Goal: Task Accomplishment & Management: Manage account settings

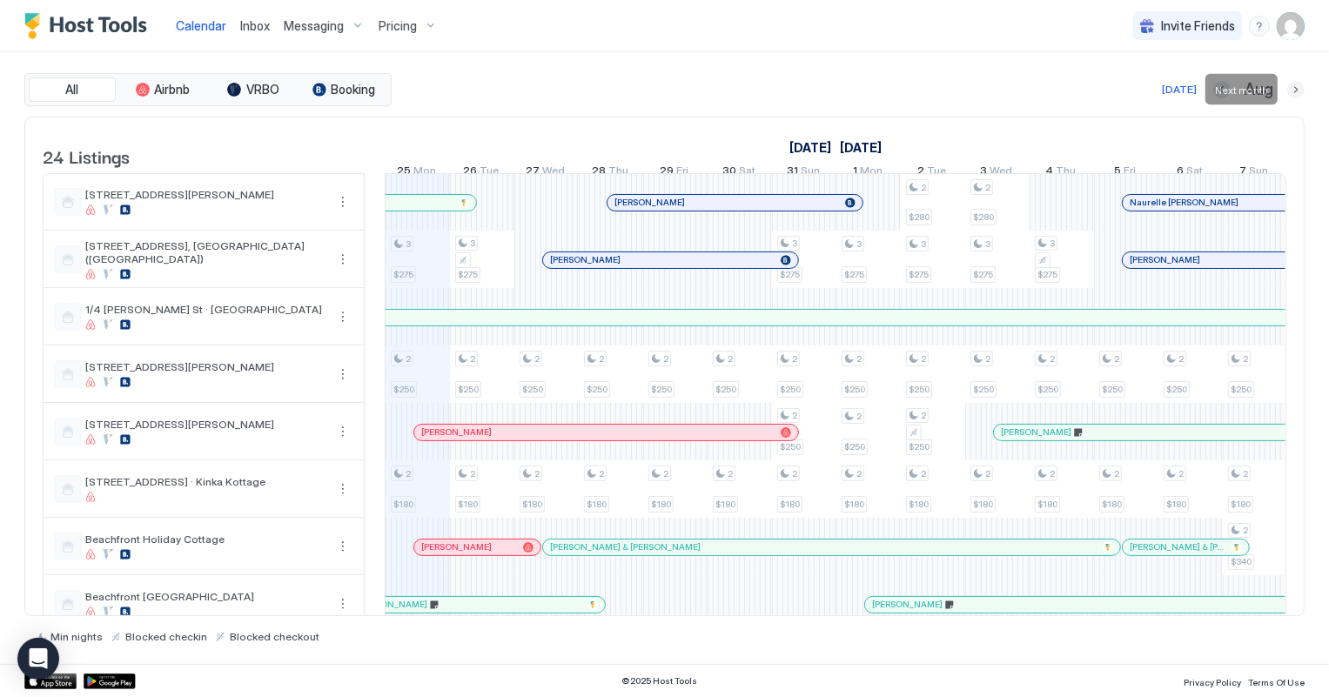
click at [1297, 90] on button "Next month" at bounding box center [1295, 89] width 17 height 17
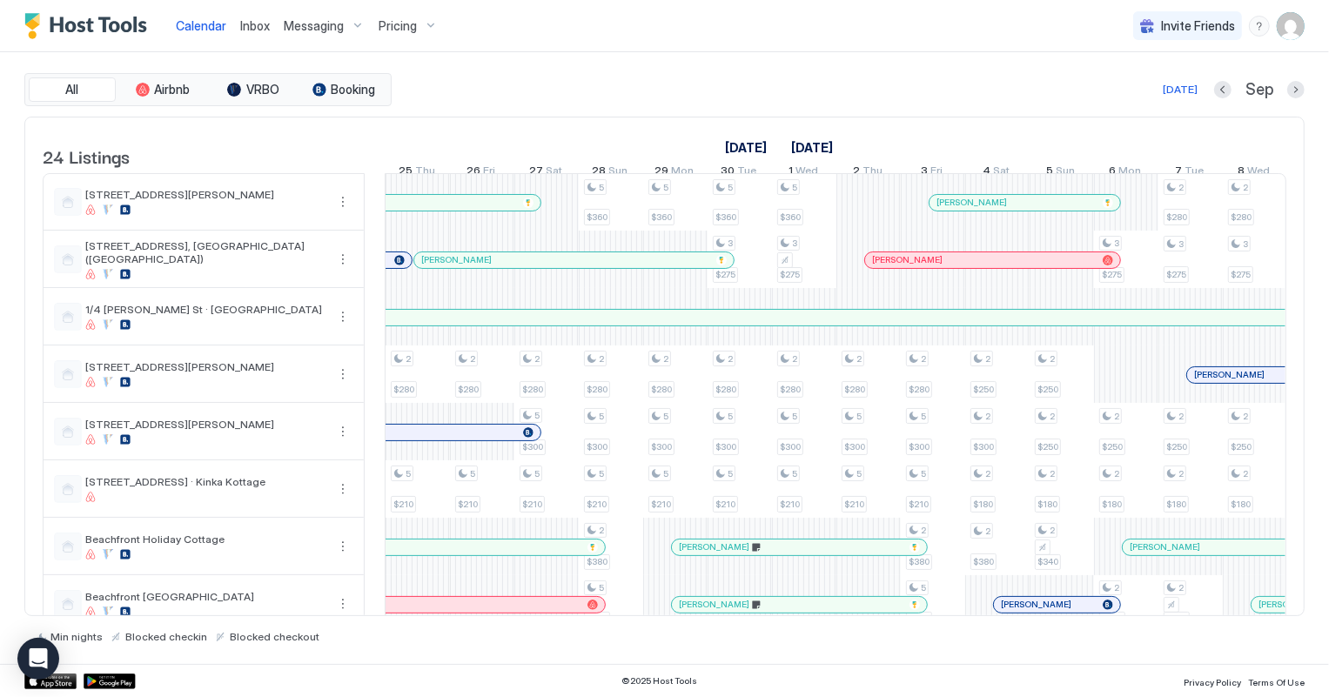
click at [1257, 382] on div at bounding box center [1258, 375] width 14 height 14
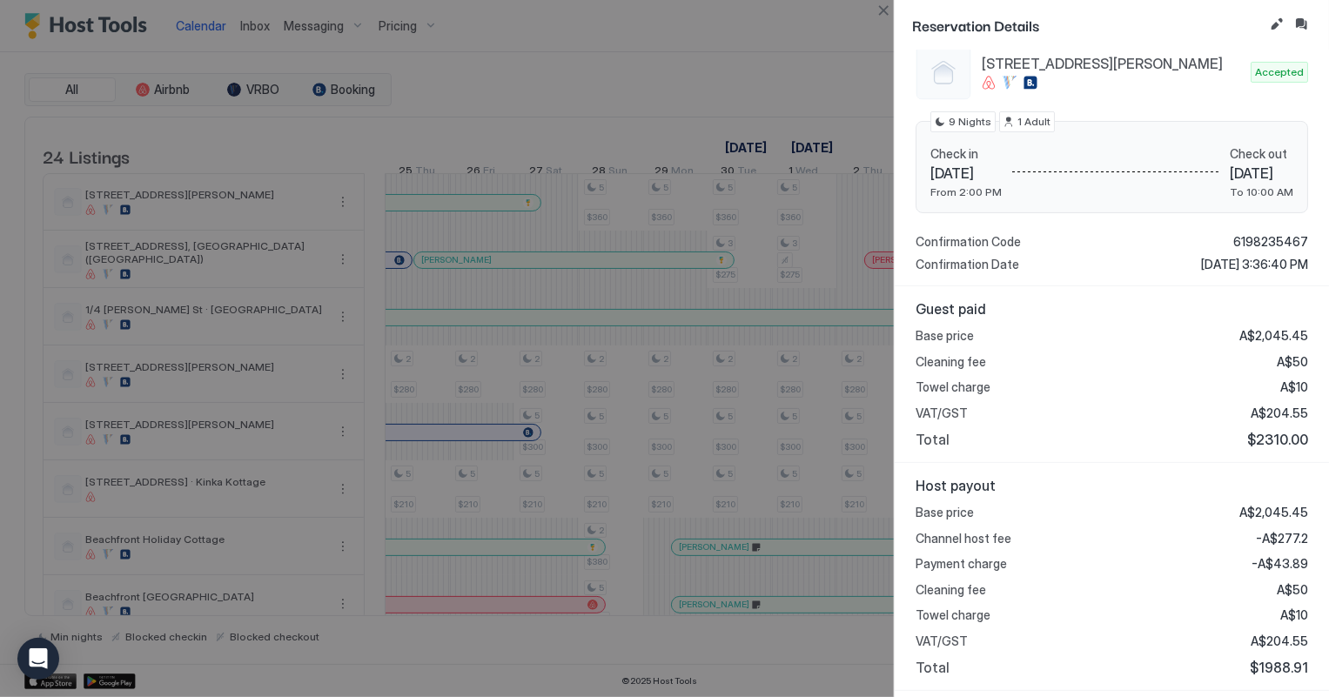
scroll to position [158, 0]
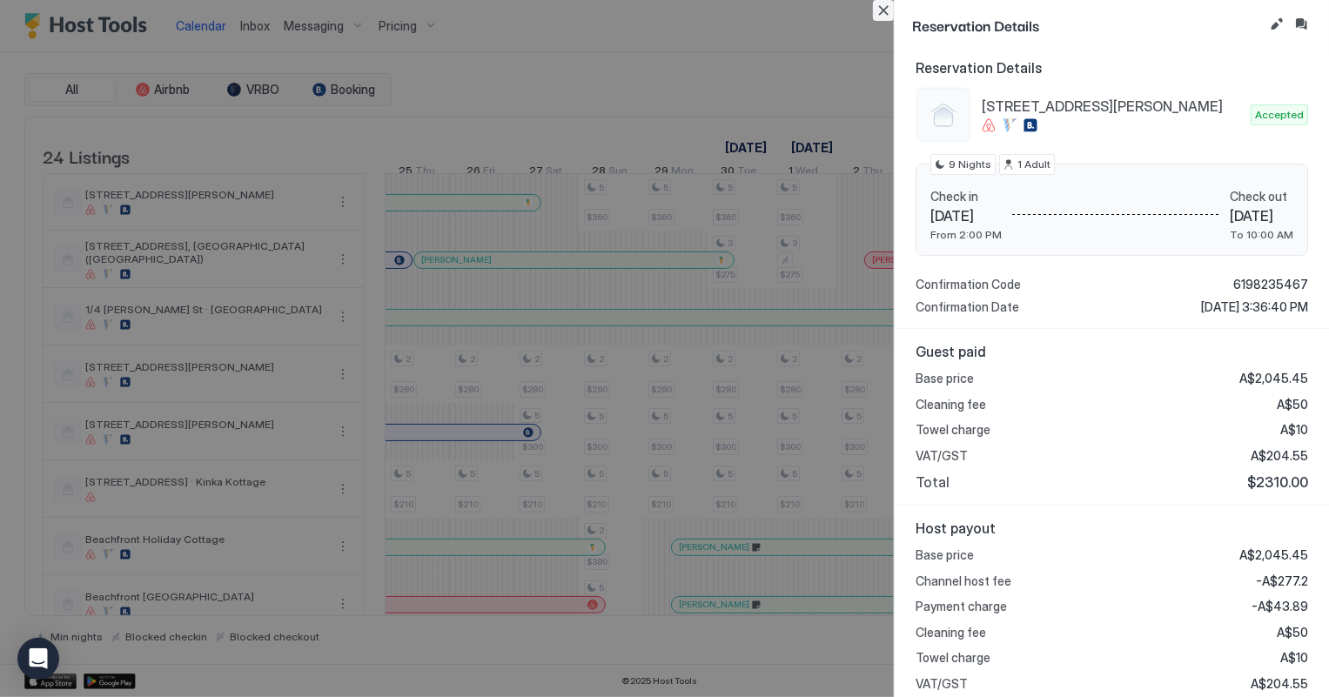
click at [880, 12] on button "Close" at bounding box center [883, 10] width 21 height 21
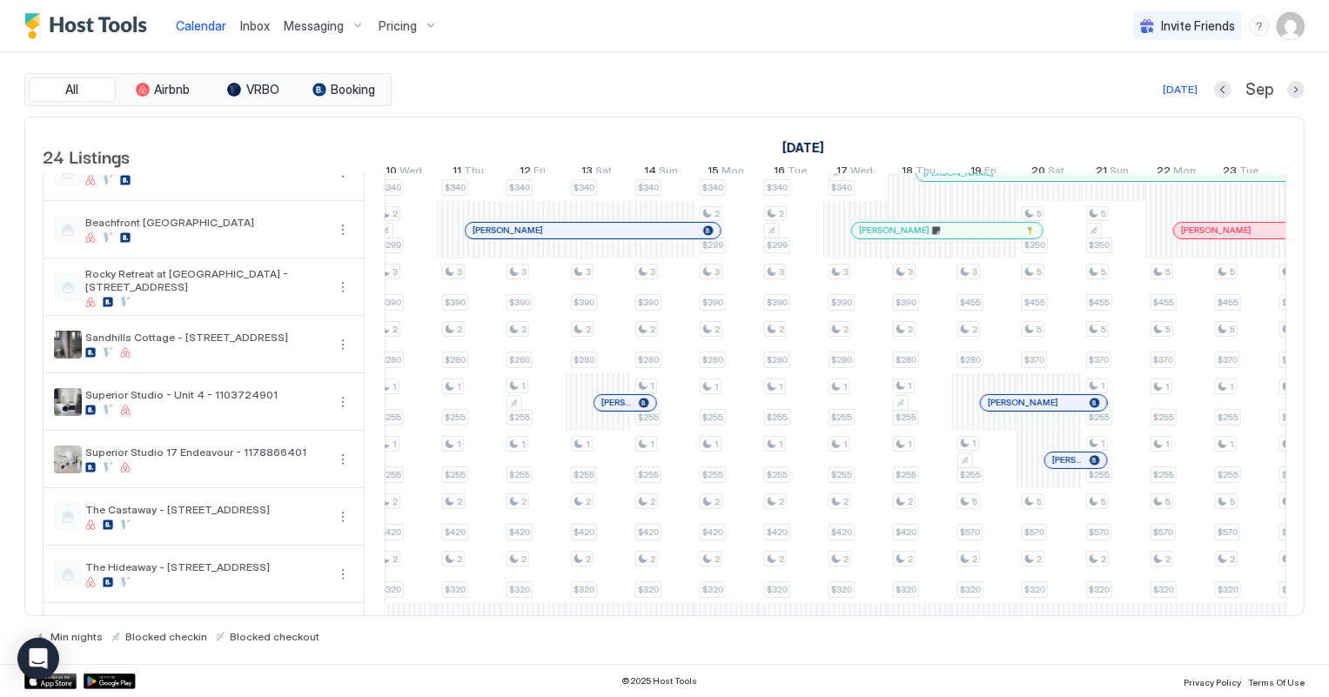
scroll to position [474, 0]
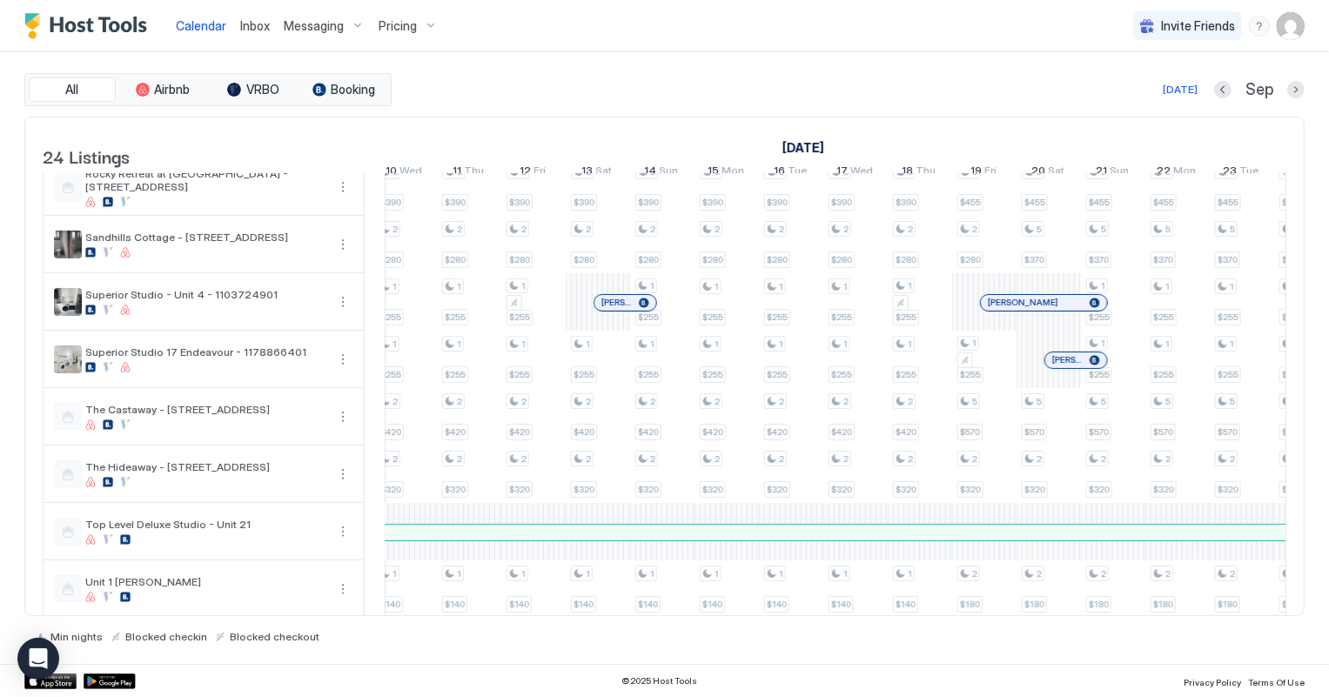
click at [621, 310] on div at bounding box center [622, 303] width 14 height 14
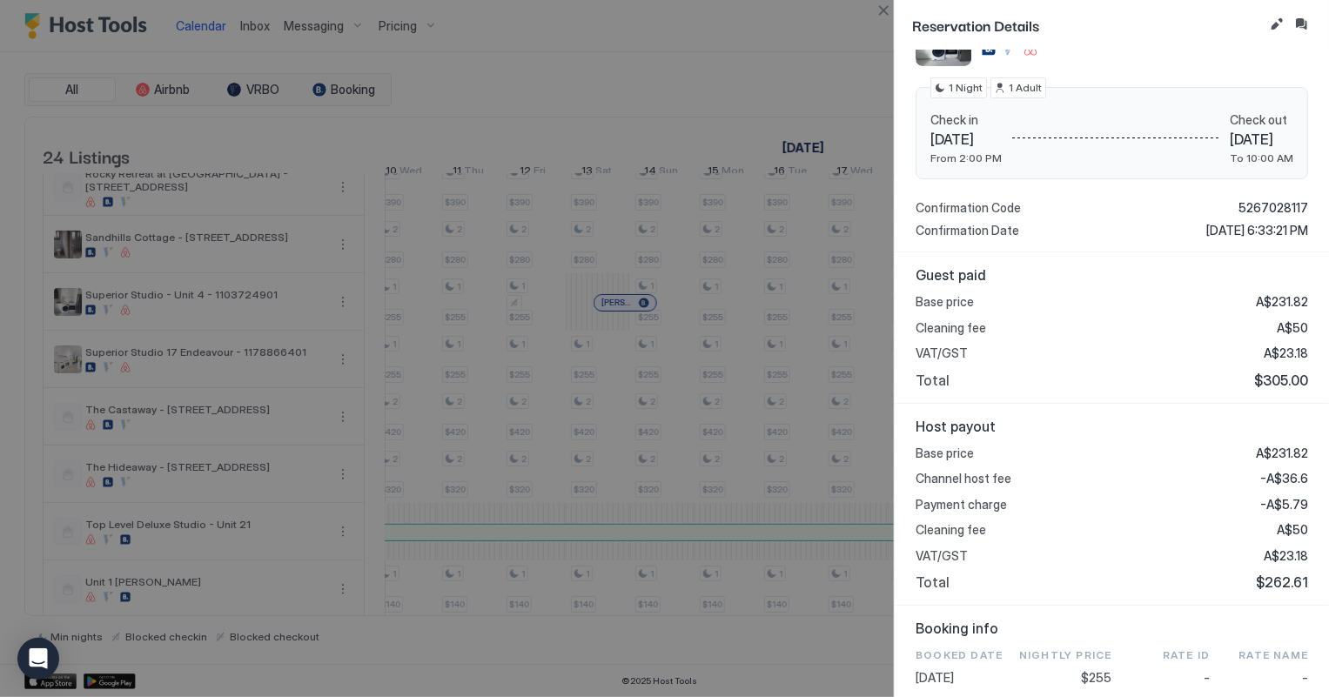
scroll to position [237, 0]
click at [878, 13] on button "Close" at bounding box center [883, 10] width 21 height 21
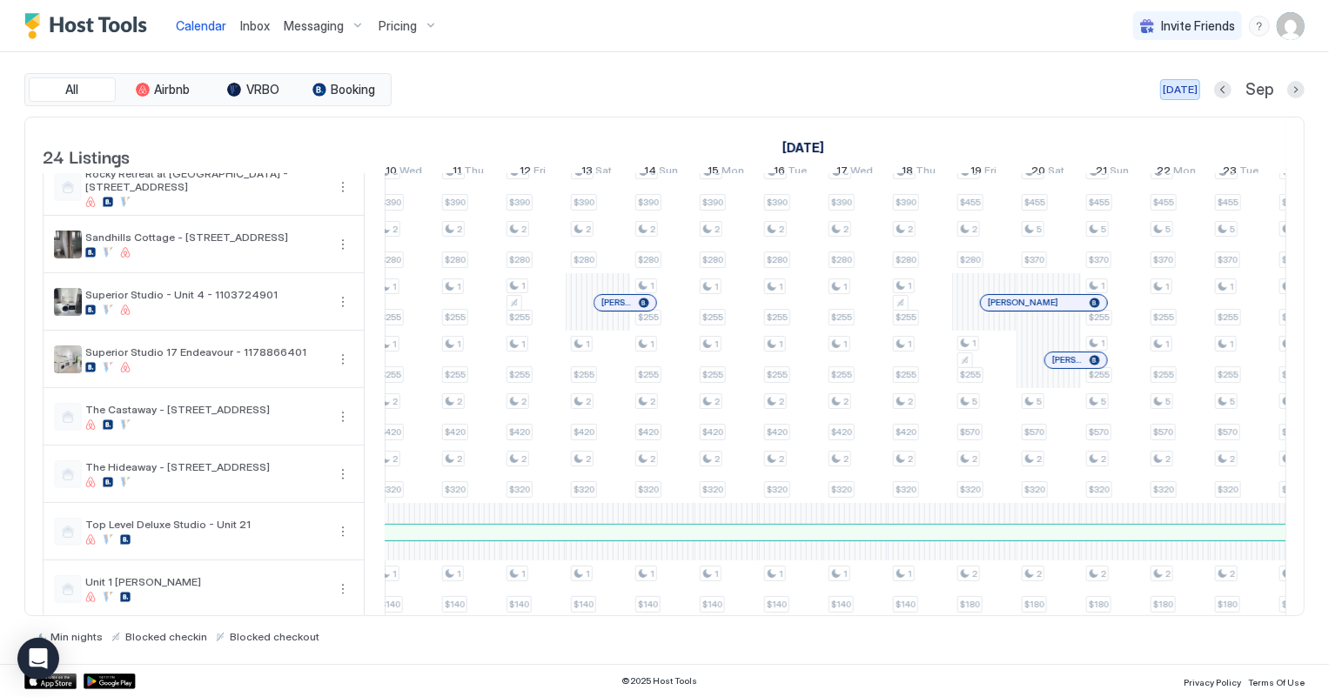
click at [1175, 79] on button "[DATE]" at bounding box center [1180, 89] width 40 height 21
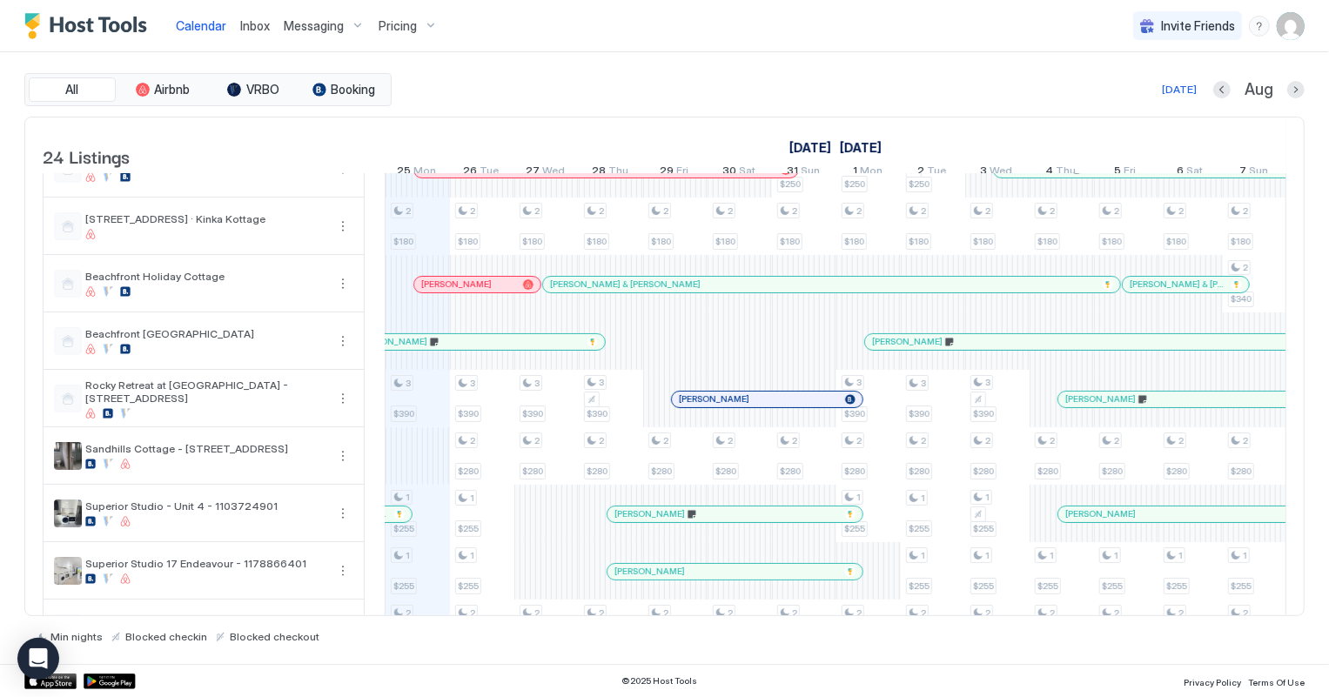
scroll to position [245, 0]
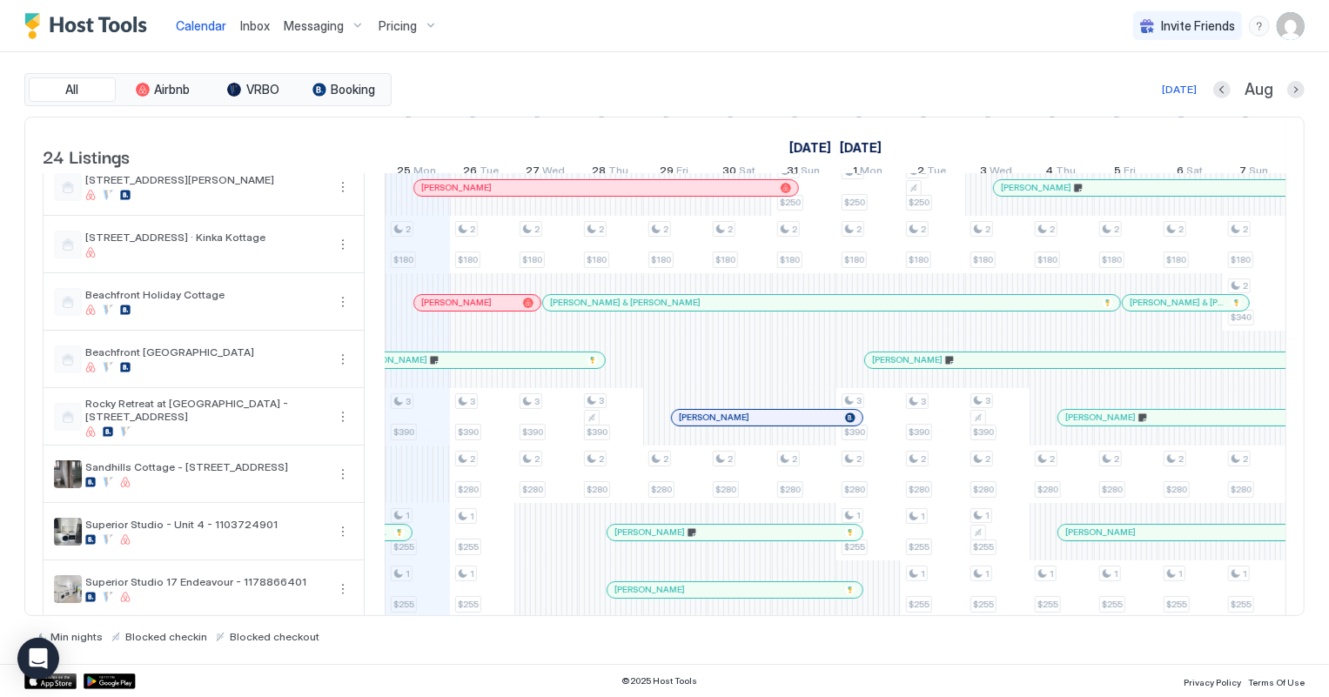
click at [250, 23] on span "Inbox" at bounding box center [255, 25] width 30 height 15
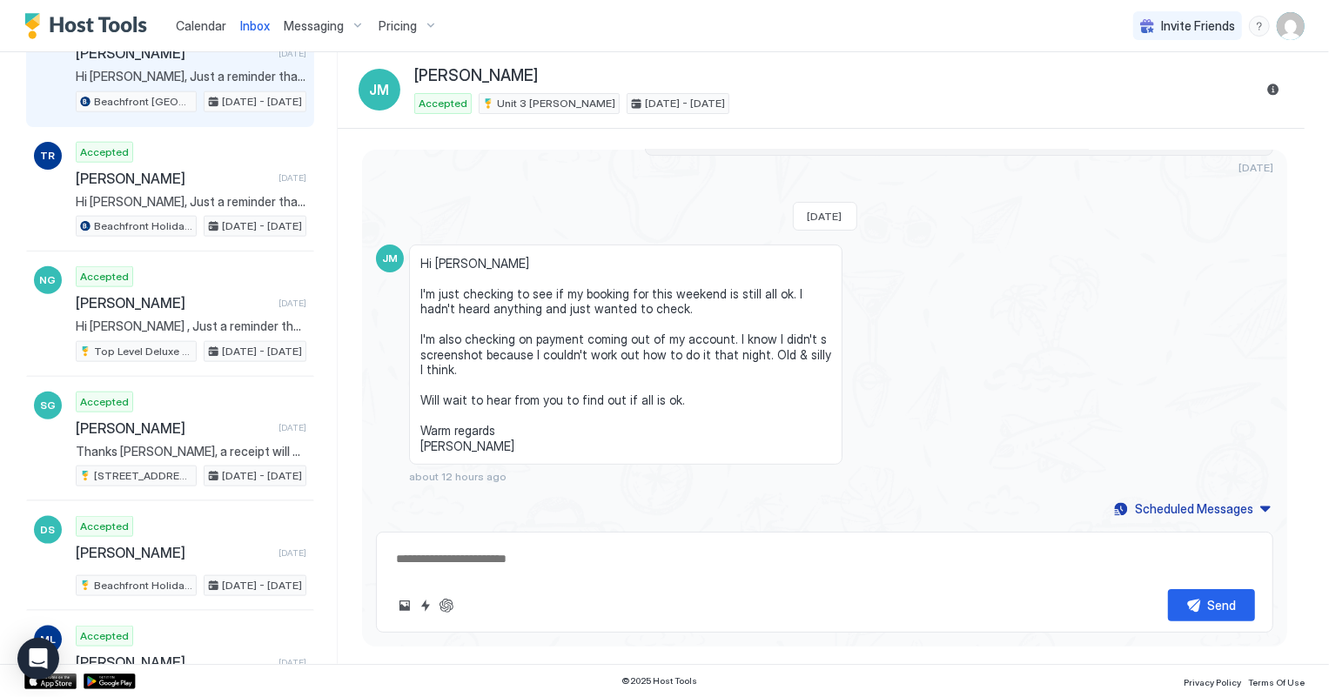
scroll to position [1424, 0]
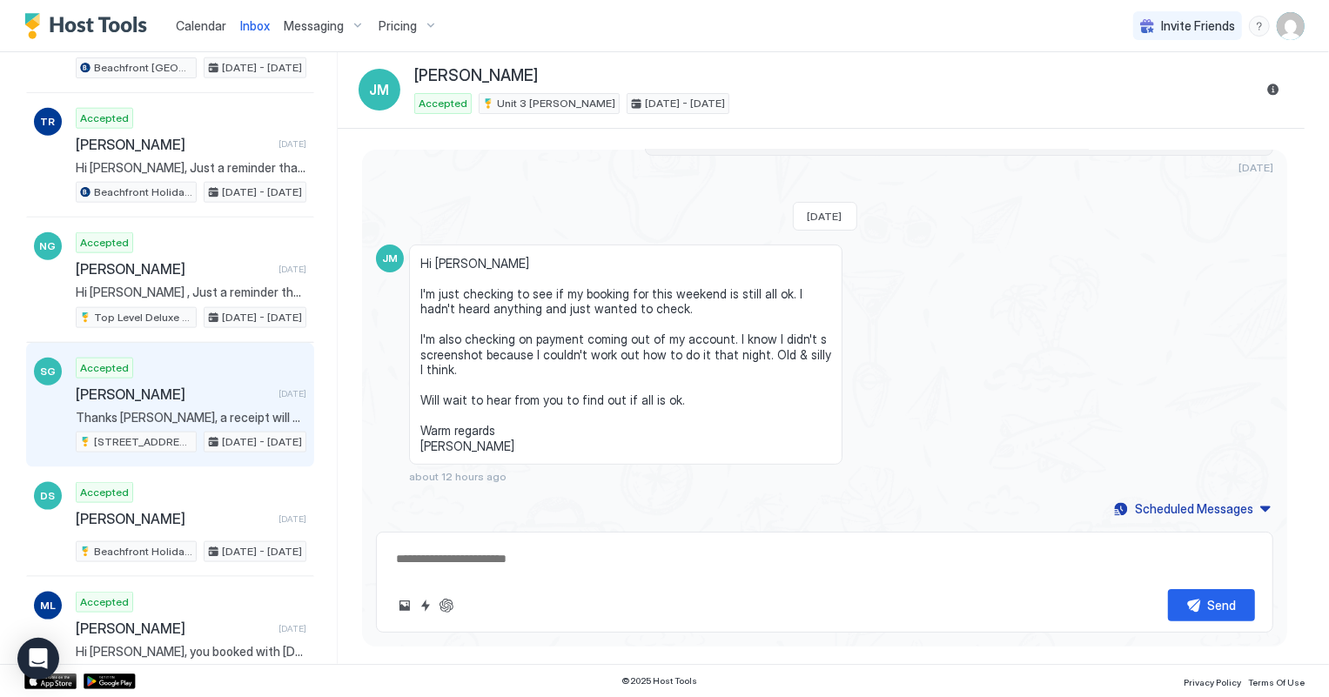
click at [181, 397] on div "Accepted Selena Gillian 5 days ago Thanks Selena, a receipt will be emailed to …" at bounding box center [191, 406] width 231 height 96
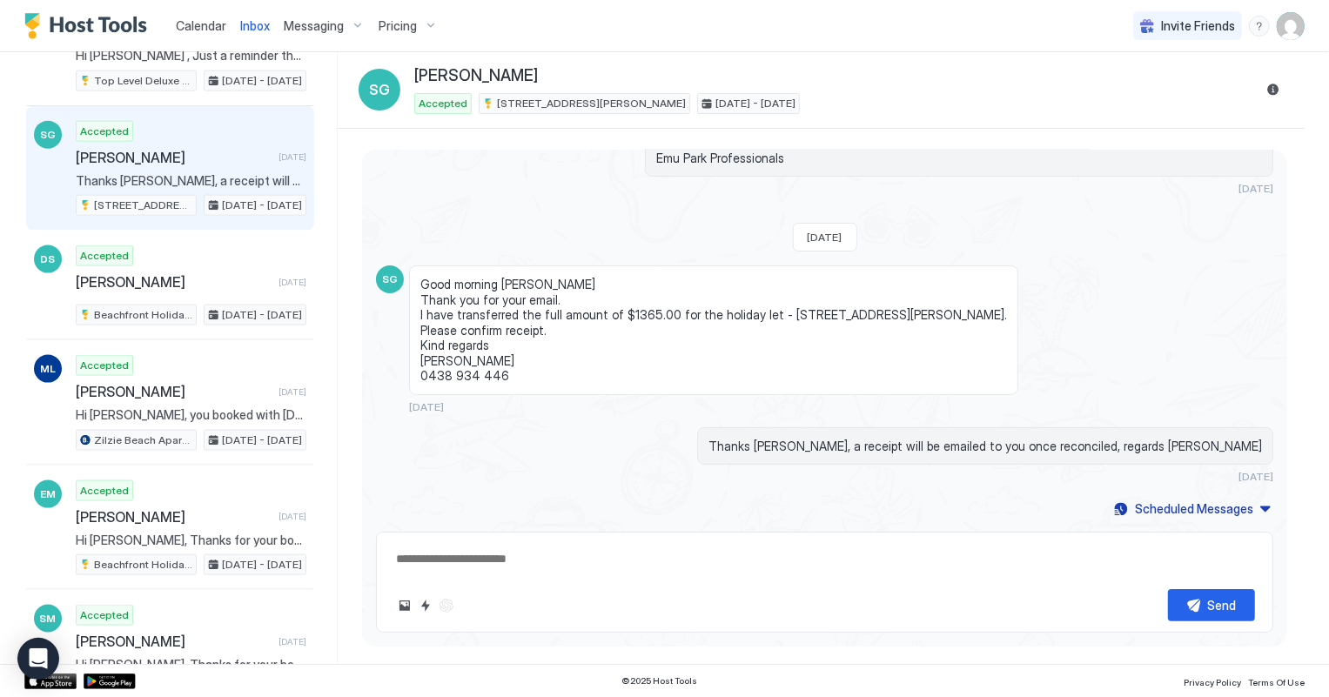
scroll to position [1661, 0]
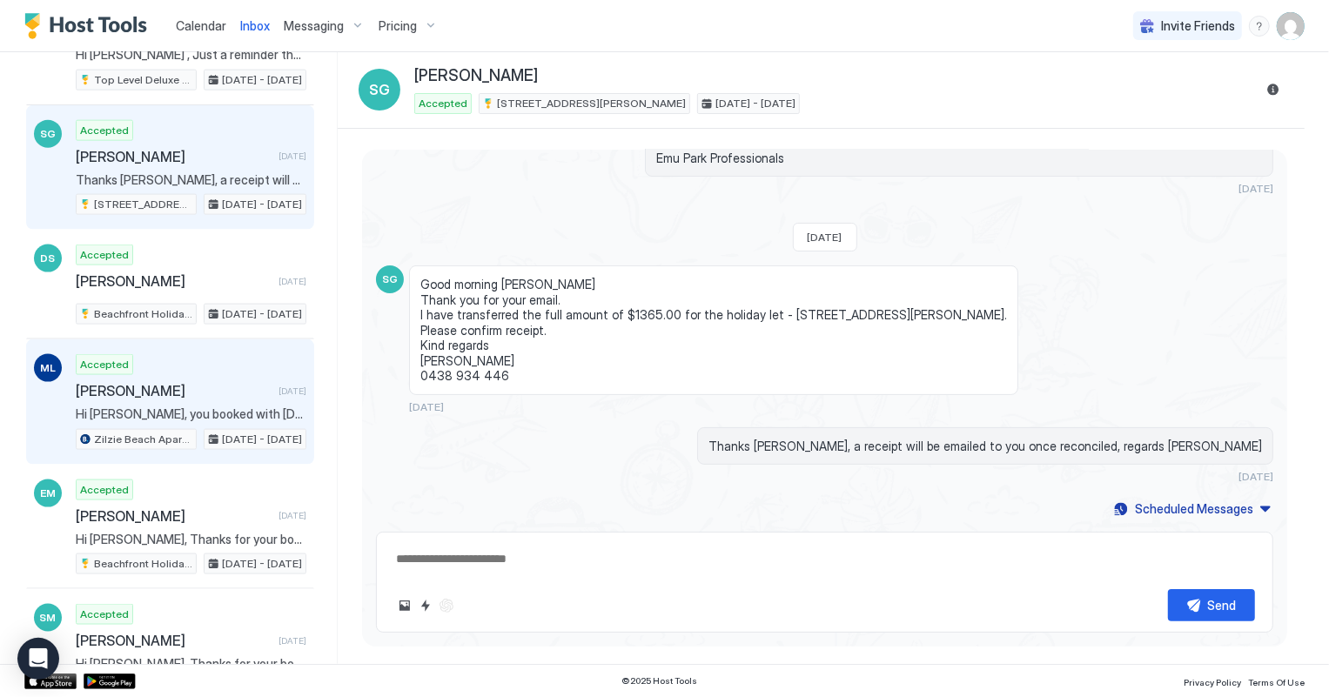
click at [190, 391] on div "Accepted Melanie Lawton 6 days ago Hi Melanie, you booked with booking.com, the…" at bounding box center [191, 402] width 231 height 96
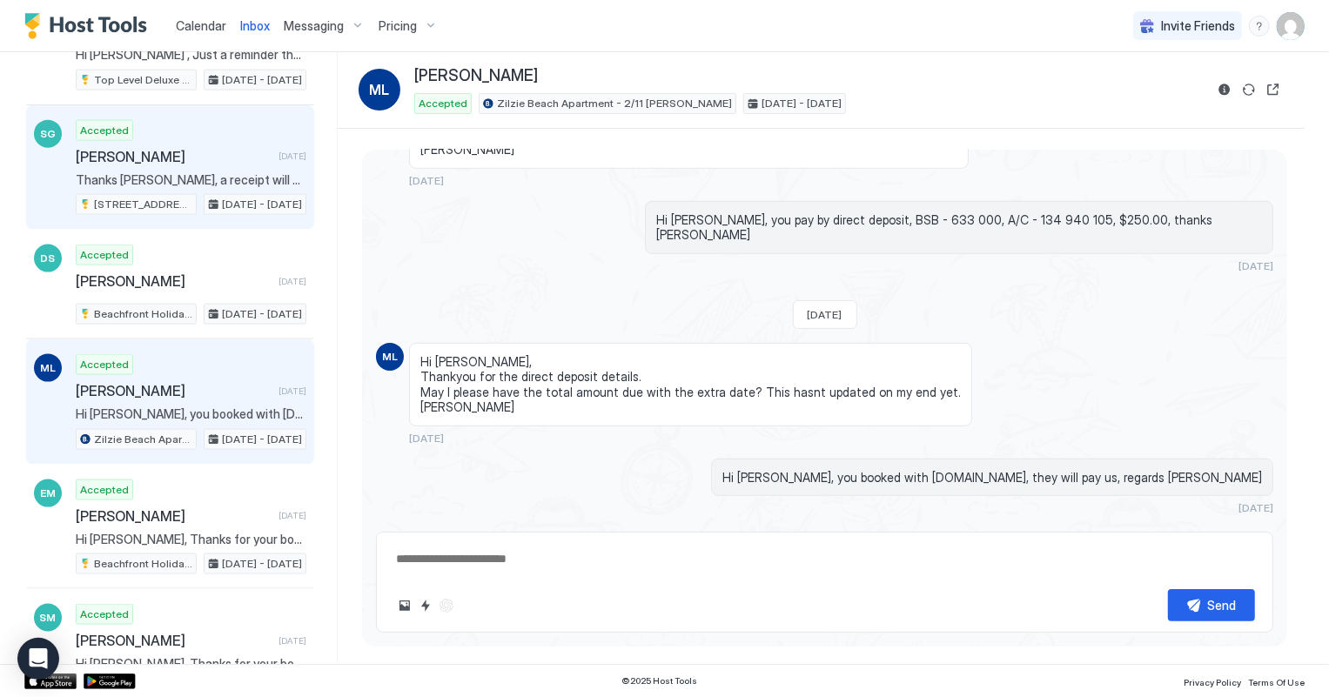
click at [161, 138] on div "Accepted Selena Gillian 5 days ago Thanks Selena, a receipt will be emailed to …" at bounding box center [191, 168] width 231 height 96
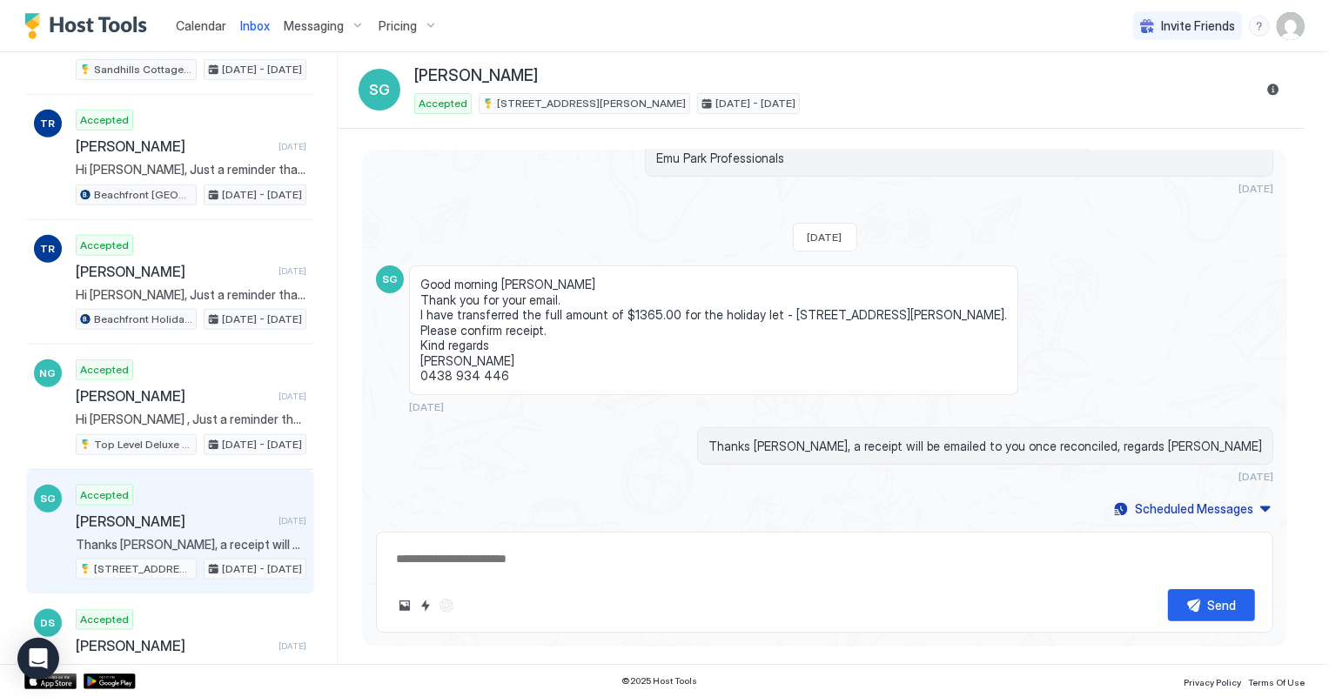
scroll to position [1265, 0]
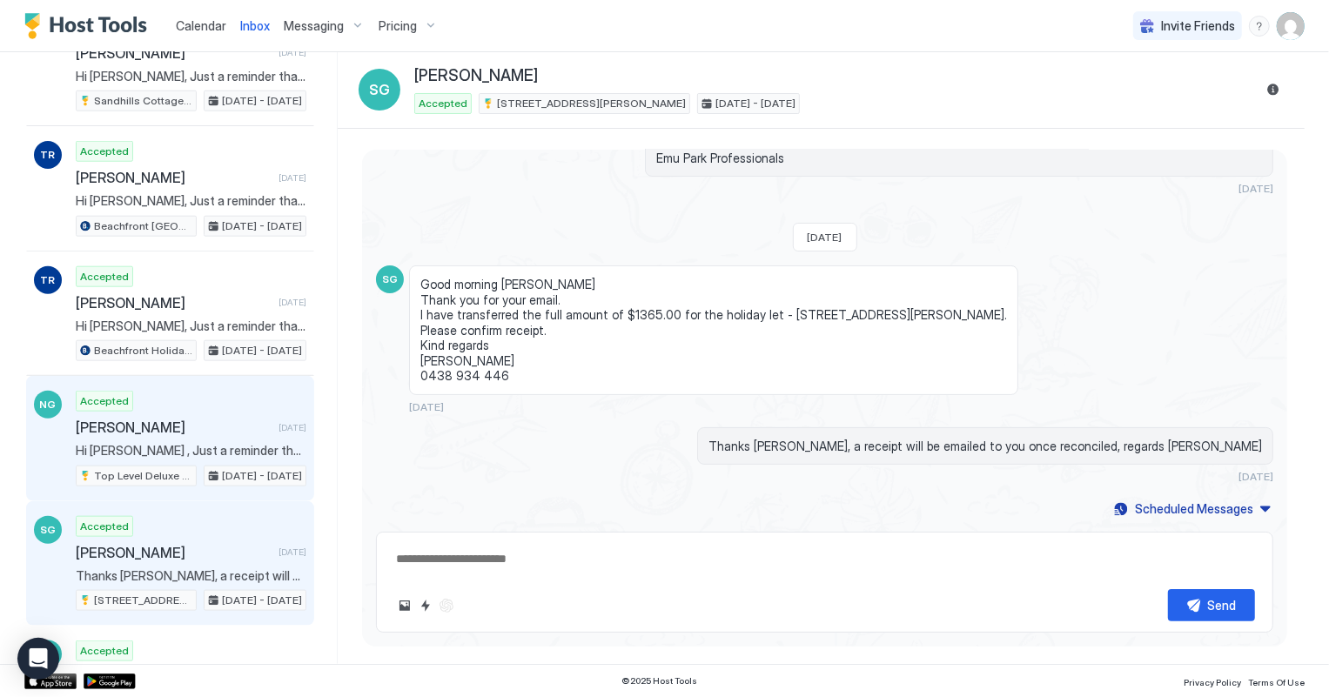
click at [166, 426] on span "[PERSON_NAME]" at bounding box center [174, 427] width 196 height 17
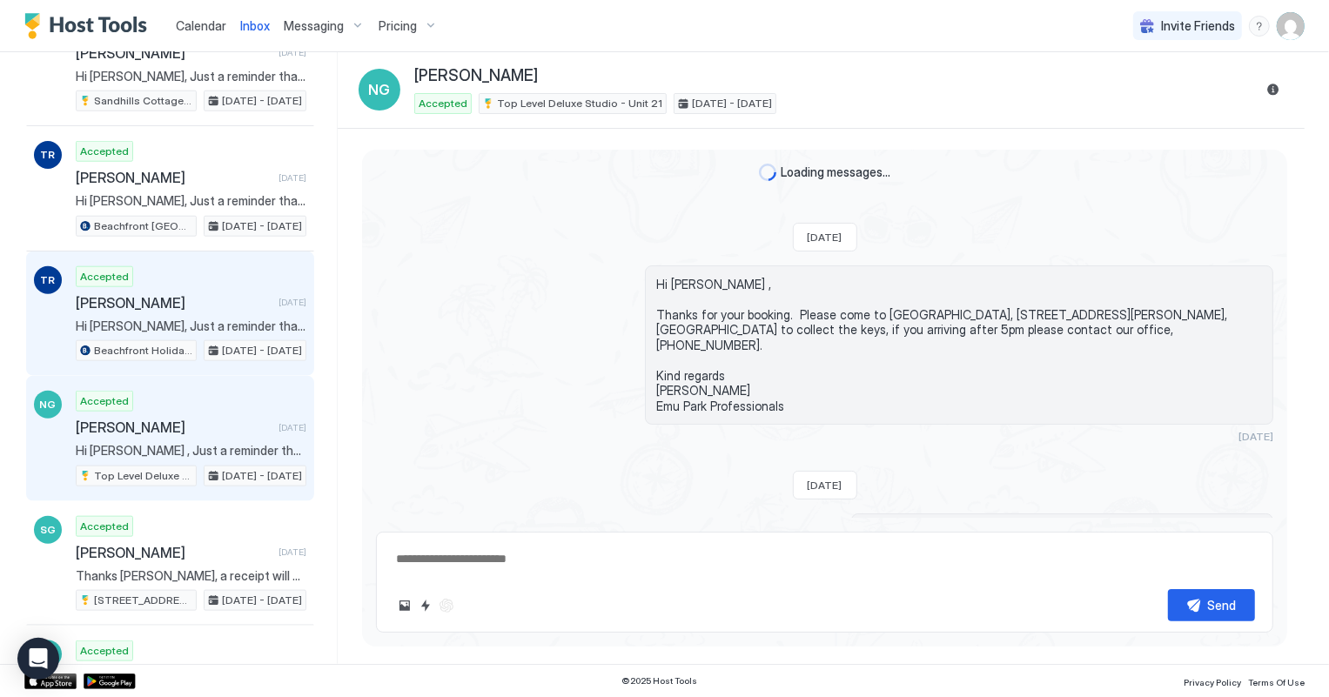
scroll to position [480, 0]
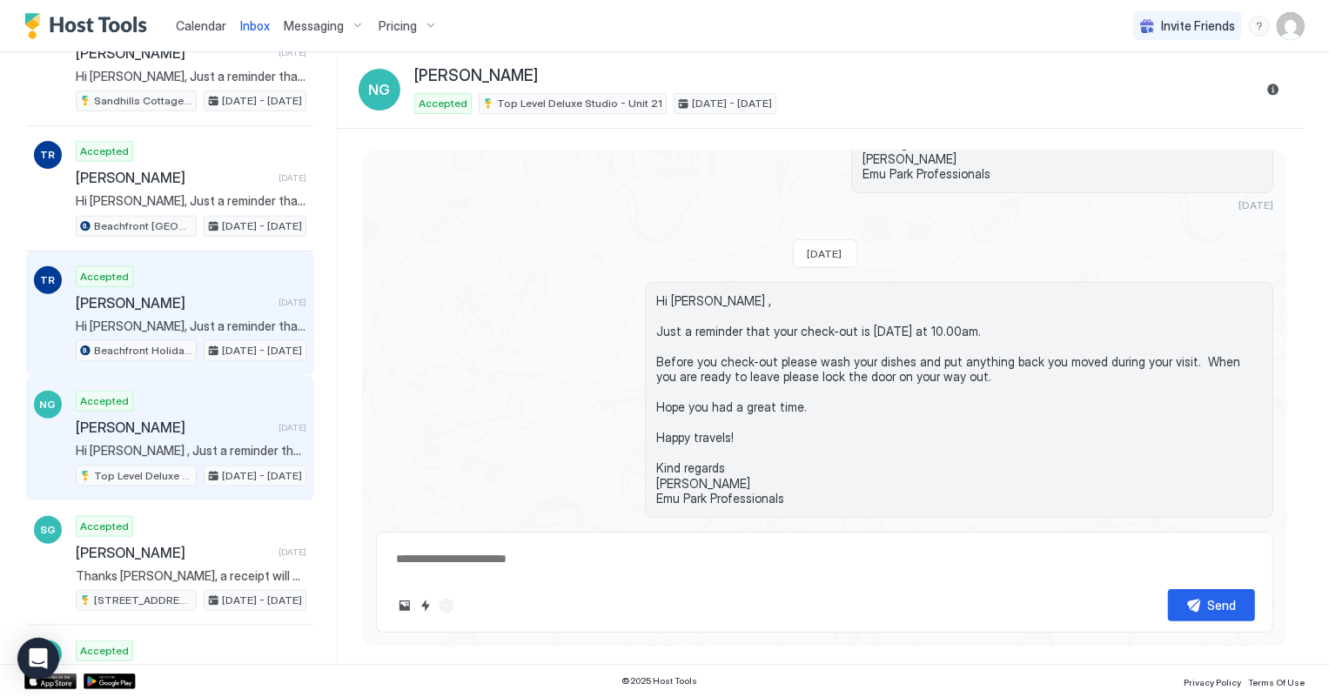
click at [155, 329] on div "Accepted Tiina Ropponen 5 days ago Hi Tiina, Just a reminder that your check-ou…" at bounding box center [191, 314] width 231 height 96
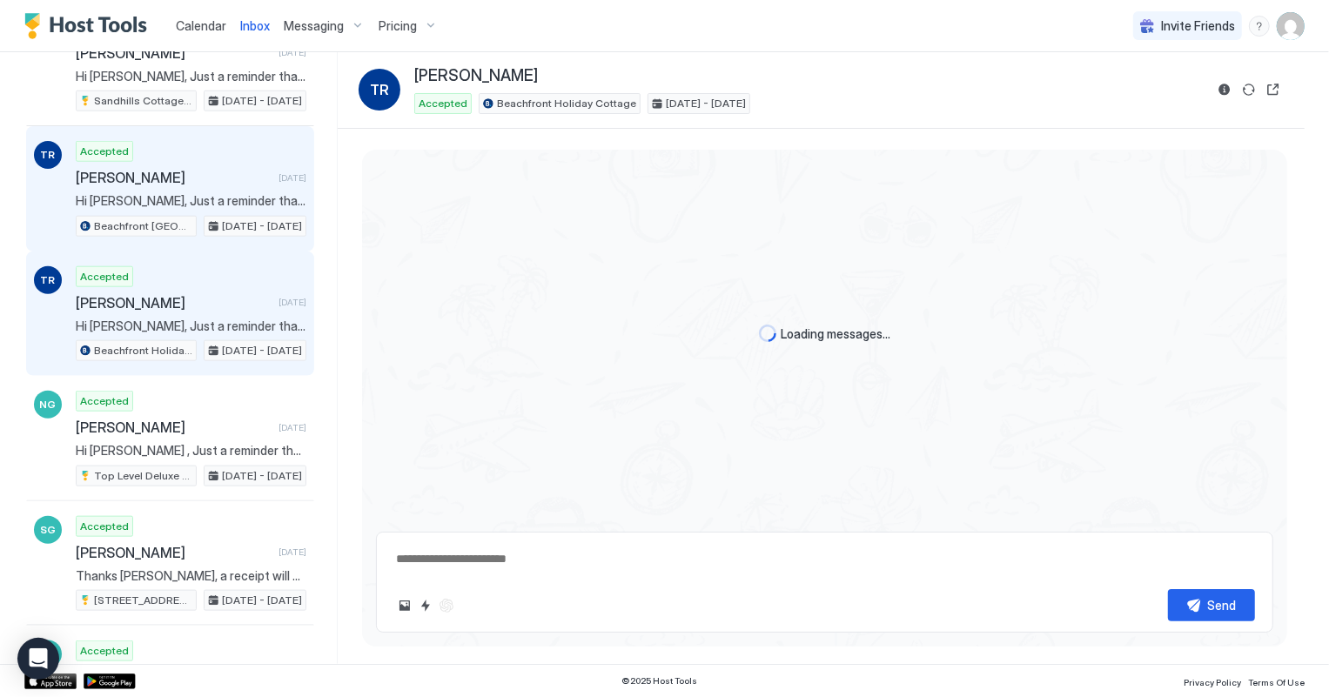
click at [168, 216] on div "Beachfront [GEOGRAPHIC_DATA]" at bounding box center [136, 226] width 121 height 21
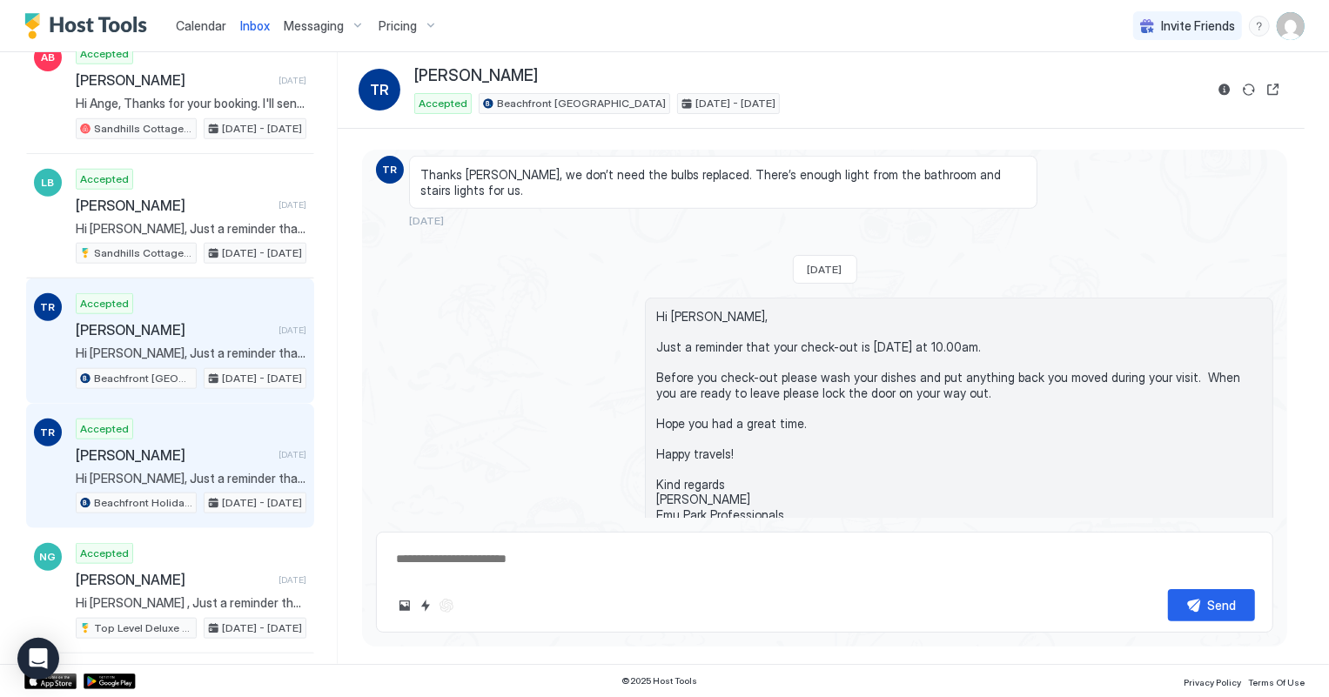
scroll to position [1107, 0]
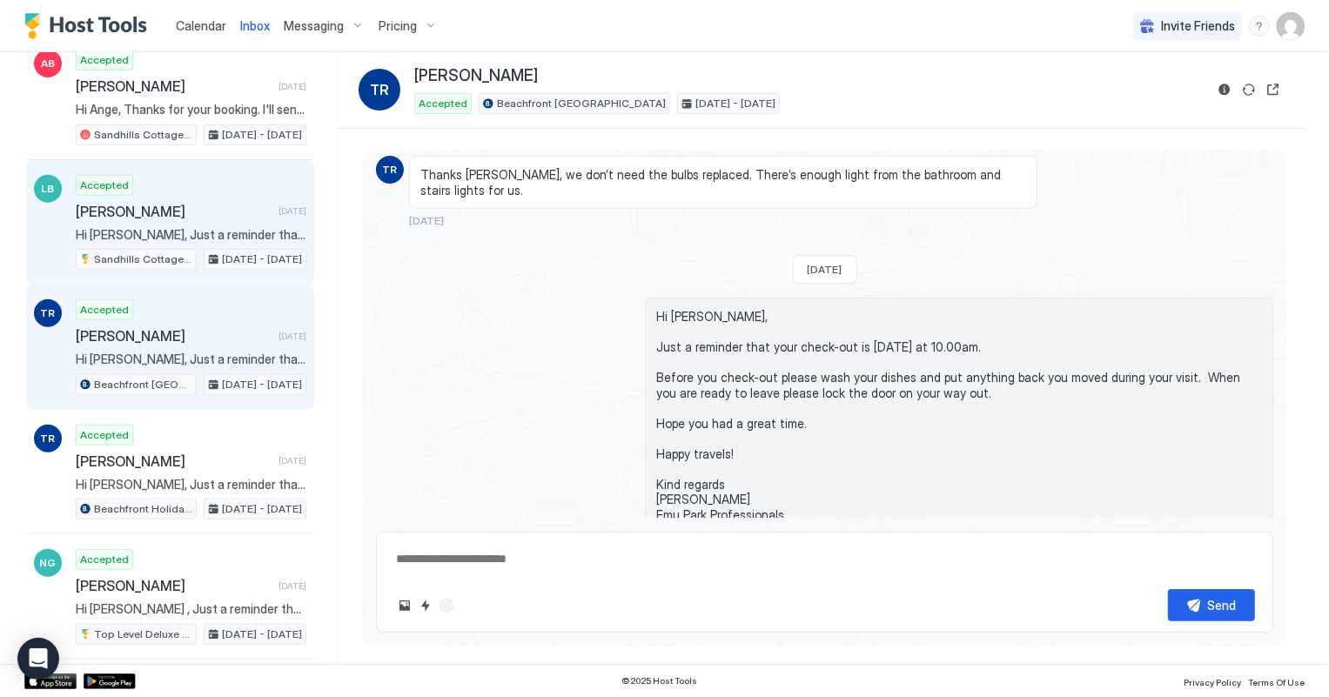
click at [169, 227] on span "Hi [PERSON_NAME], Just a reminder that your check-out is [DATE] at 10.00am. Bef…" at bounding box center [191, 235] width 231 height 16
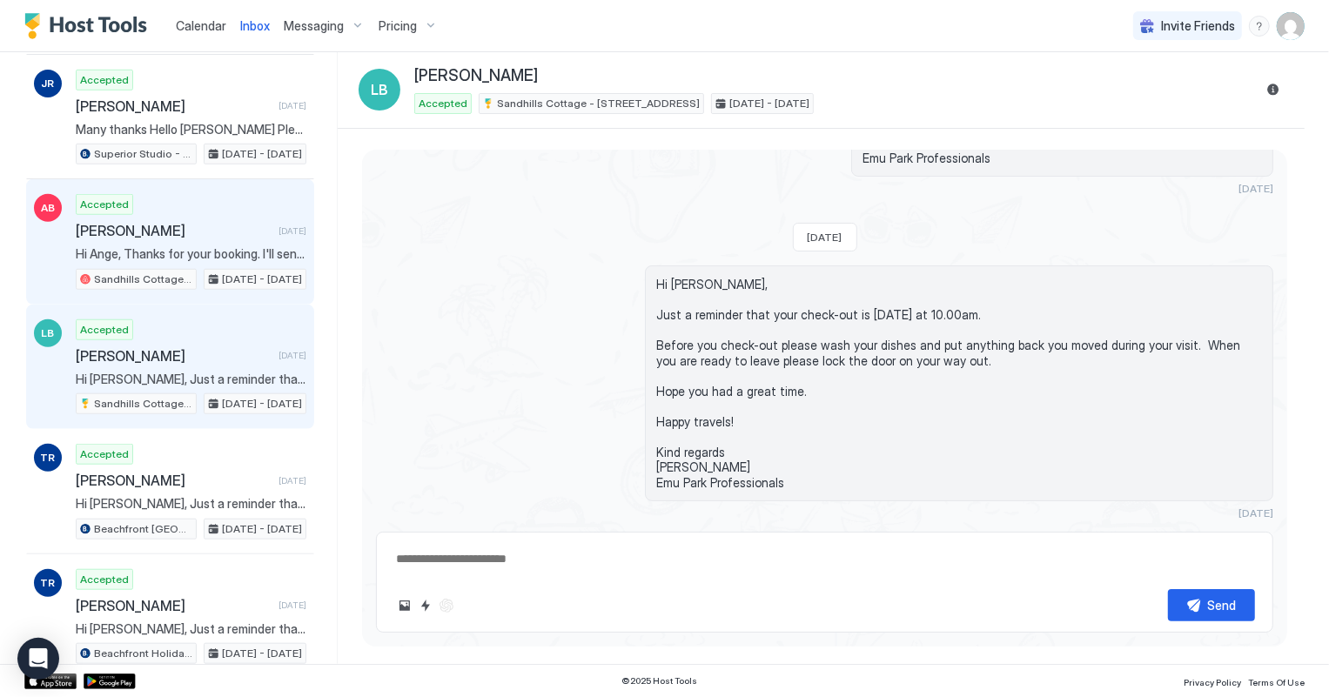
scroll to position [949, 0]
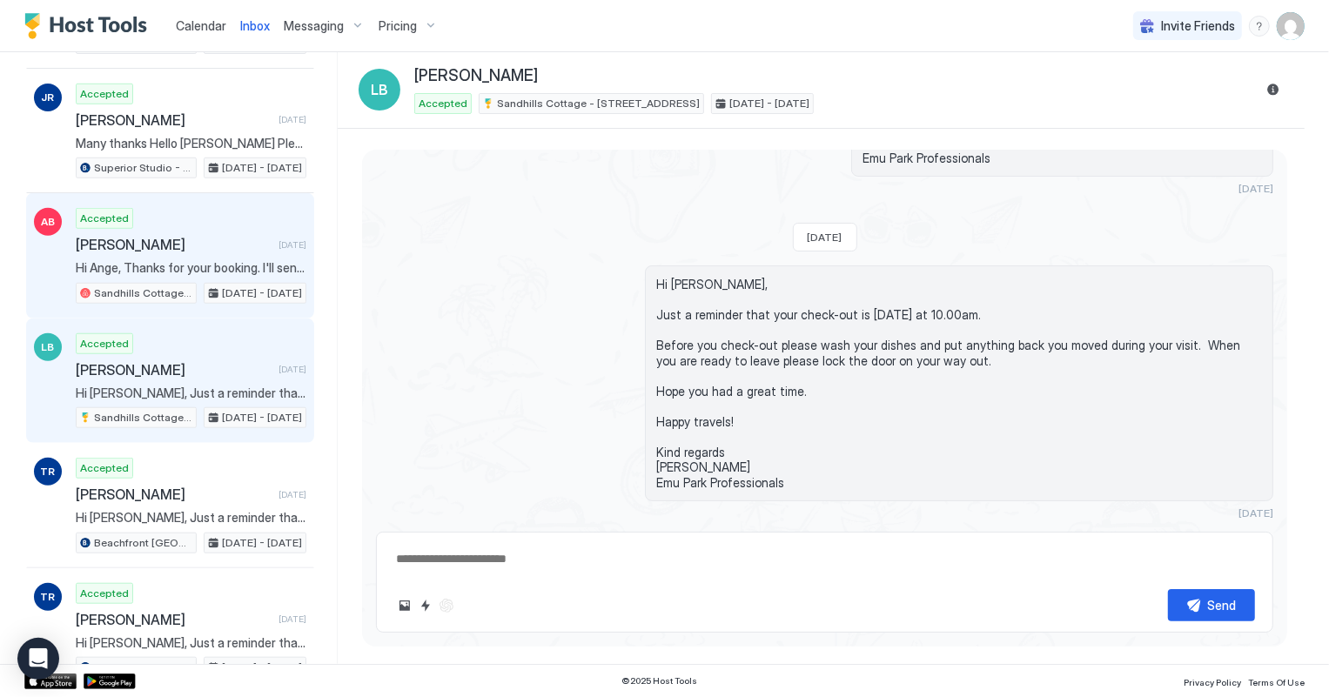
click at [156, 249] on div "Accepted Ange Barnes 3 days ago Hi Ange, Thanks for your booking. I'll send you…" at bounding box center [191, 256] width 231 height 96
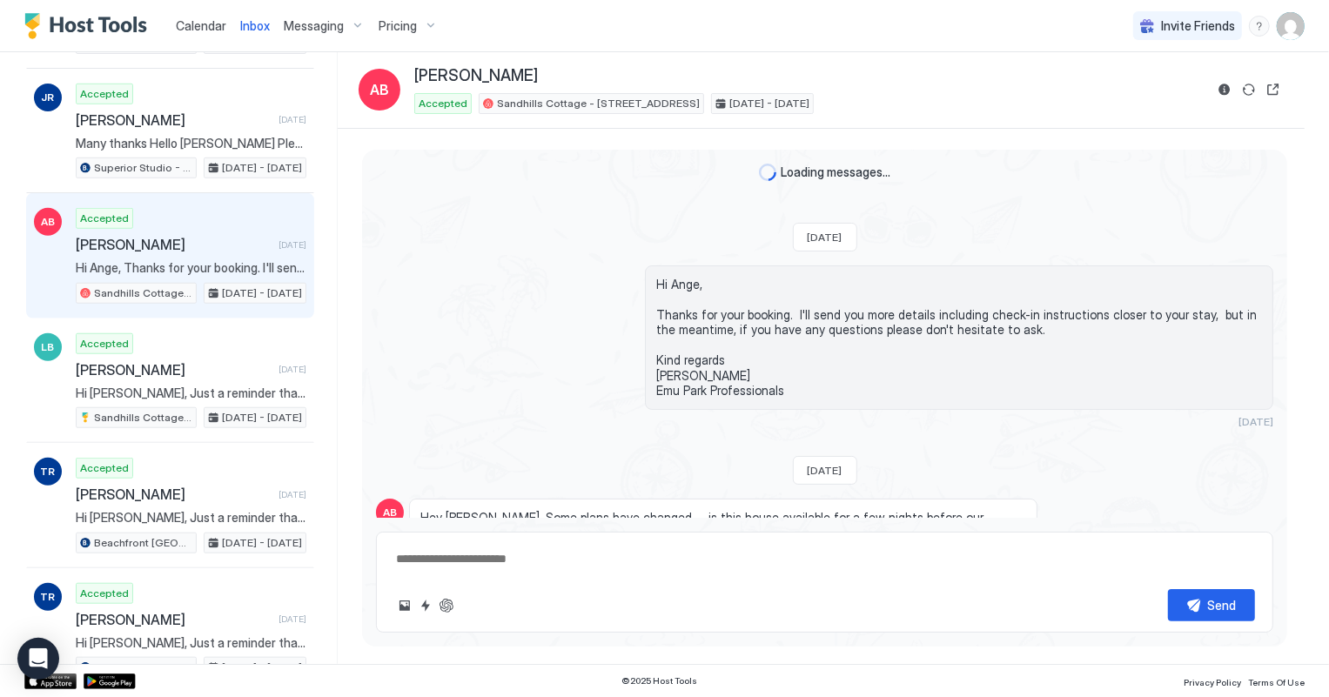
scroll to position [386, 0]
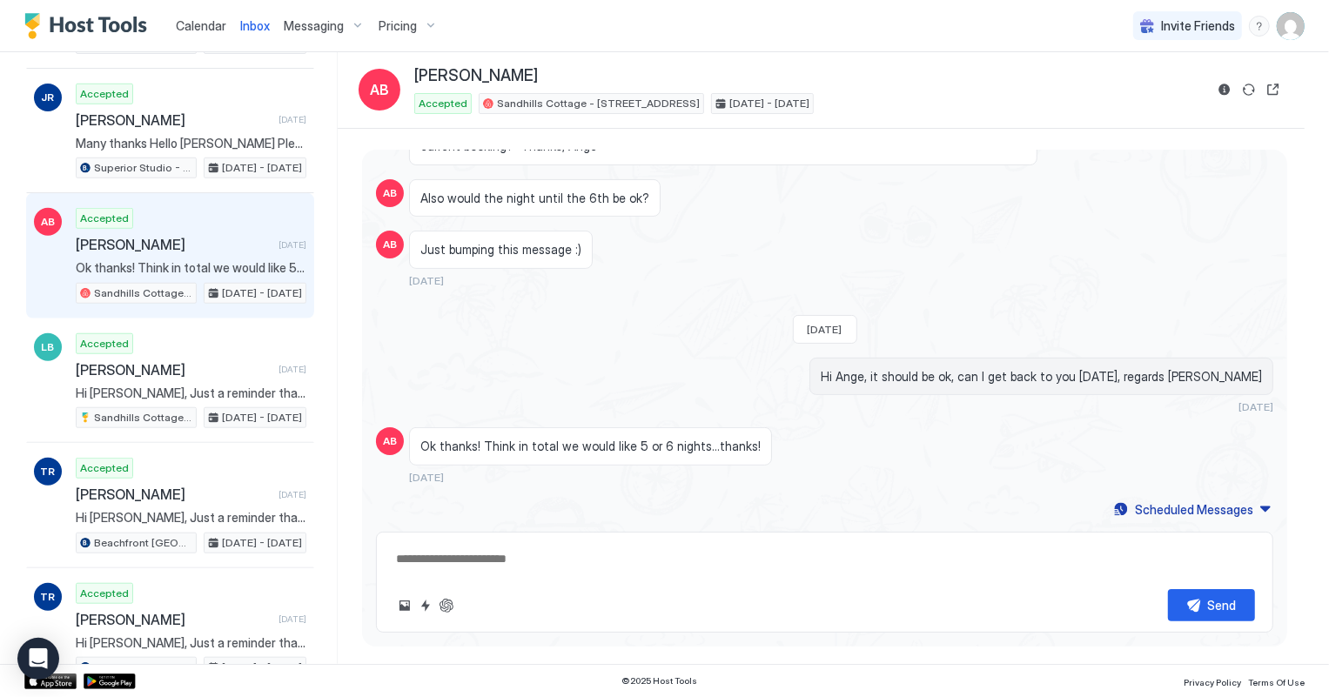
click at [158, 247] on div "Accepted Ange Barnes 3 days ago Ok thanks! Think in total we would like 5 or 6 …" at bounding box center [191, 256] width 231 height 96
click at [203, 24] on span "Calendar" at bounding box center [201, 25] width 50 height 15
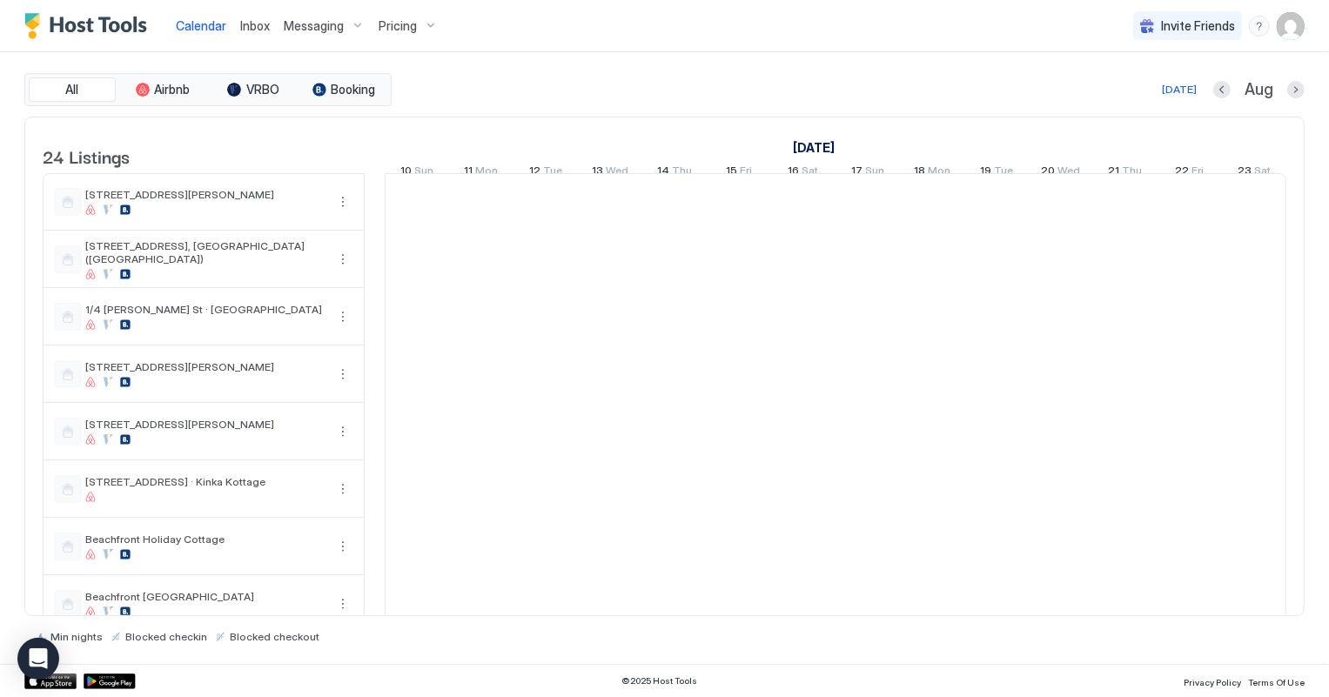
scroll to position [0, 966]
click at [1297, 88] on button "Next month" at bounding box center [1295, 89] width 17 height 17
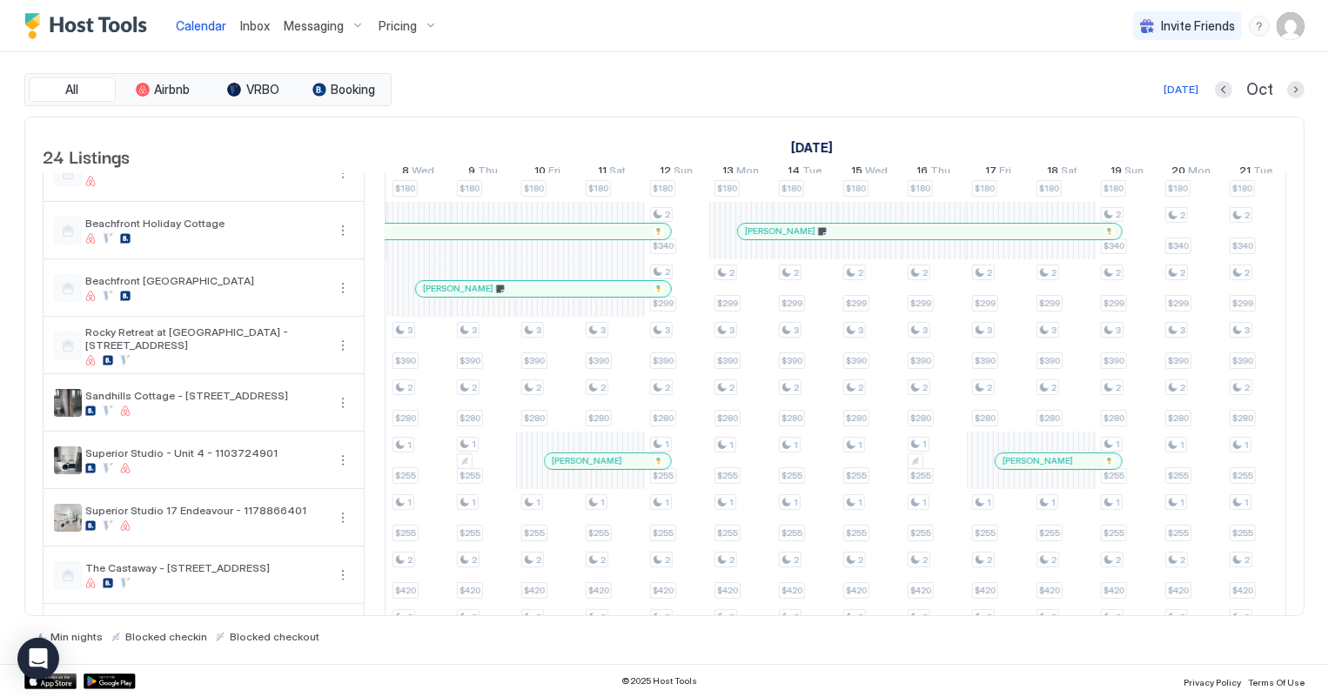
scroll to position [0, 1126]
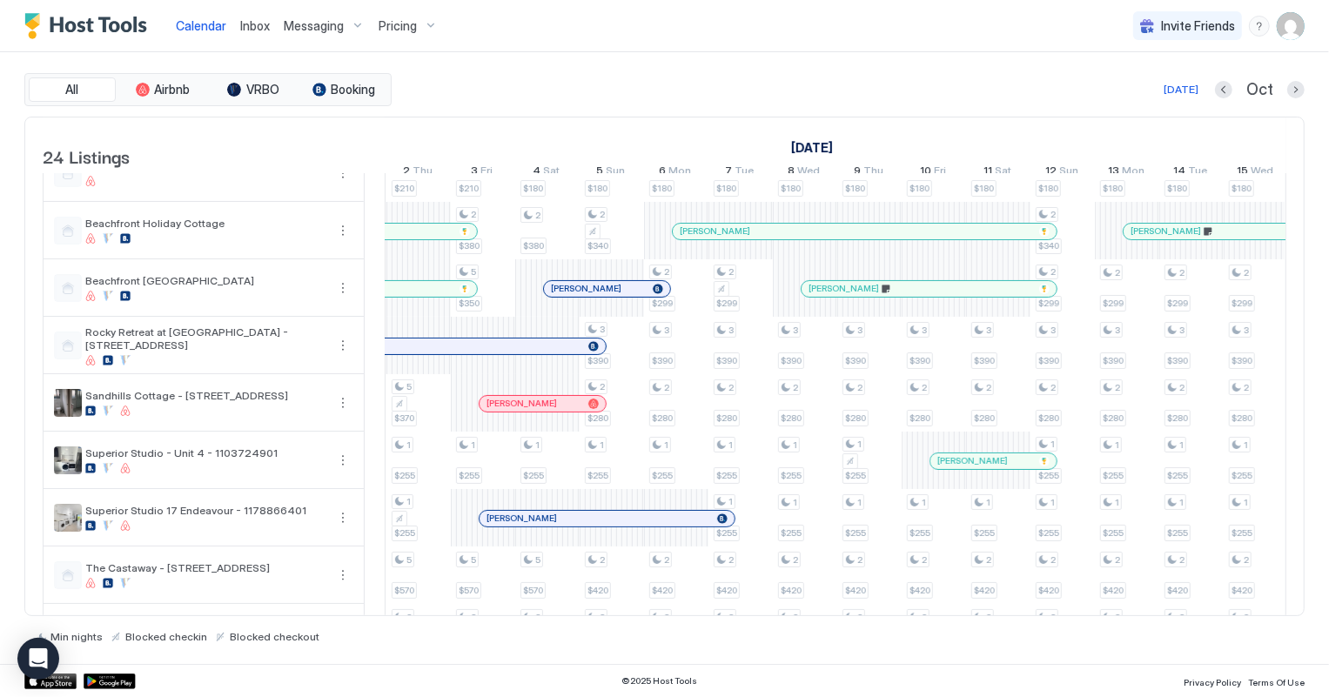
click at [0, 0] on div at bounding box center [0, 0] width 0 height 0
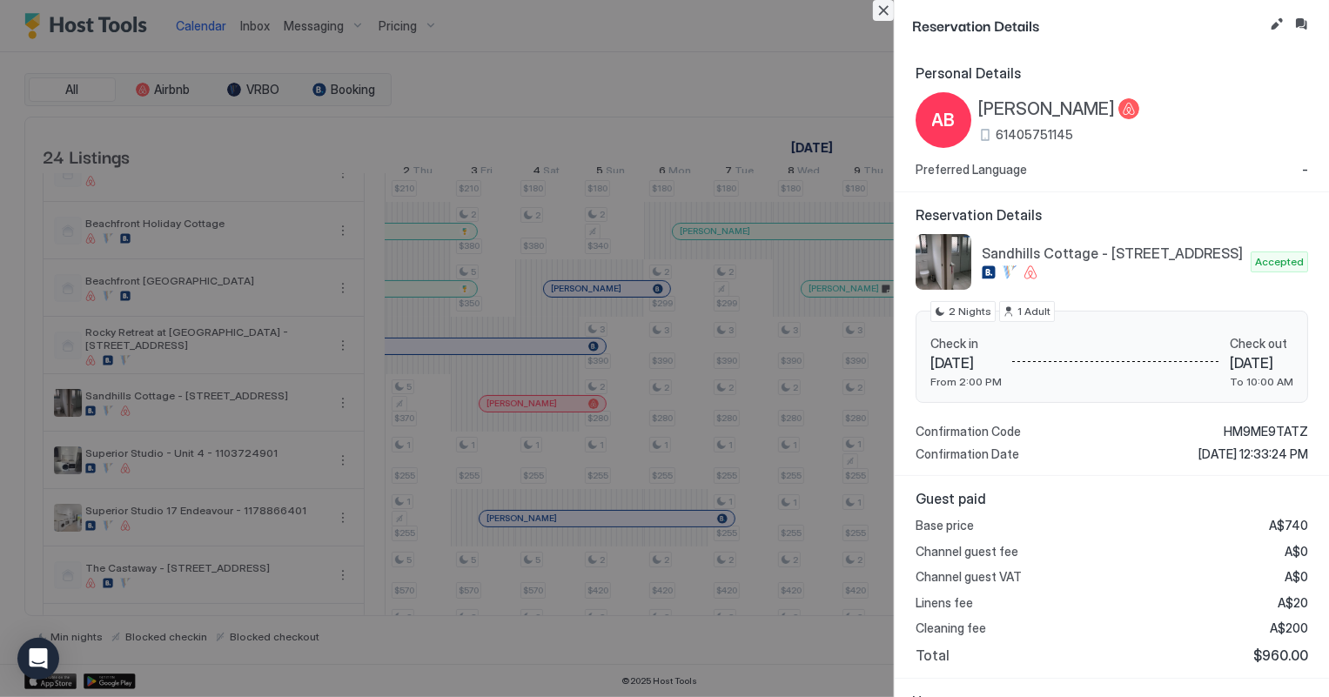
click at [881, 17] on button "Close" at bounding box center [883, 10] width 21 height 21
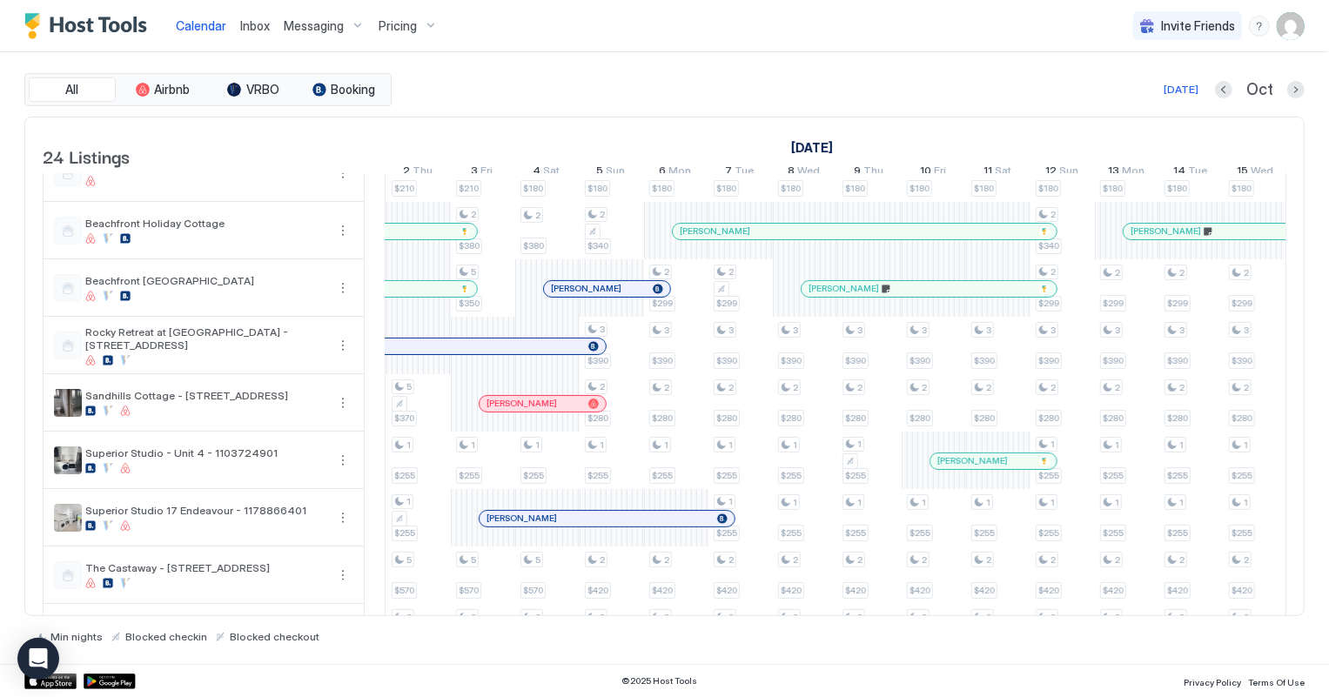
click at [249, 27] on span "Inbox" at bounding box center [255, 25] width 30 height 15
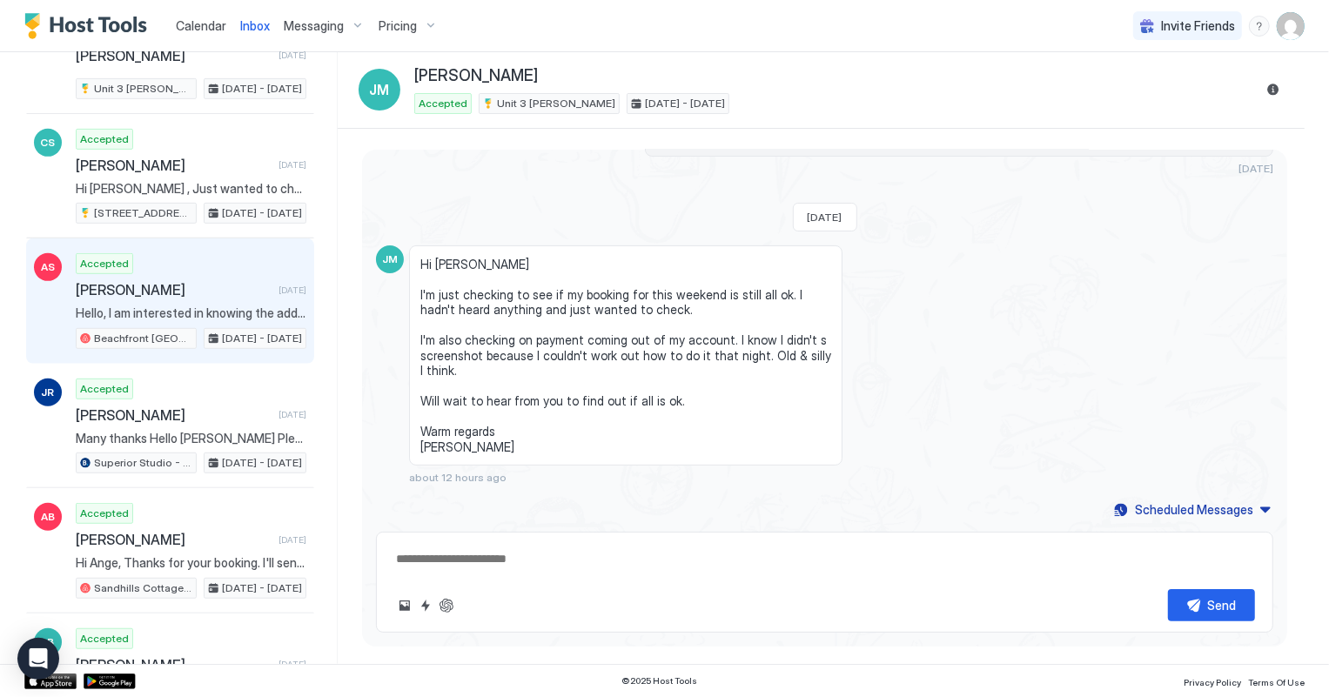
scroll to position [712, 0]
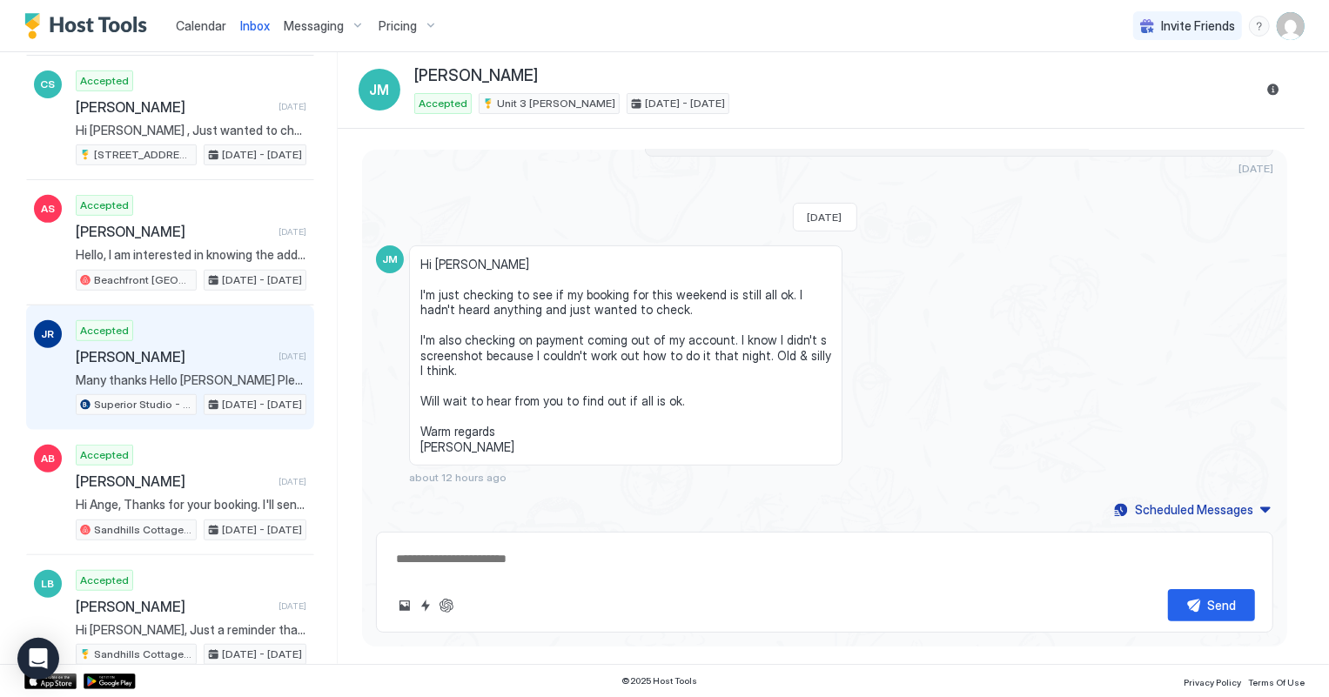
click at [183, 384] on div "Accepted Janice Rowlands 3 days ago Many thanks Hello Shelley Please pass on ou…" at bounding box center [191, 368] width 231 height 96
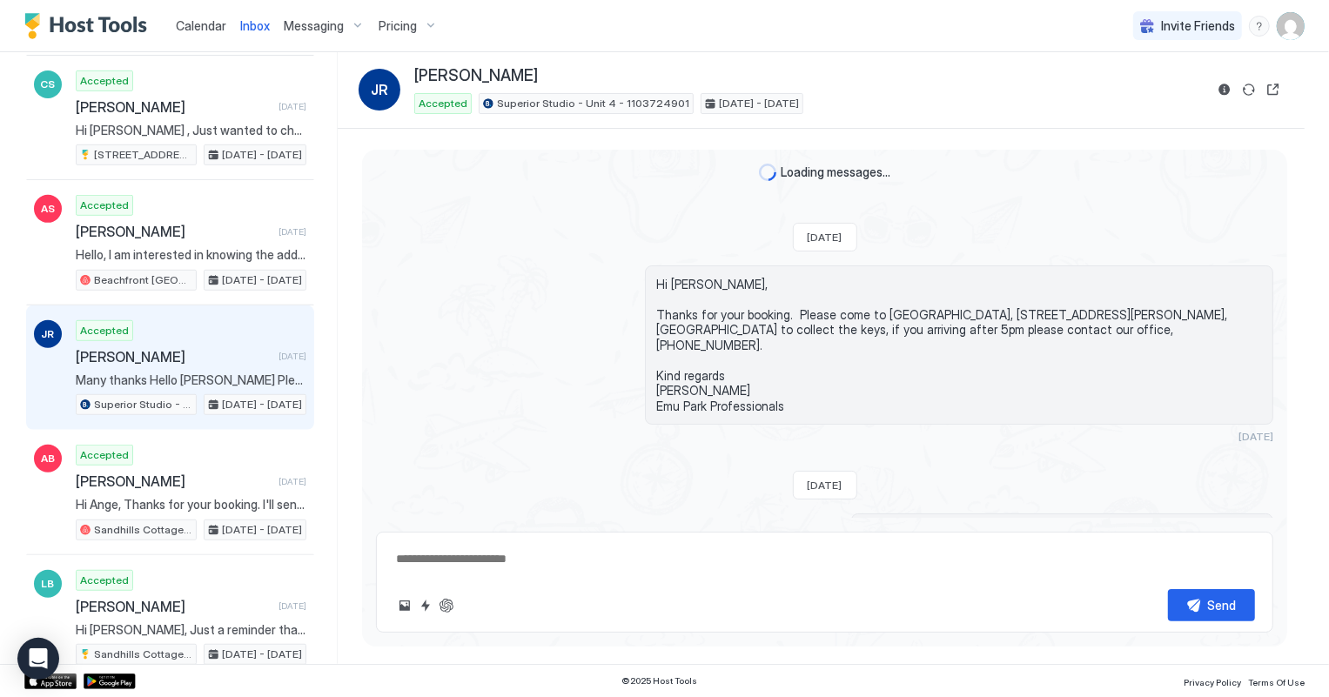
scroll to position [714, 0]
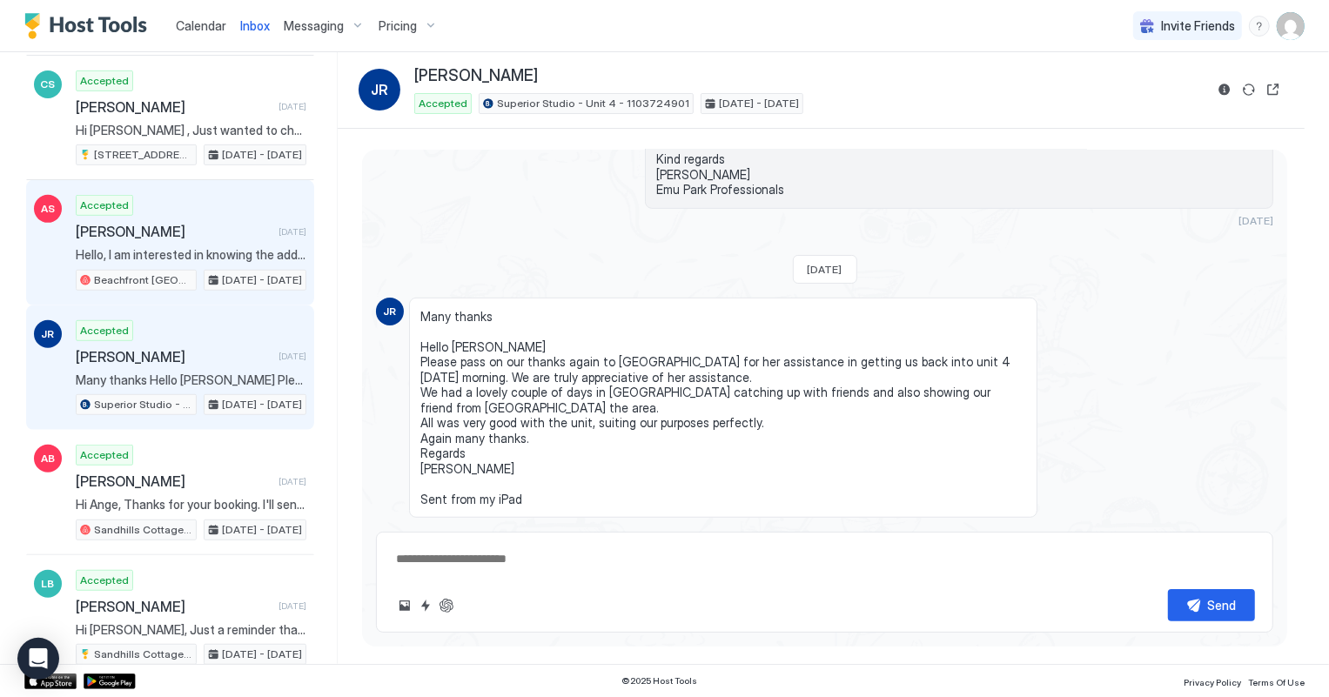
click at [142, 231] on span "[PERSON_NAME]" at bounding box center [174, 231] width 196 height 17
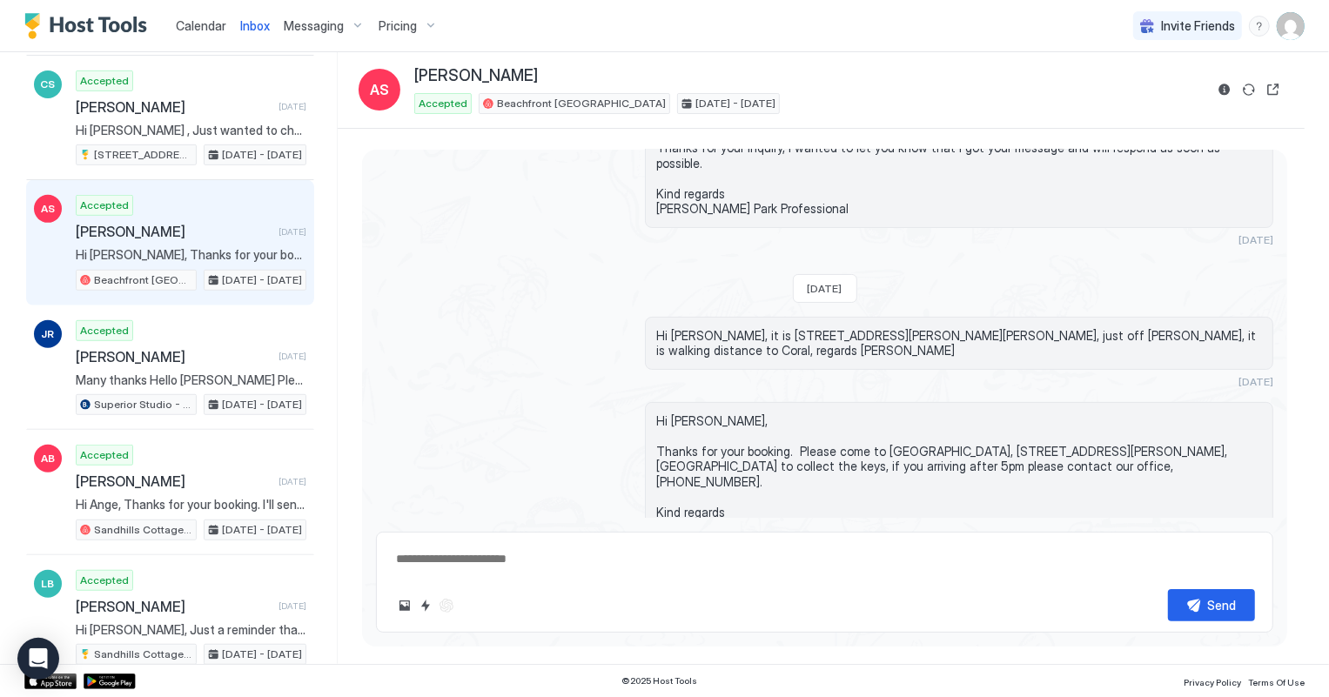
scroll to position [237, 0]
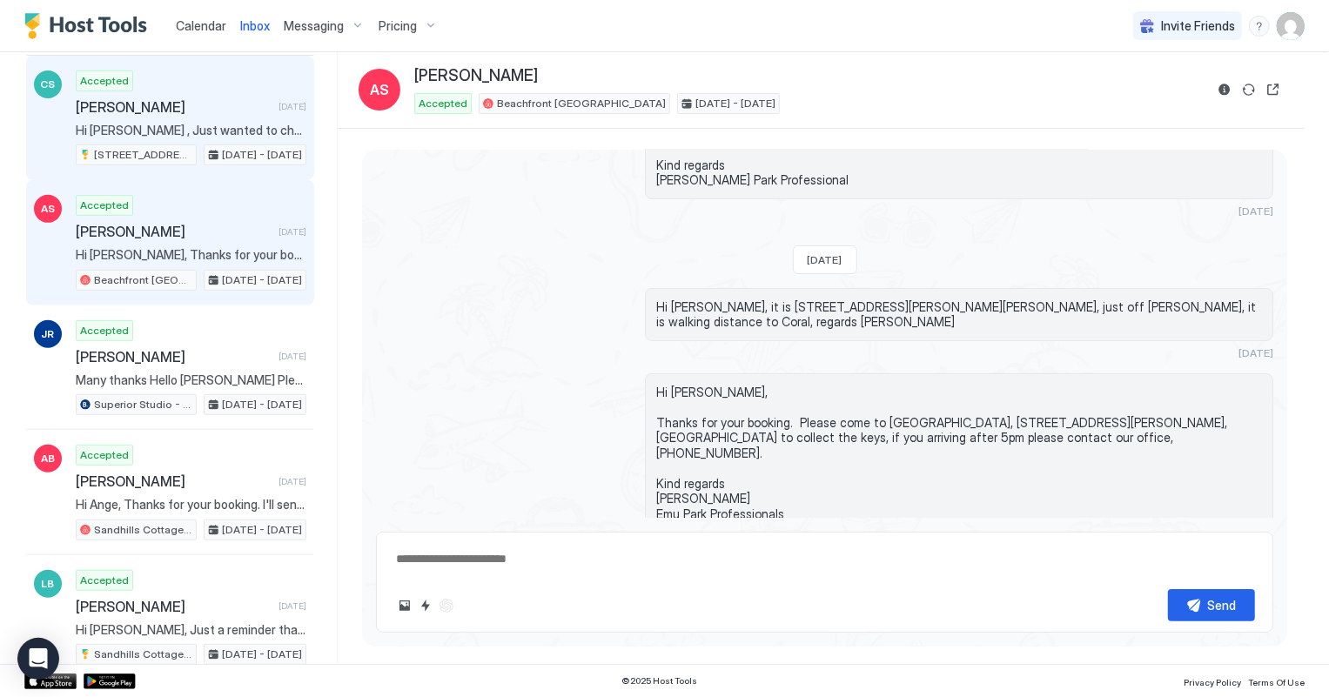
click at [151, 105] on span "[PERSON_NAME]" at bounding box center [174, 106] width 196 height 17
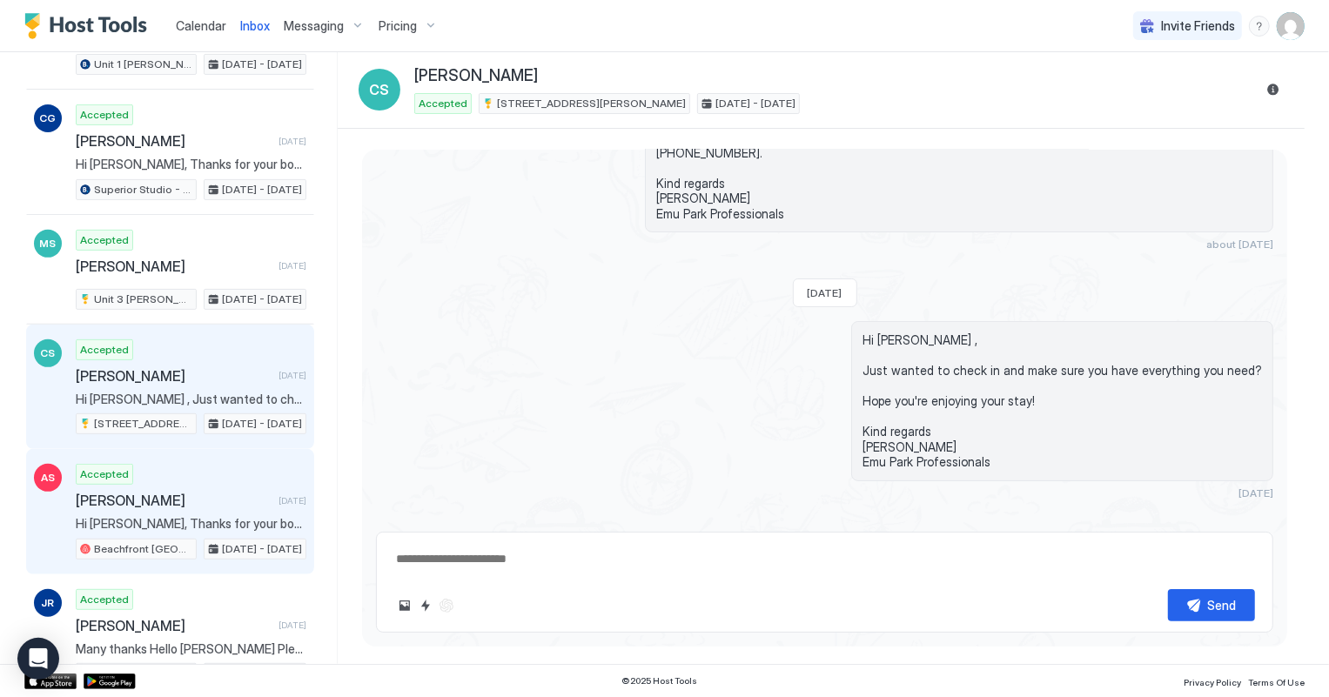
scroll to position [395, 0]
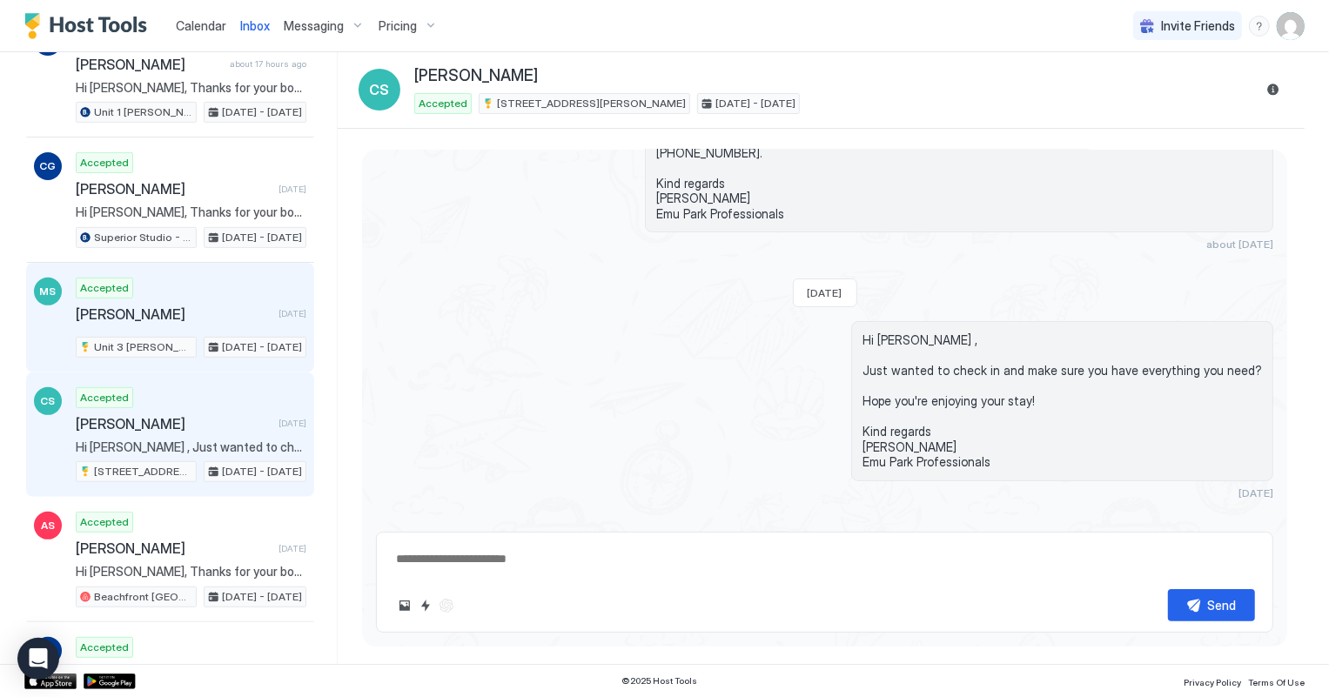
click at [146, 320] on div "Accepted Maureen Schaderdorff 2 days ago Unit 3 Pattison Jul 29 - Aug 19, 2025" at bounding box center [191, 318] width 231 height 80
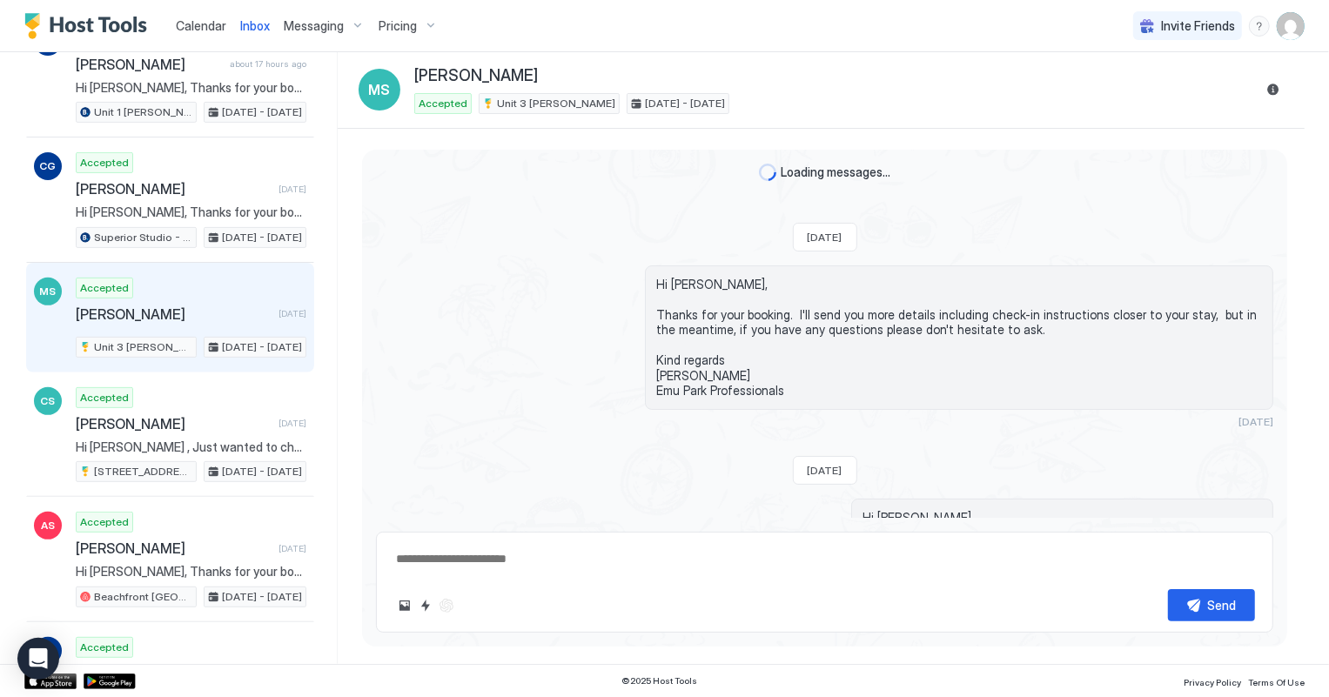
scroll to position [480, 0]
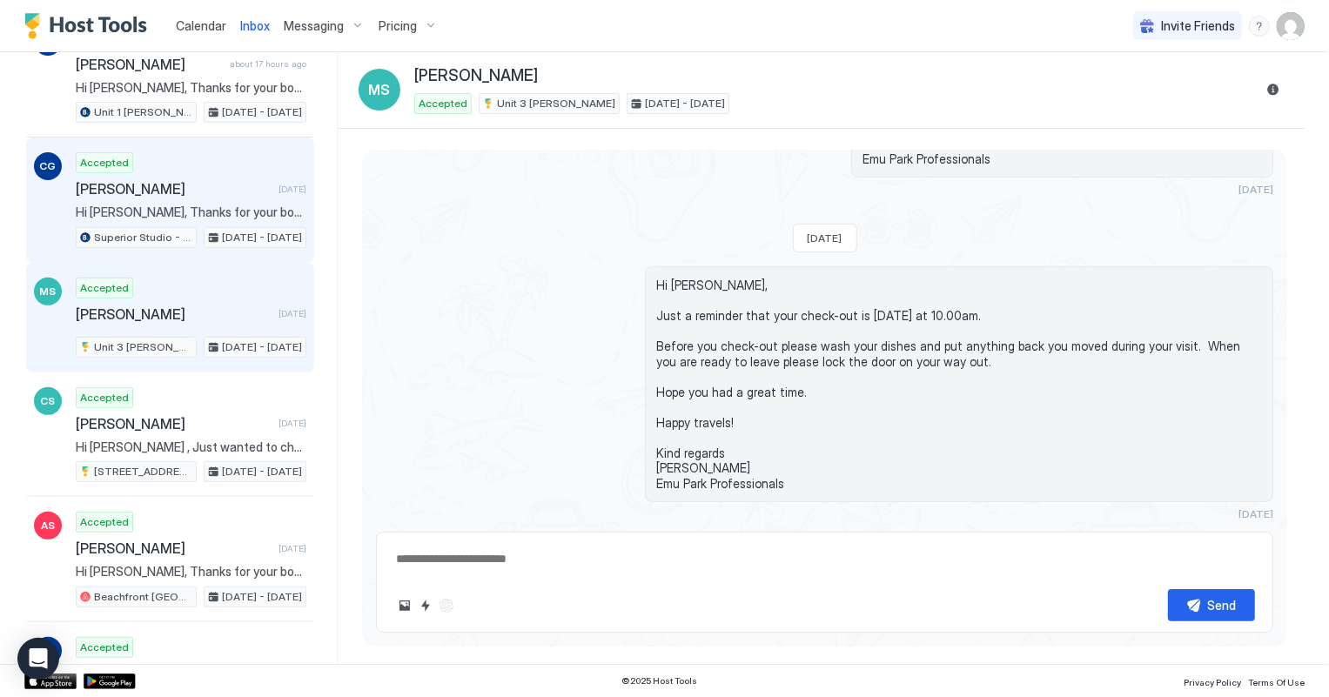
click at [137, 180] on span "[PERSON_NAME]" at bounding box center [174, 188] width 196 height 17
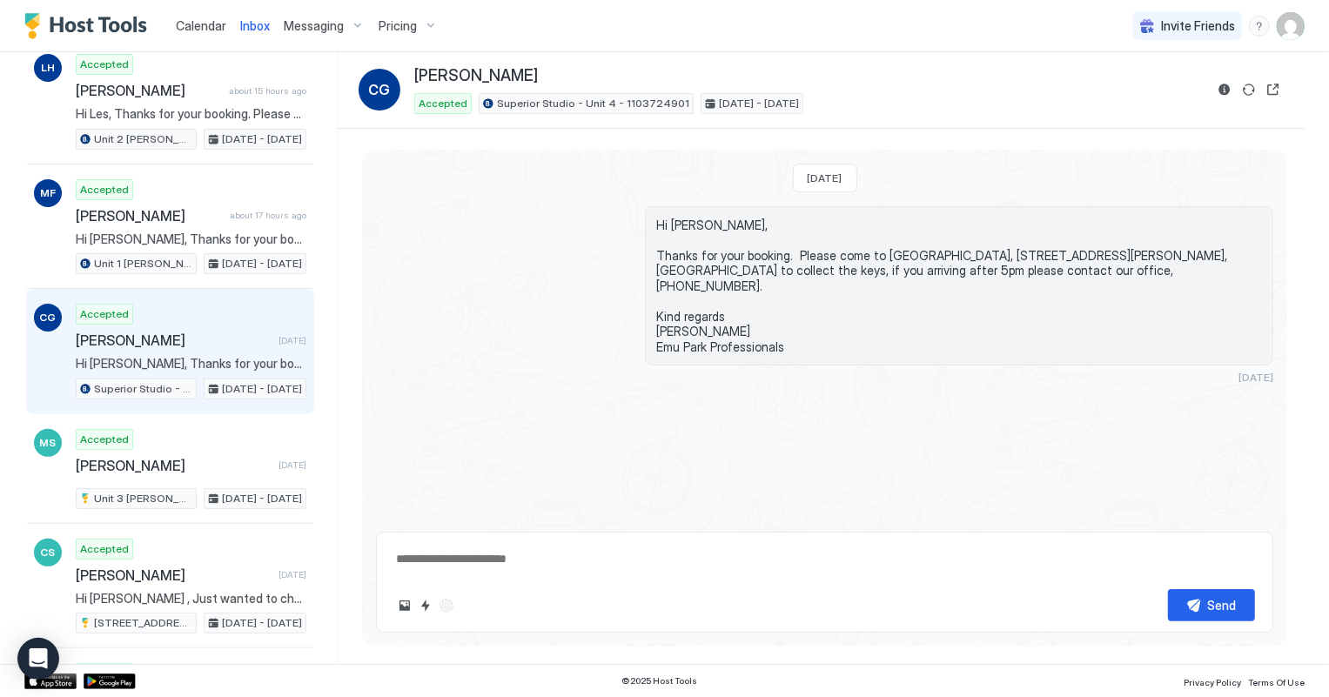
scroll to position [237, 0]
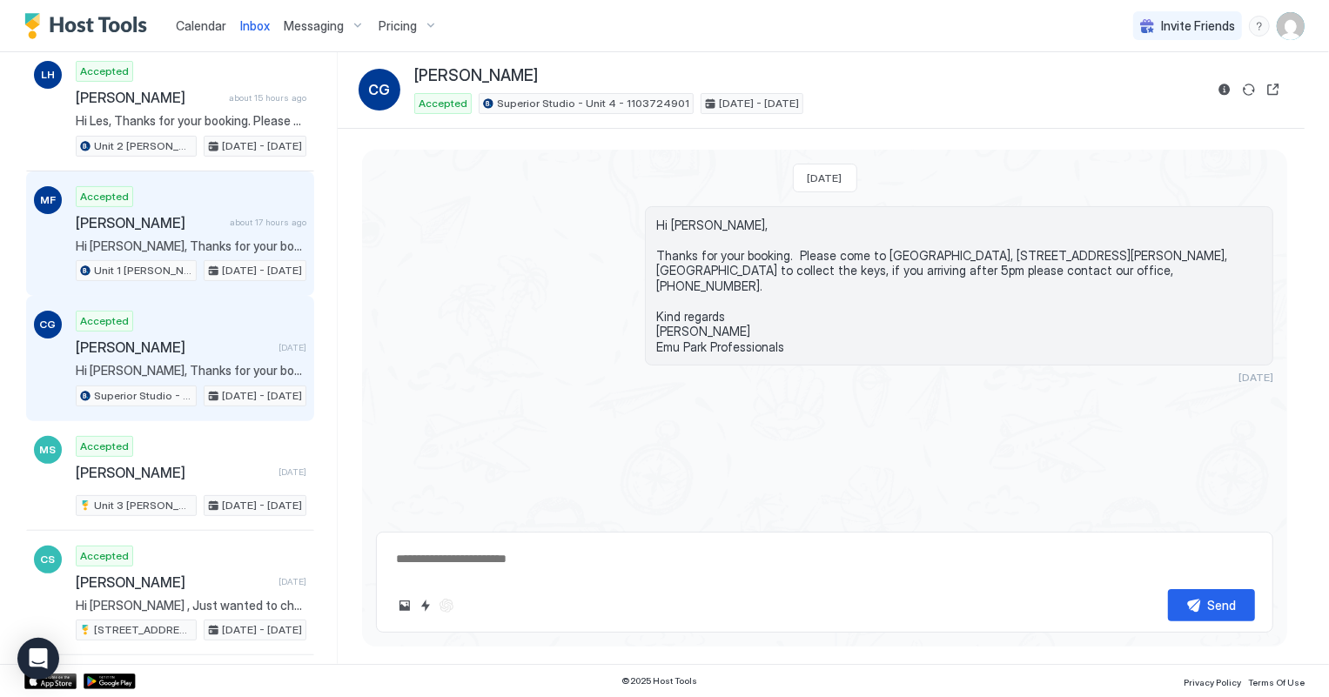
click at [173, 232] on div "Accepted Max Fargher about 17 hours ago Hi Max, Thanks for your booking. Please…" at bounding box center [191, 234] width 231 height 96
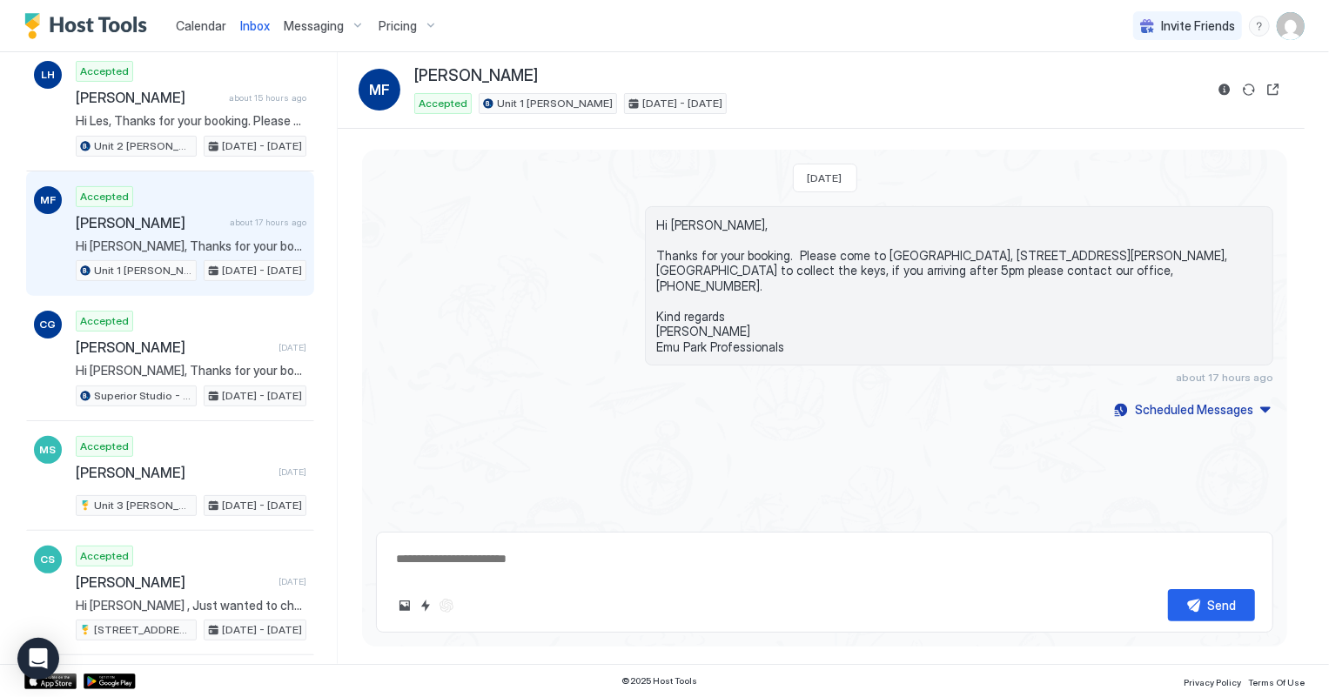
click at [193, 17] on link "Calendar" at bounding box center [201, 26] width 50 height 18
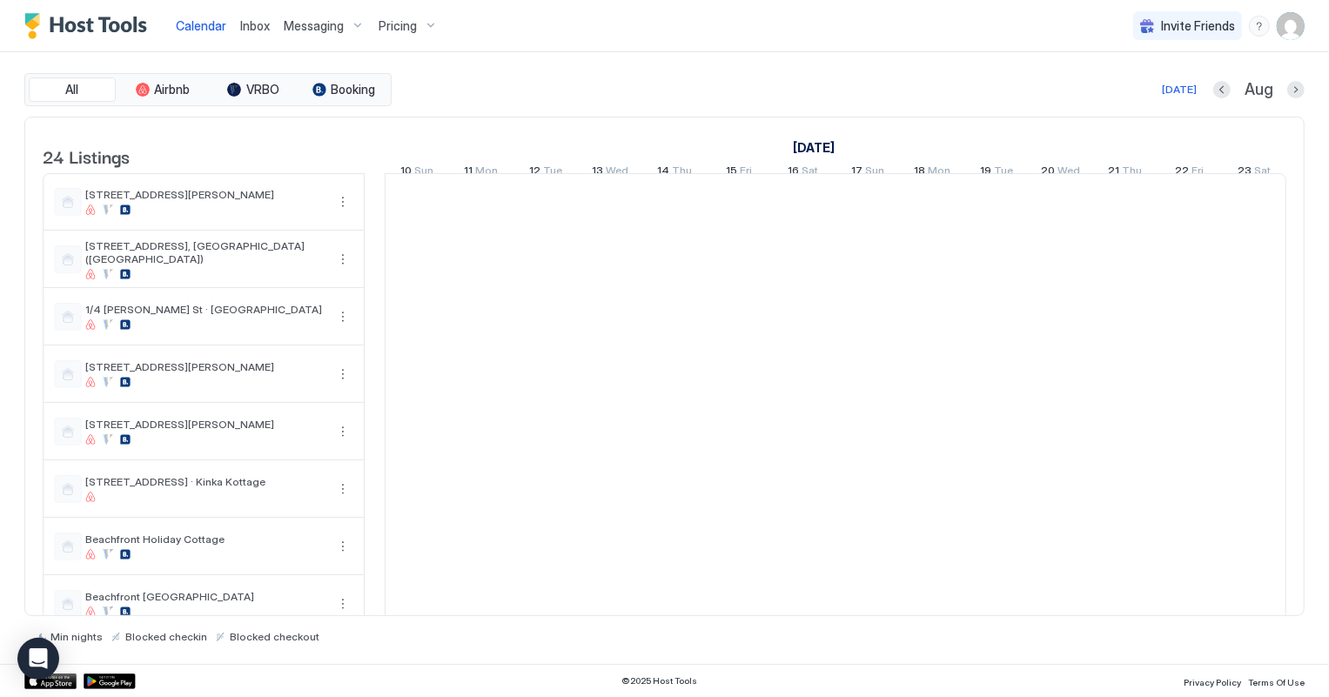
scroll to position [0, 966]
click at [1296, 88] on button "Next month" at bounding box center [1295, 89] width 17 height 17
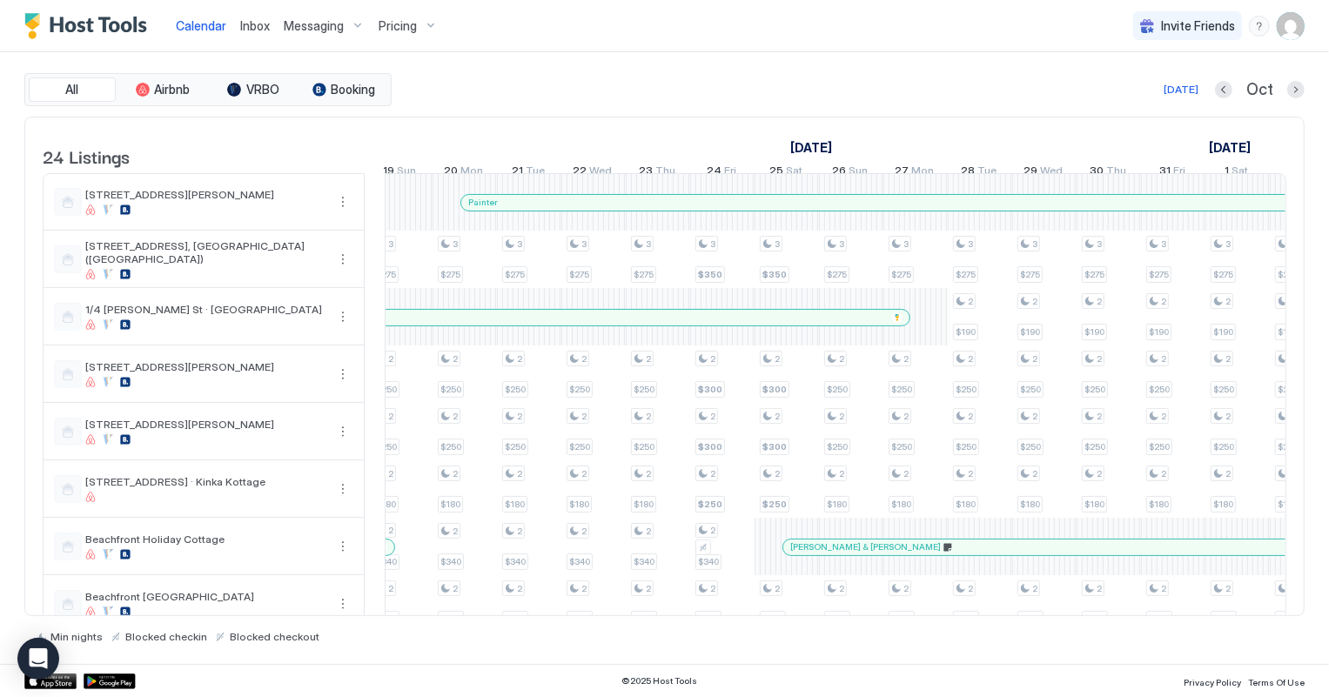
scroll to position [0, 453]
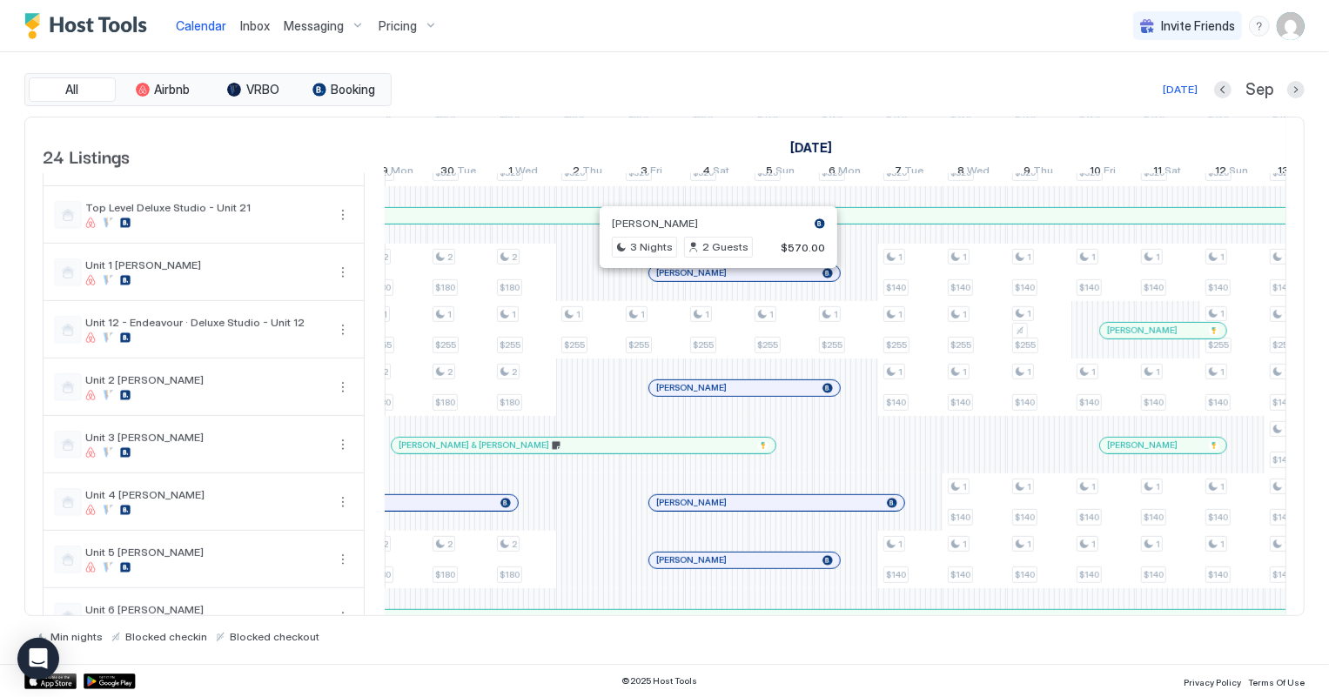
click at [712, 280] on div at bounding box center [713, 273] width 14 height 14
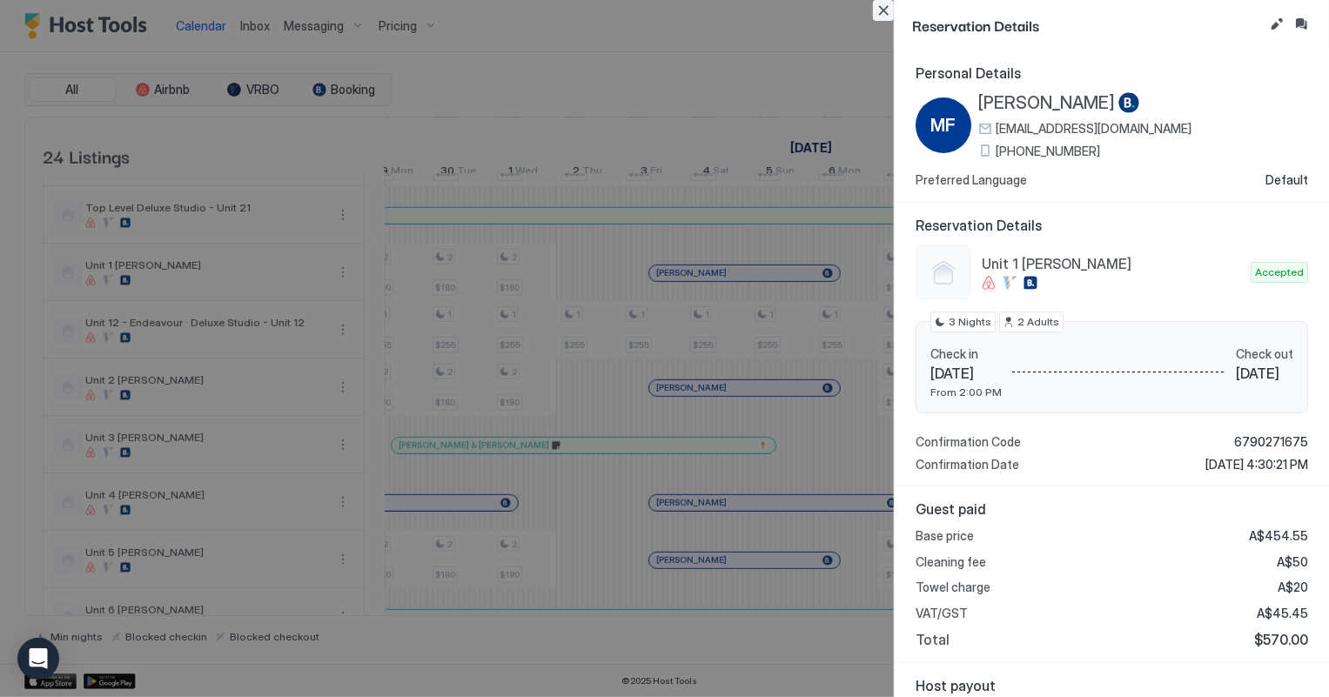
click at [887, 17] on button "Close" at bounding box center [883, 10] width 21 height 21
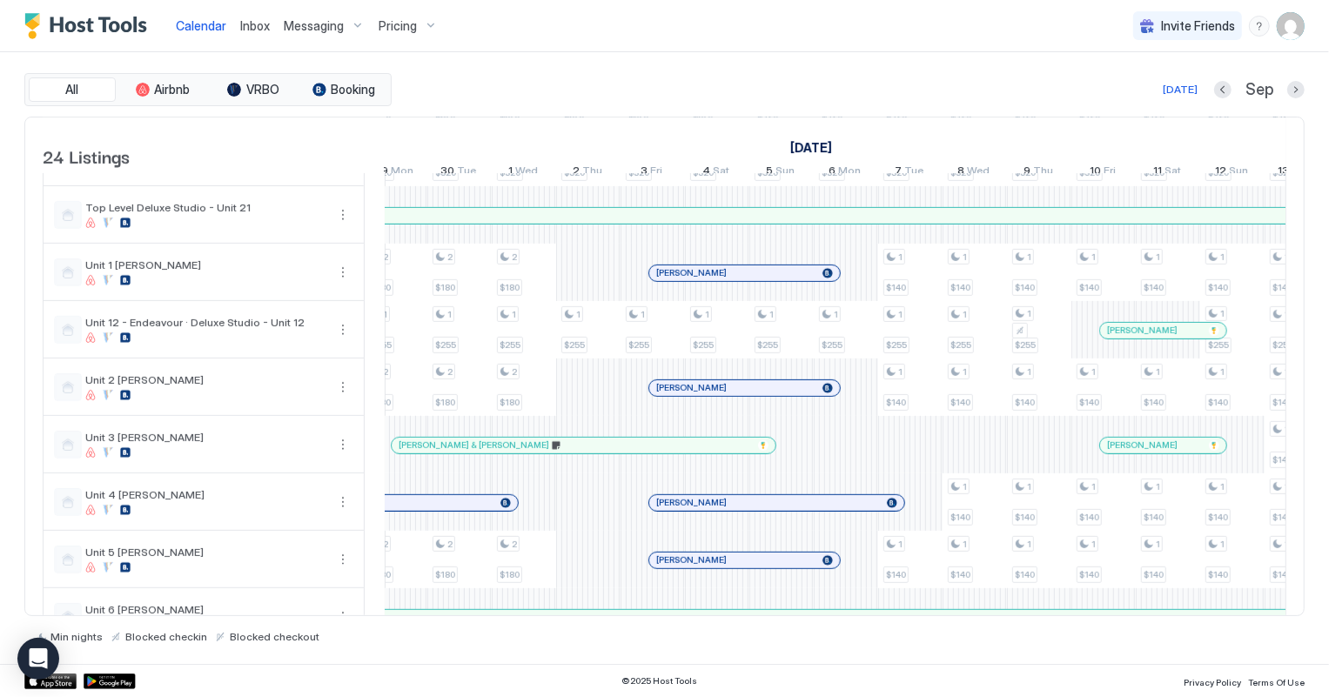
click at [261, 23] on span "Inbox" at bounding box center [255, 25] width 30 height 15
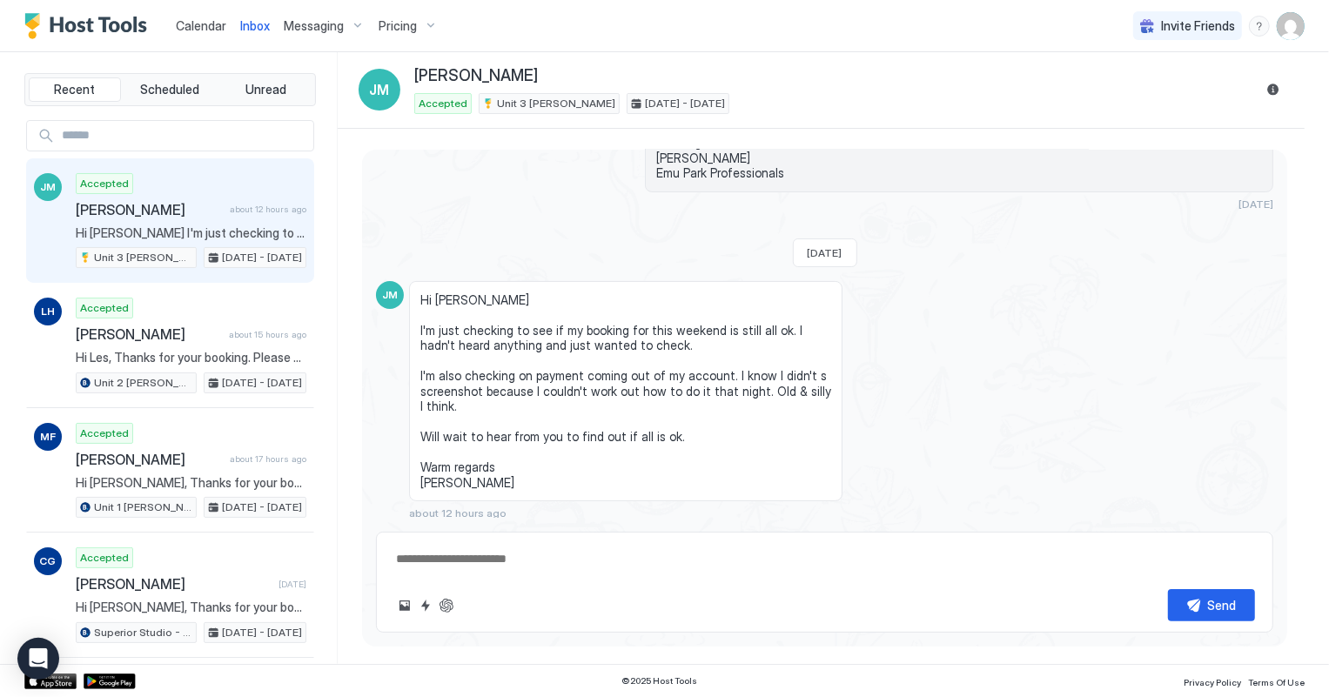
scroll to position [253, 0]
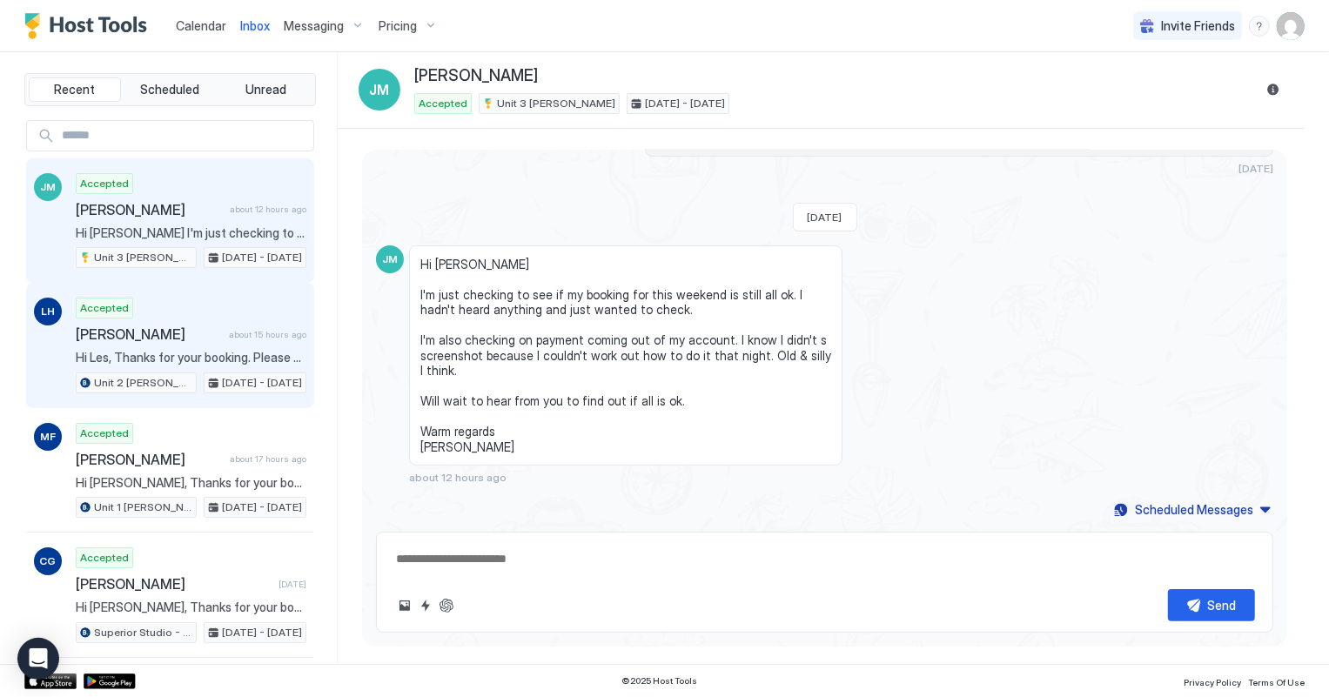
click at [147, 355] on span "Hi Les, Thanks for your booking. Please come to [GEOGRAPHIC_DATA], [STREET_ADDR…" at bounding box center [191, 358] width 231 height 16
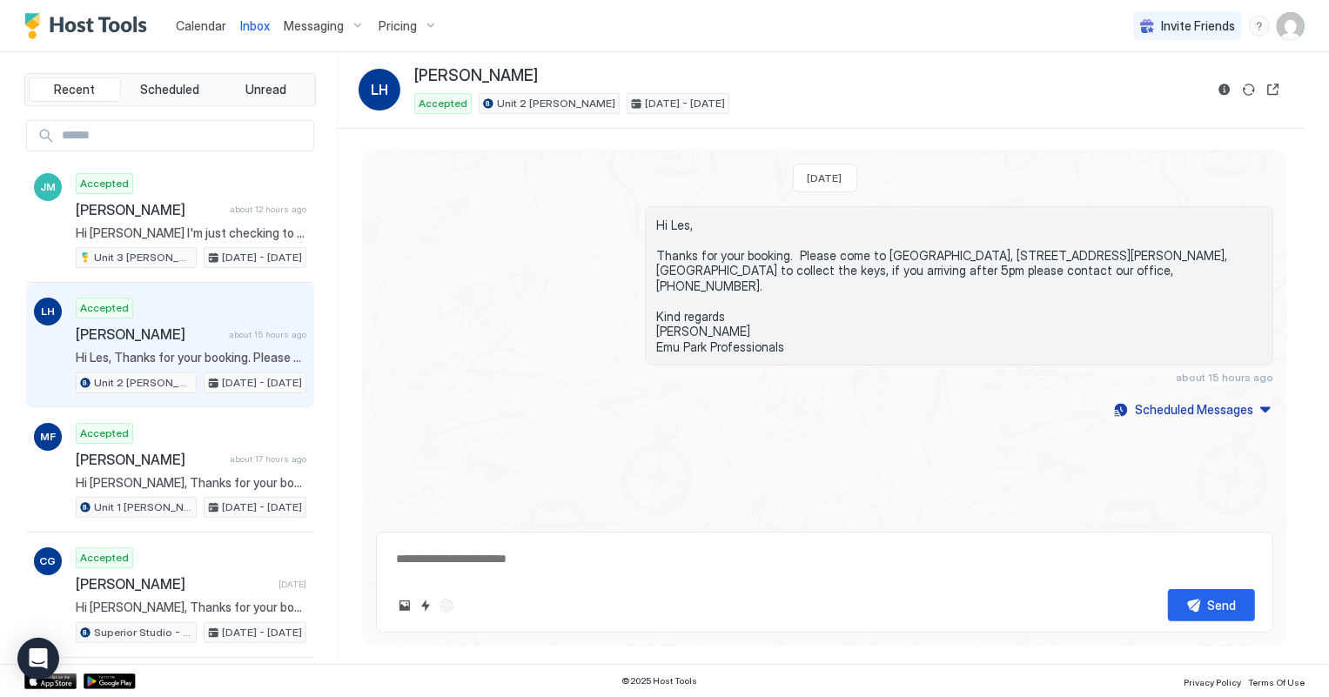
click at [177, 22] on span "Calendar" at bounding box center [201, 25] width 50 height 15
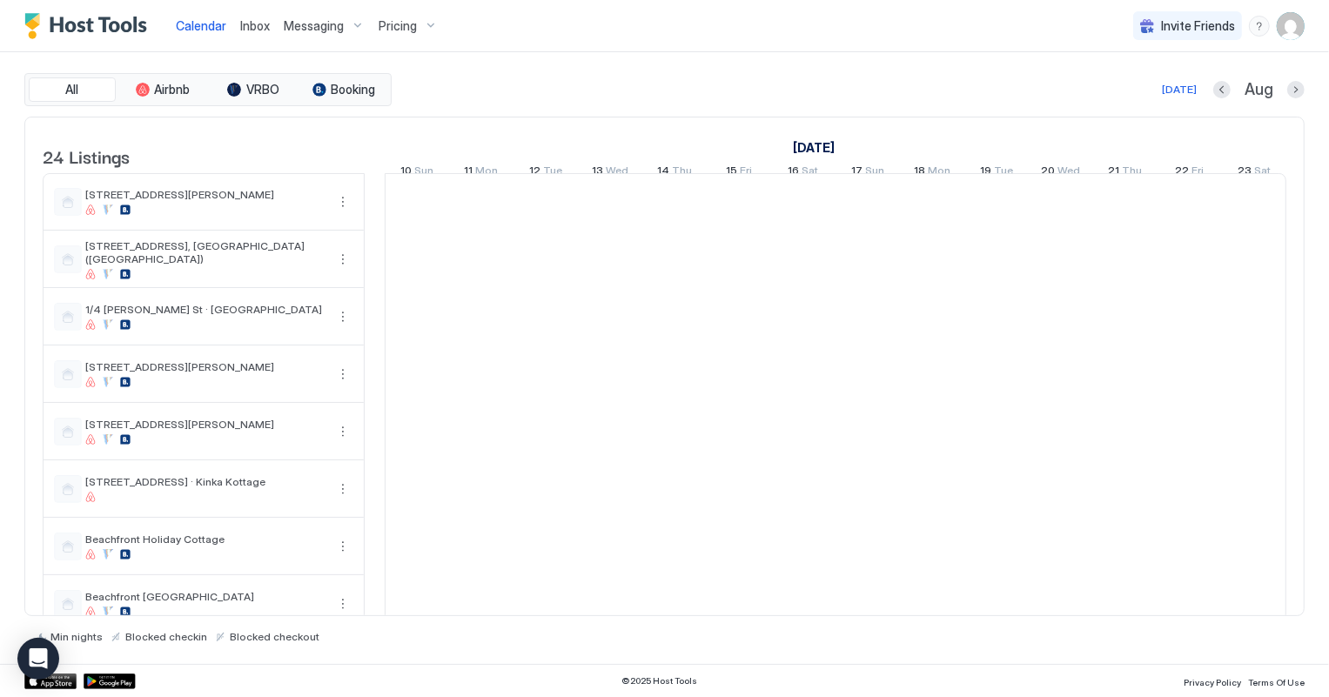
scroll to position [0, 966]
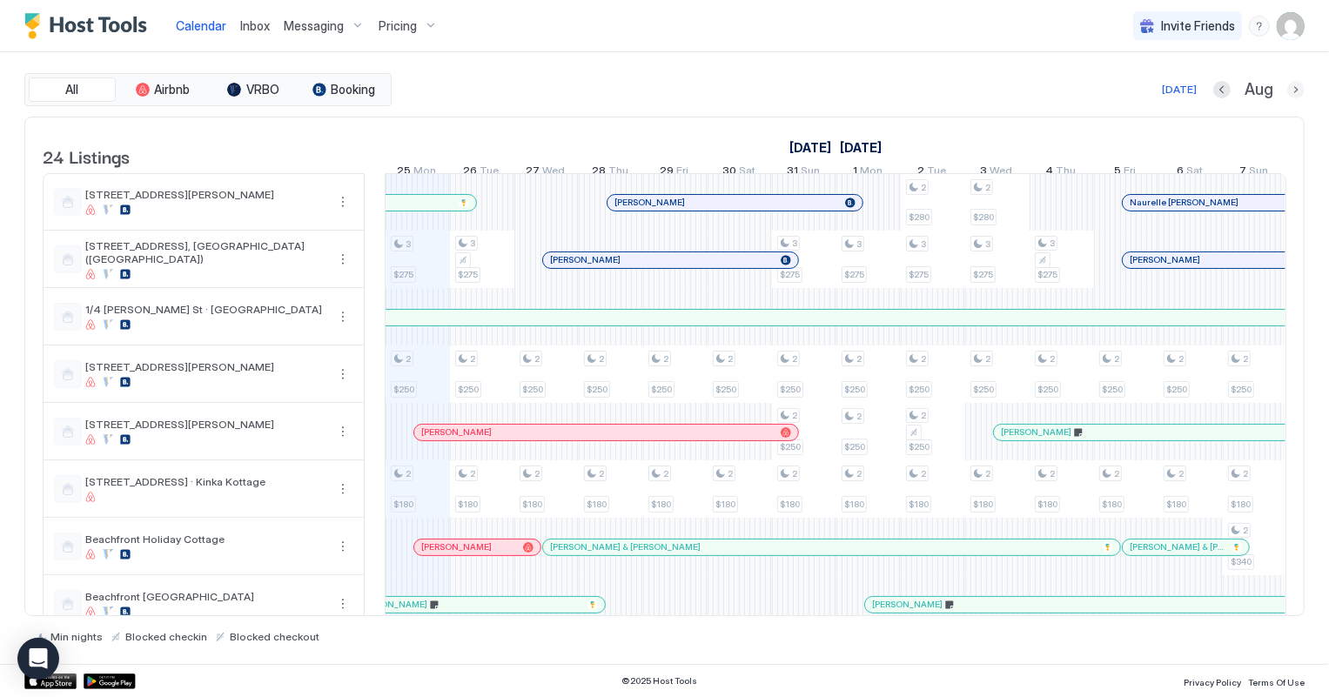
click at [1299, 85] on button "Next month" at bounding box center [1295, 89] width 17 height 17
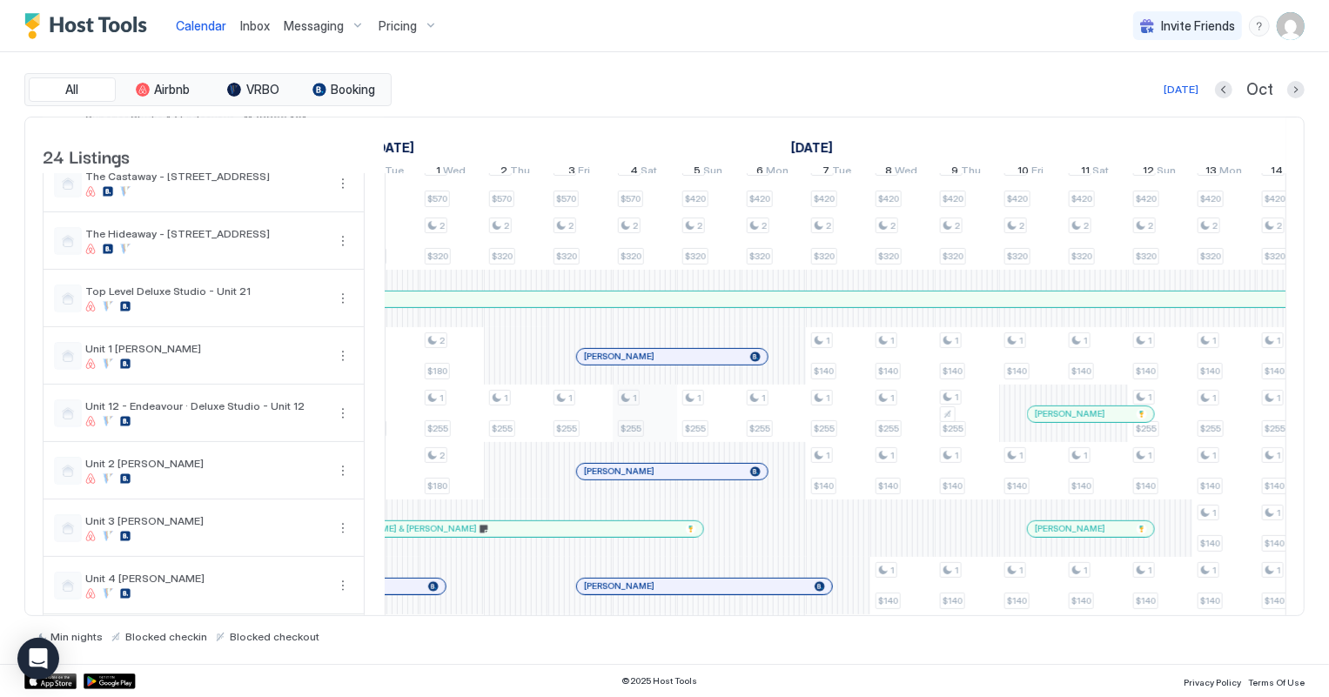
scroll to position [712, 0]
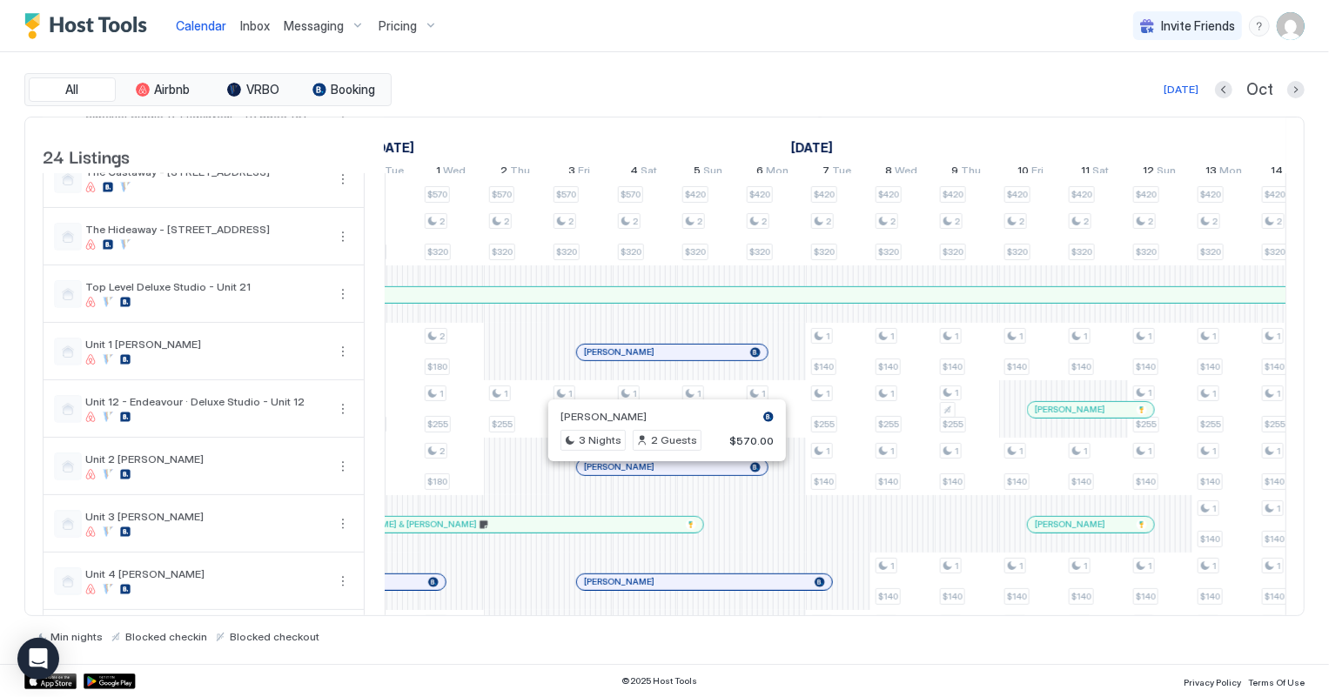
click at [661, 474] on div at bounding box center [661, 467] width 14 height 14
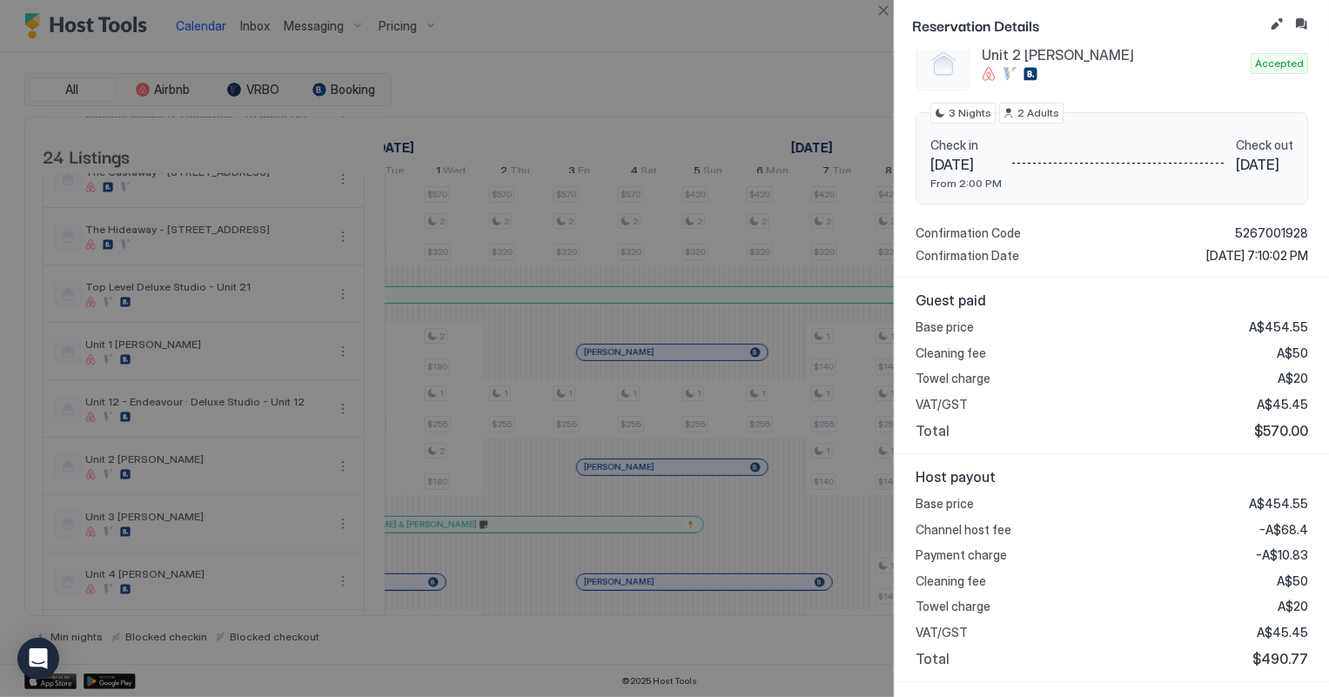
scroll to position [316, 0]
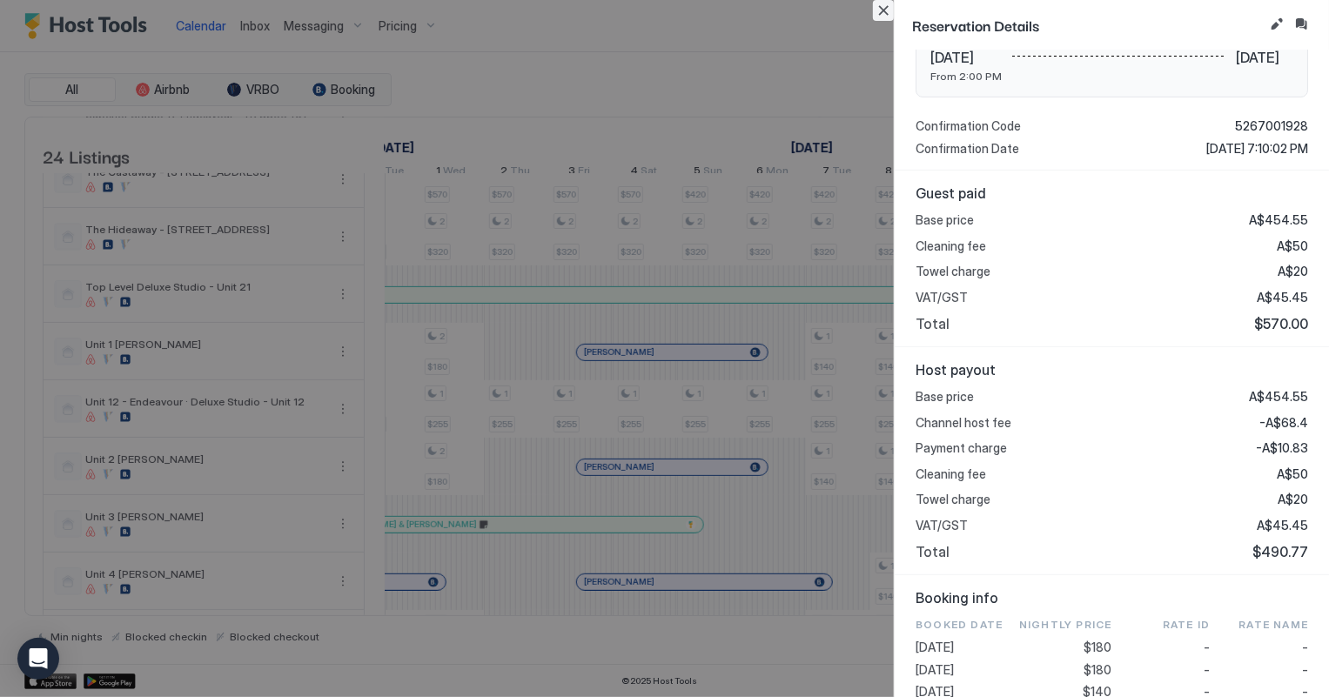
click at [877, 10] on button "Close" at bounding box center [883, 10] width 21 height 21
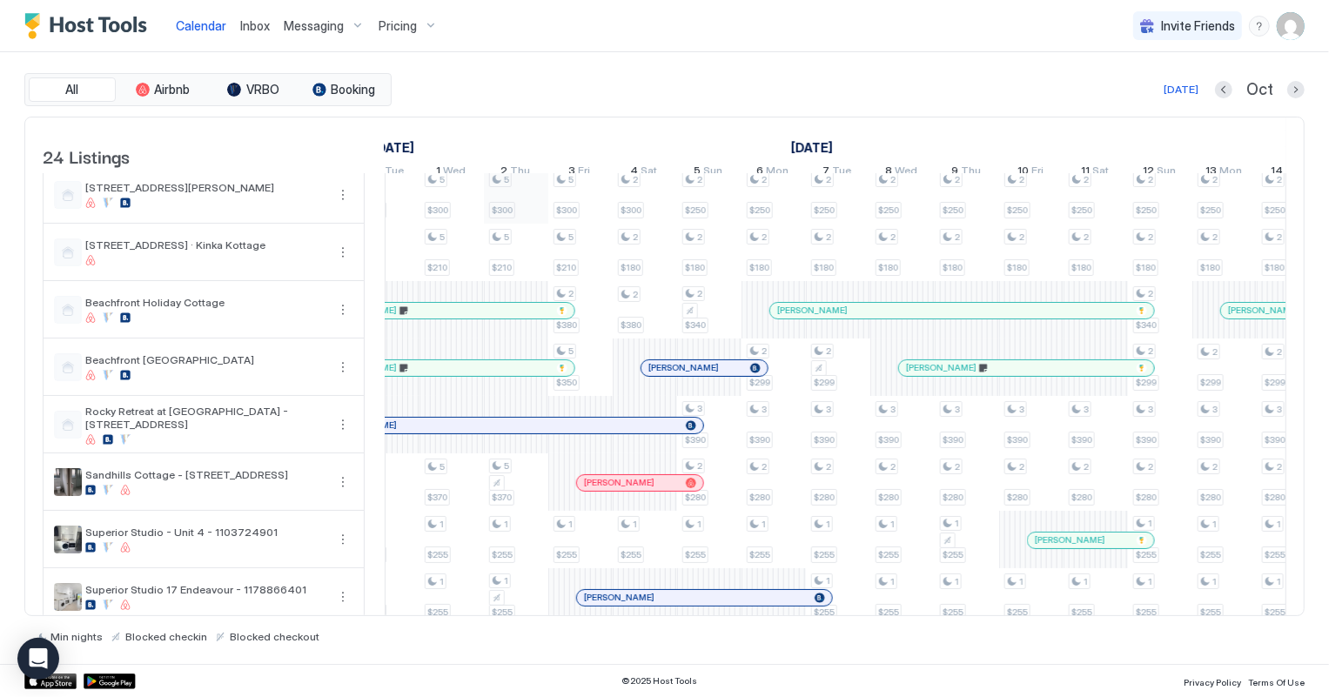
scroll to position [0, 0]
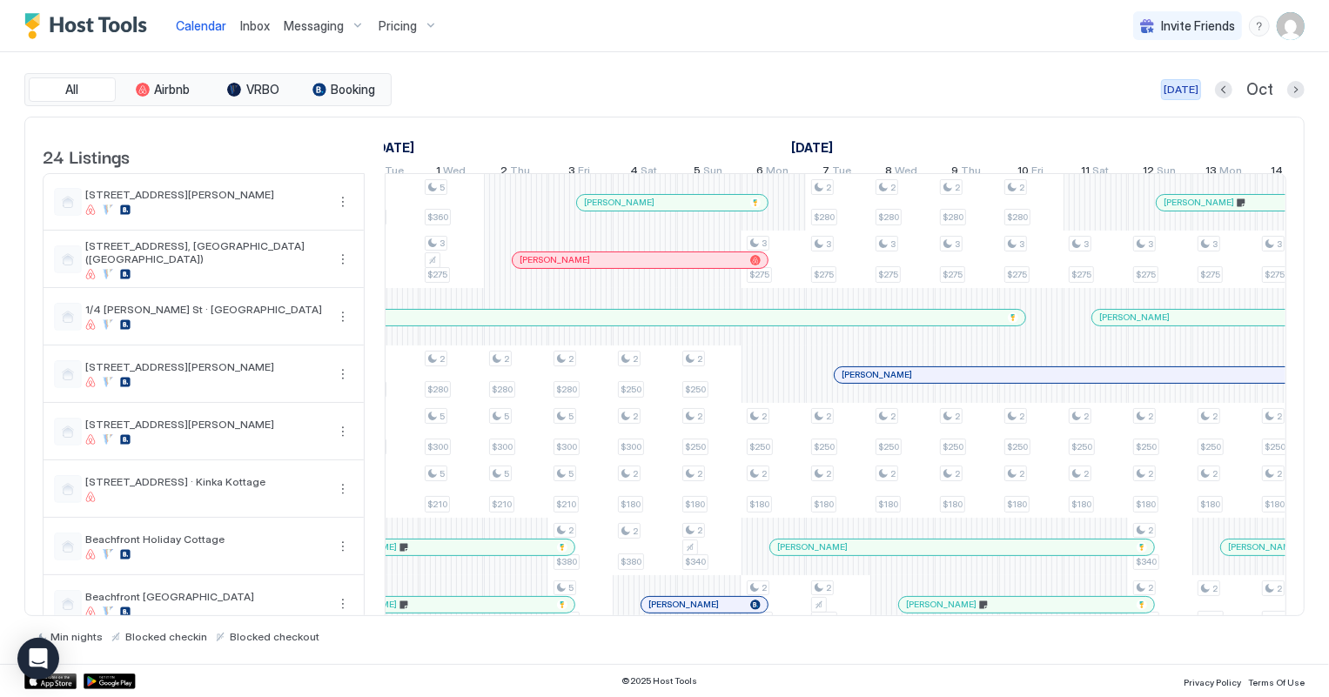
click at [1190, 89] on div "[DATE]" at bounding box center [1180, 90] width 35 height 16
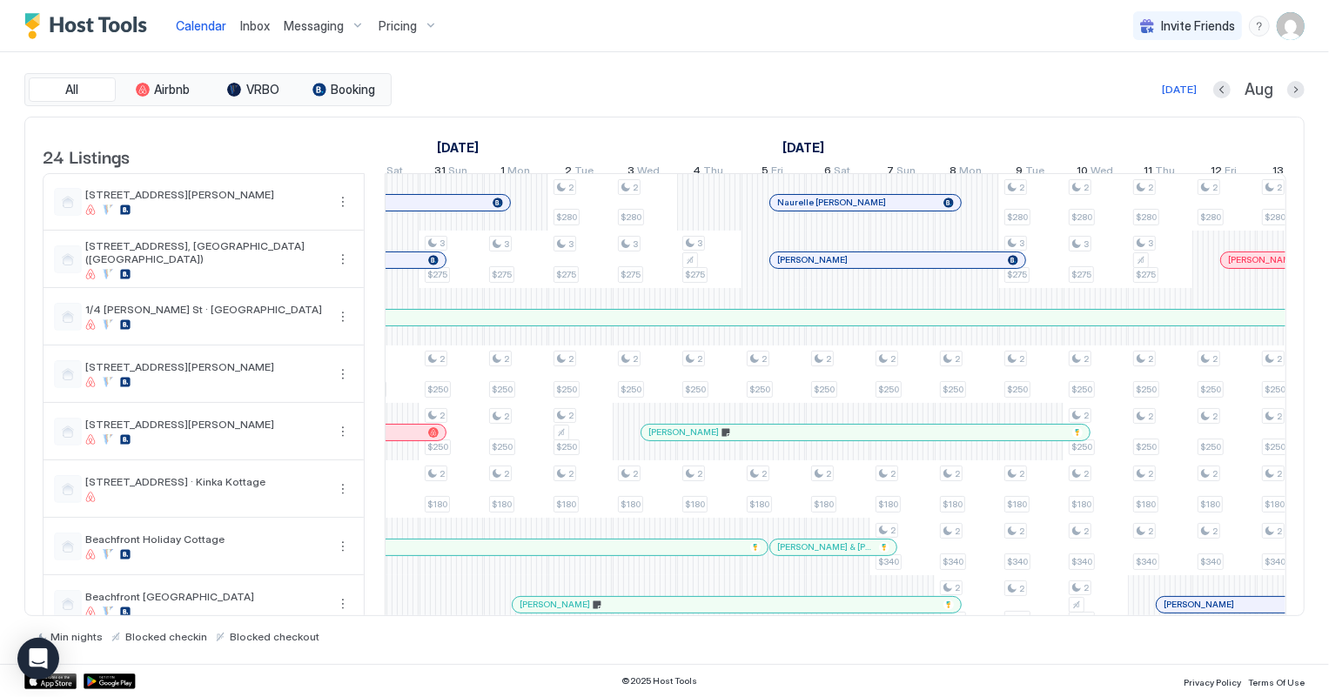
scroll to position [0, 966]
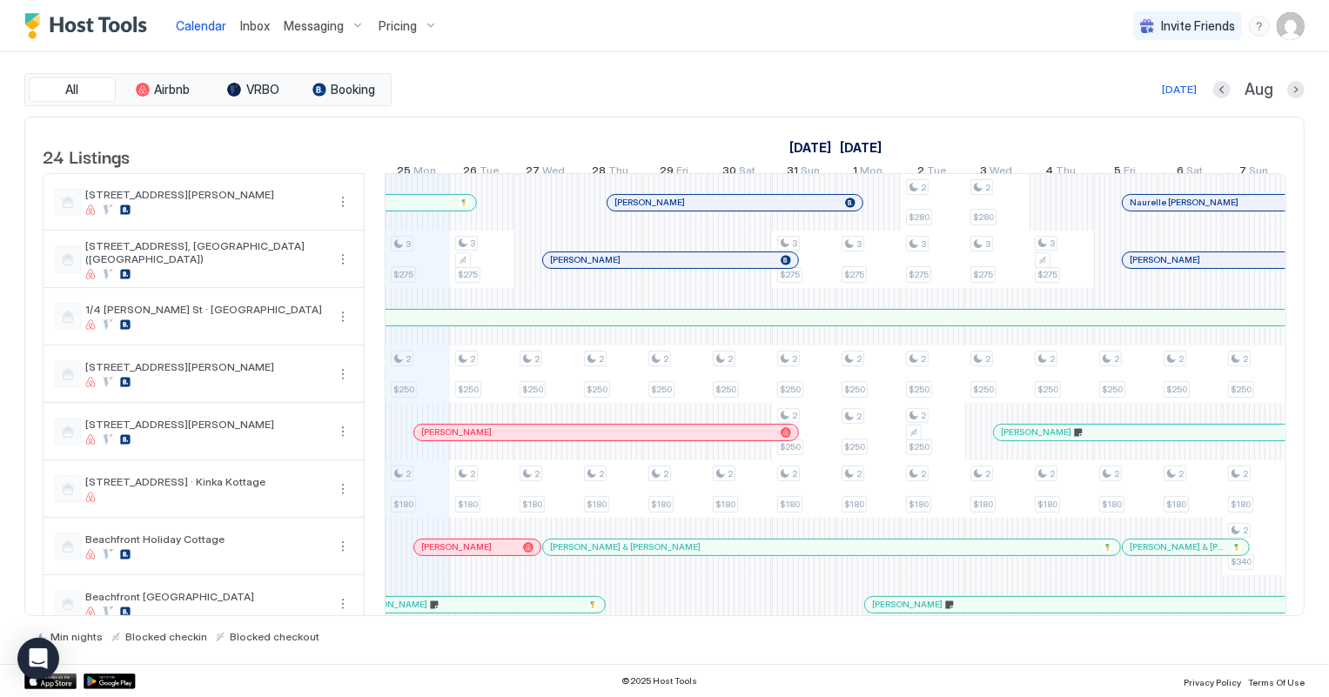
click at [588, 439] on div at bounding box center [589, 433] width 14 height 14
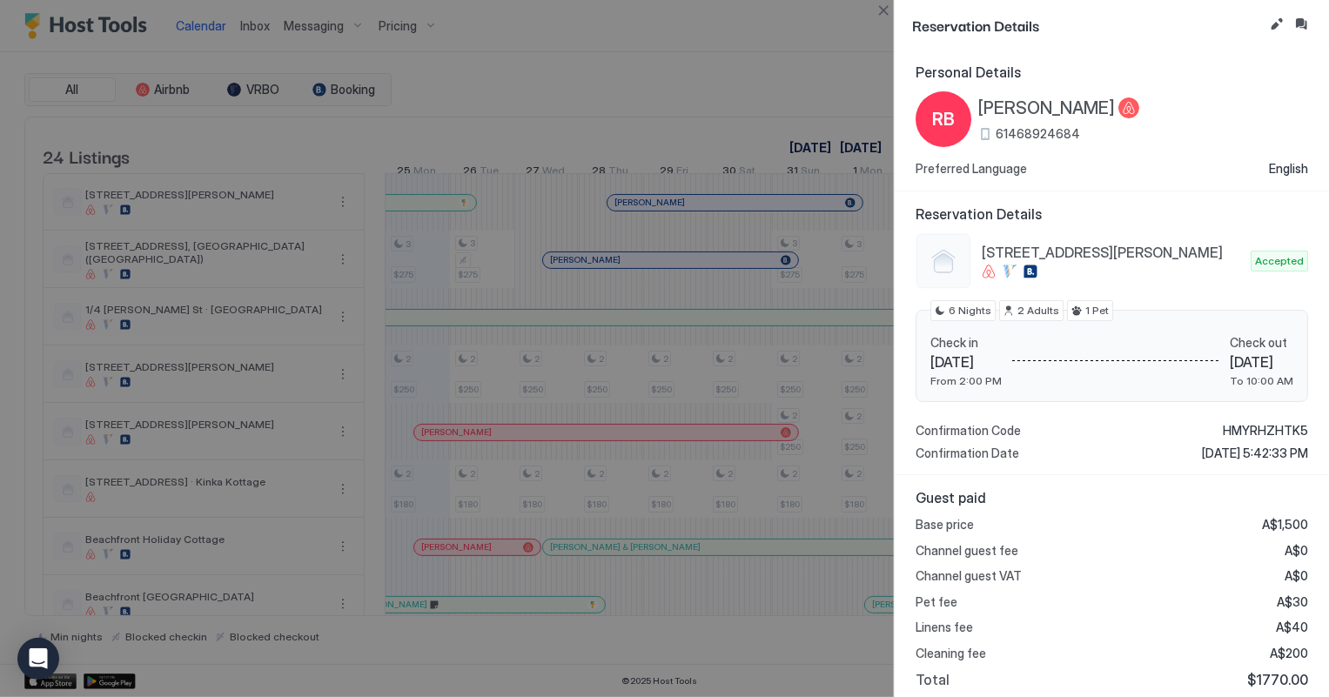
scroll to position [0, 0]
click at [888, 0] on button "Close" at bounding box center [883, 10] width 21 height 21
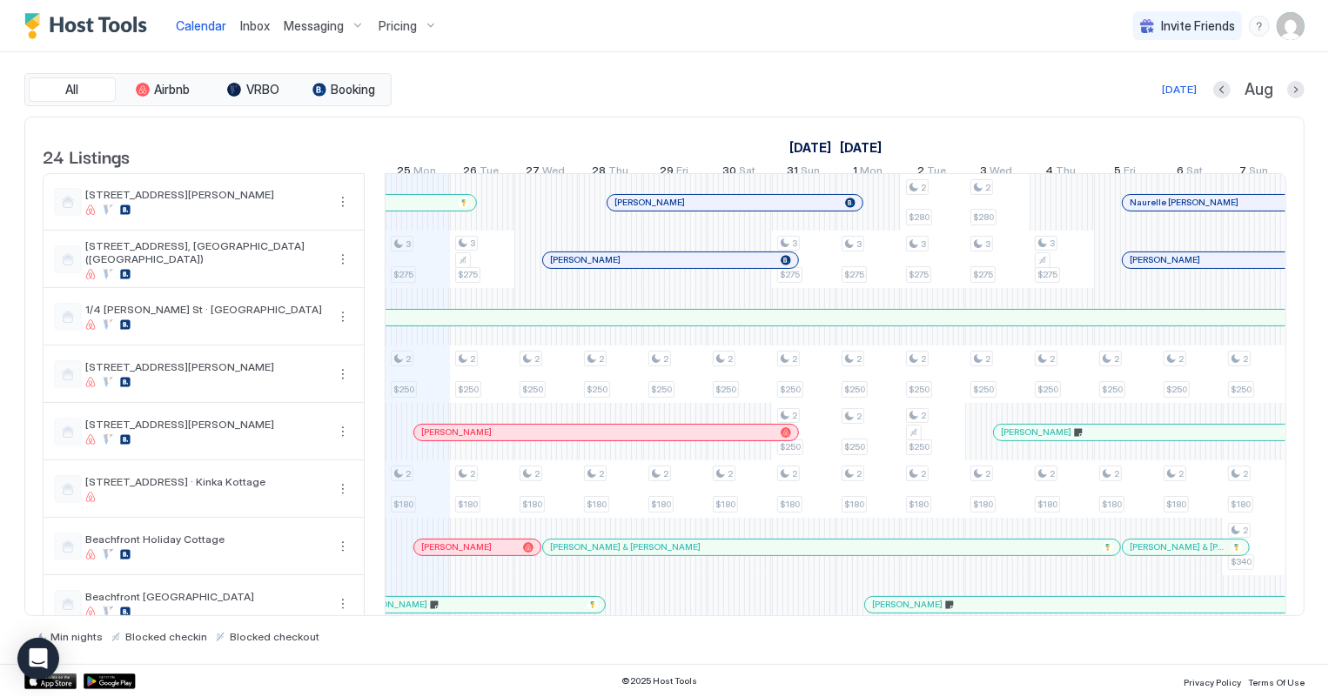
click at [243, 25] on span "Inbox" at bounding box center [255, 25] width 30 height 15
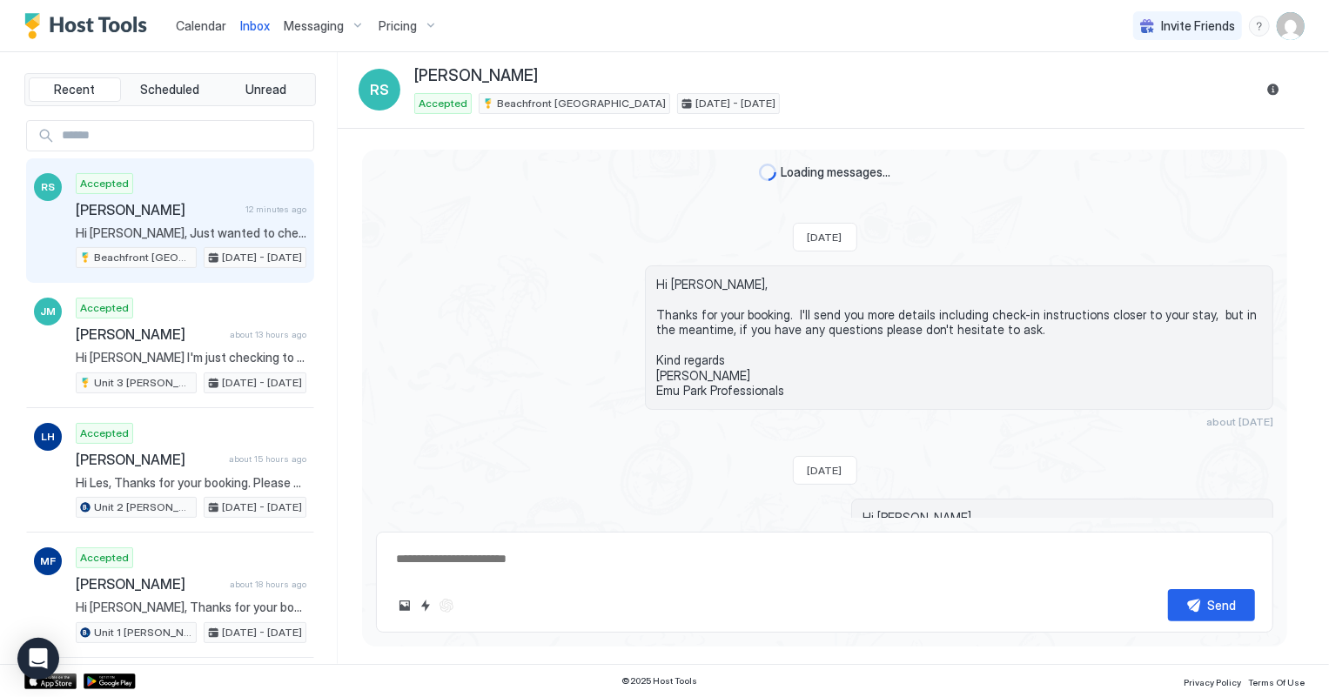
type textarea "*"
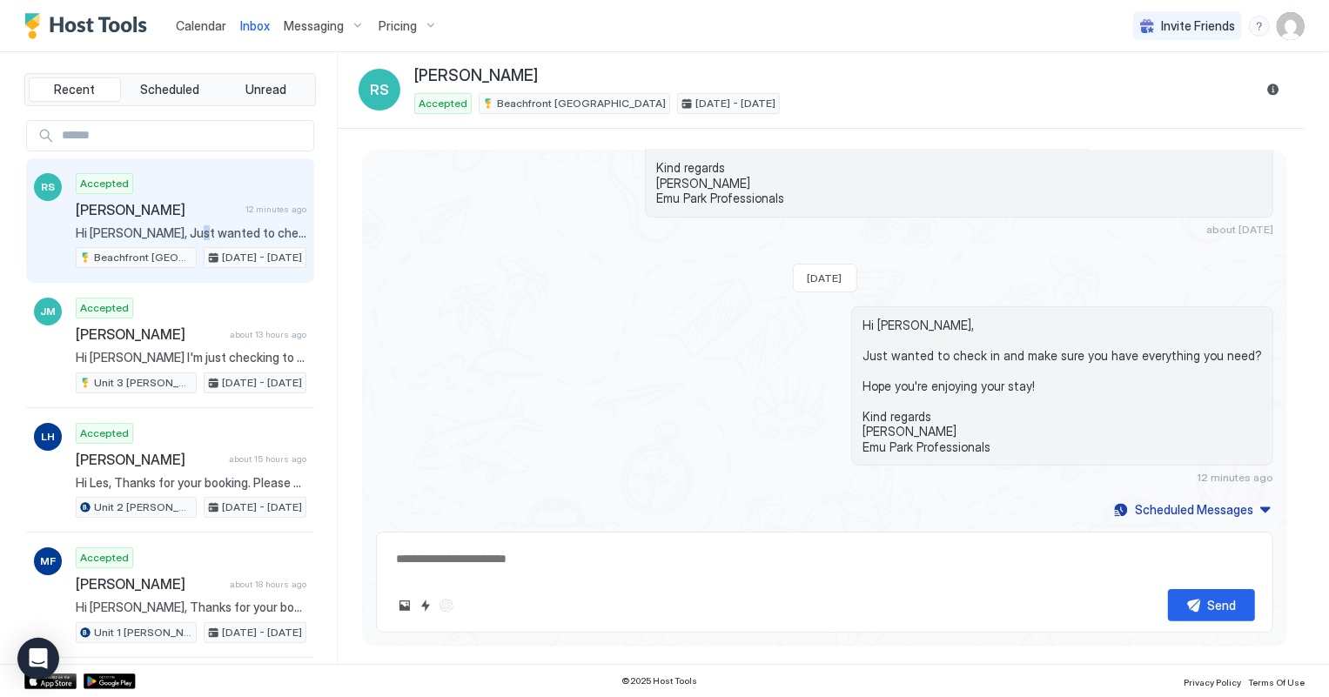
click at [192, 225] on span "Hi [PERSON_NAME], Just wanted to check in and make sure you have everything you…" at bounding box center [191, 233] width 231 height 16
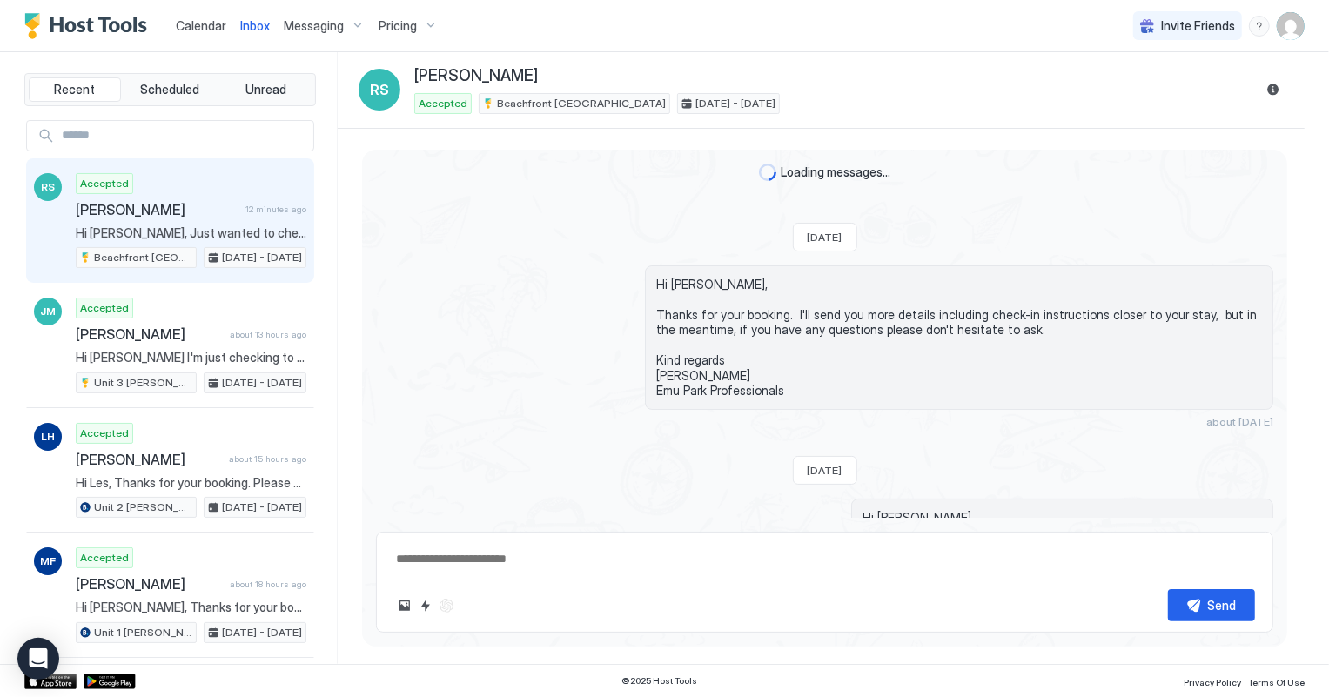
click at [195, 332] on span "[PERSON_NAME]" at bounding box center [149, 333] width 147 height 17
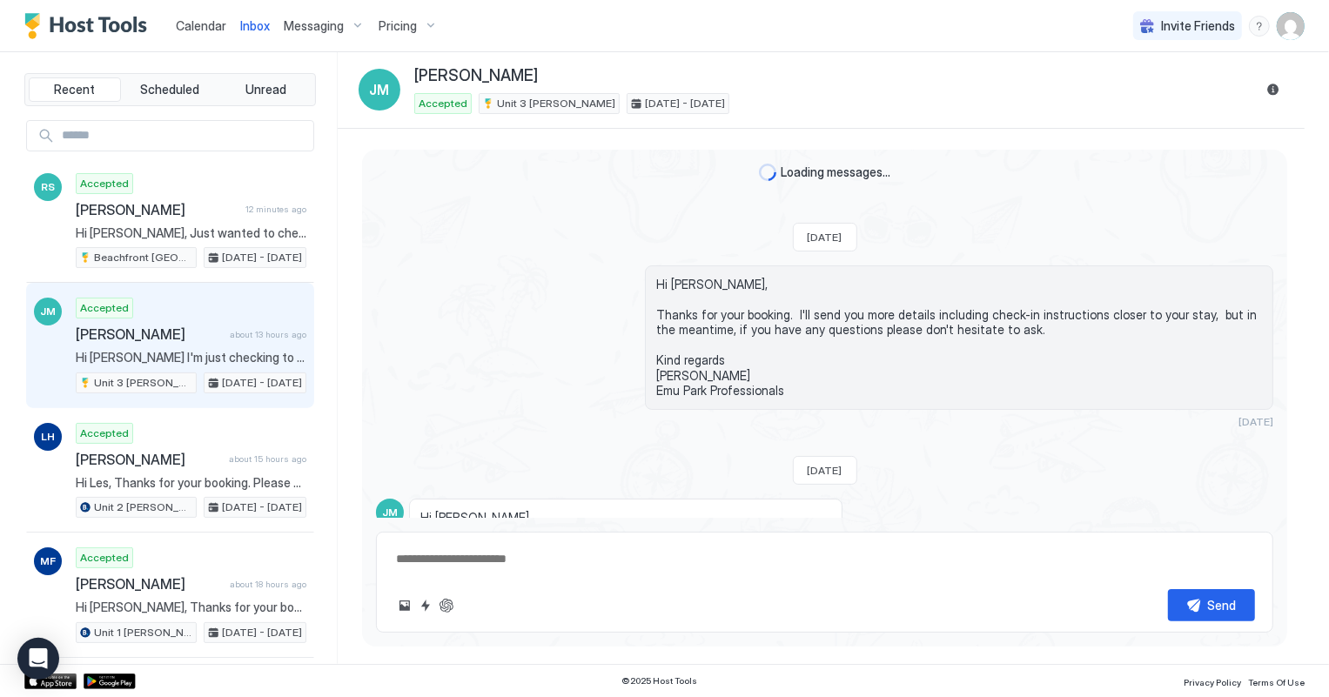
type textarea "*"
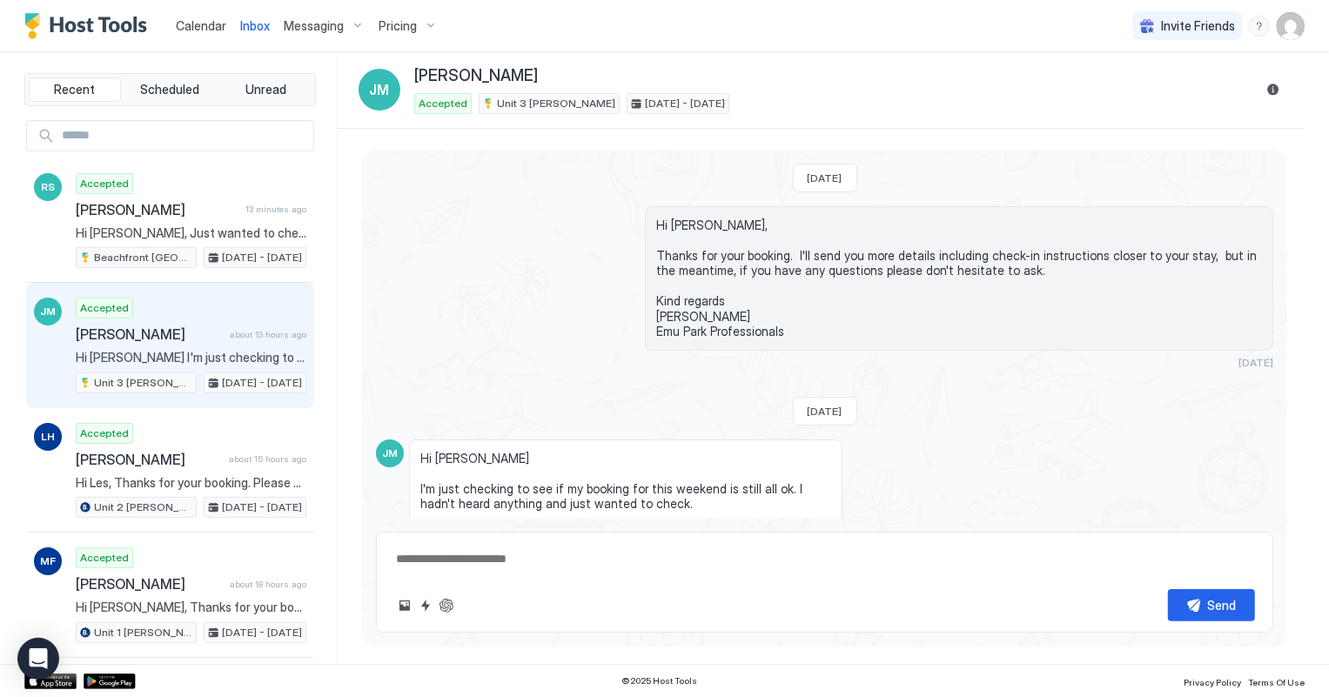
click at [212, 30] on span "Calendar" at bounding box center [201, 25] width 50 height 15
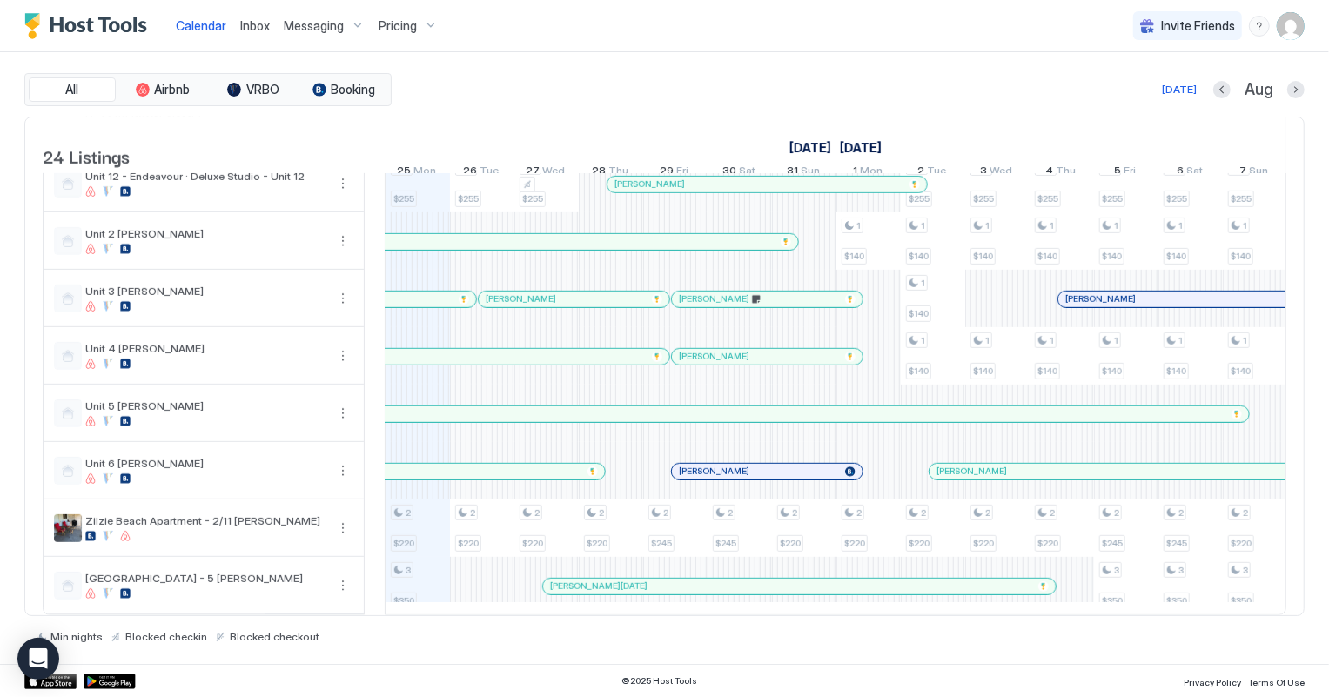
scroll to position [957, 0]
click at [700, 293] on span "[PERSON_NAME]" at bounding box center [714, 298] width 70 height 11
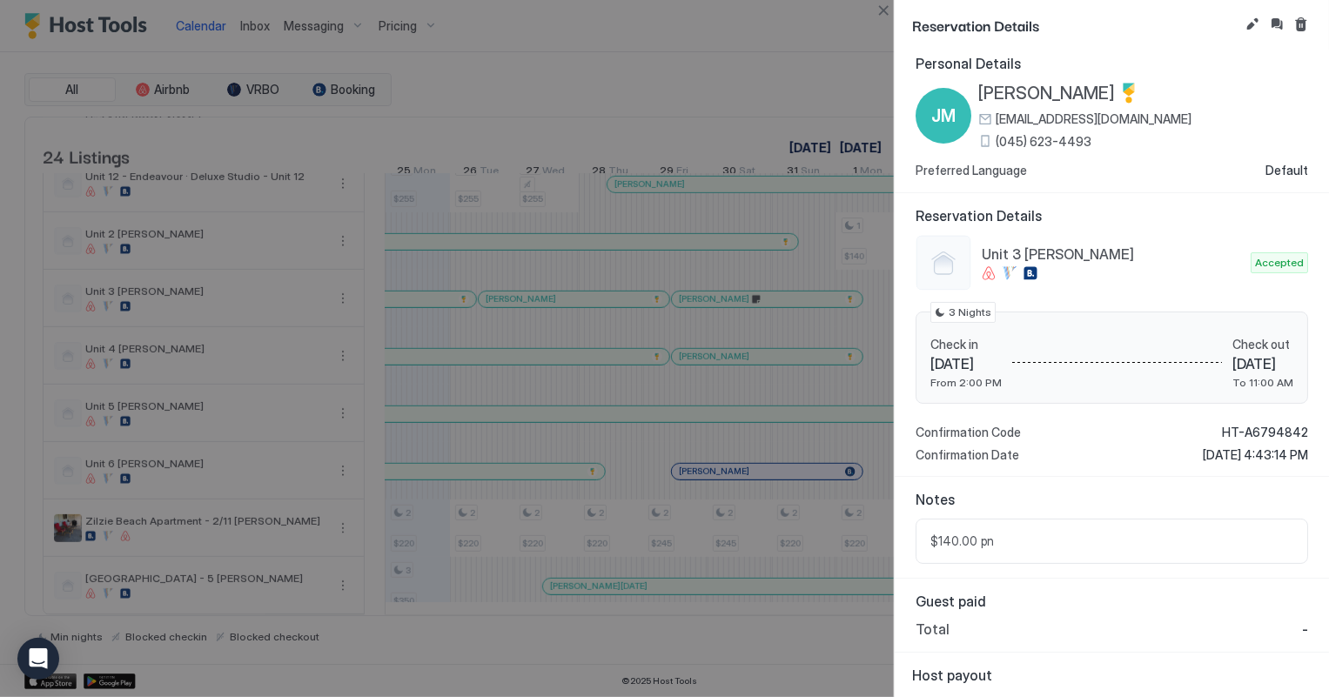
scroll to position [0, 0]
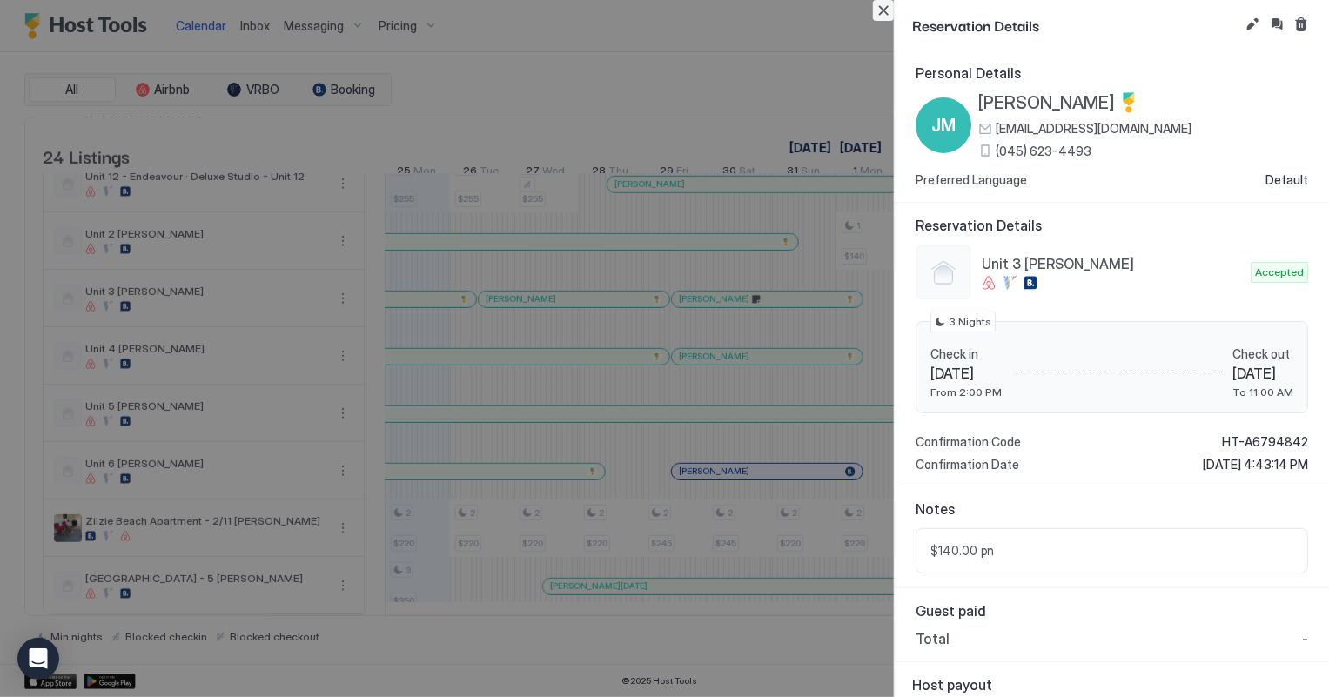
click at [885, 12] on button "Close" at bounding box center [883, 10] width 21 height 21
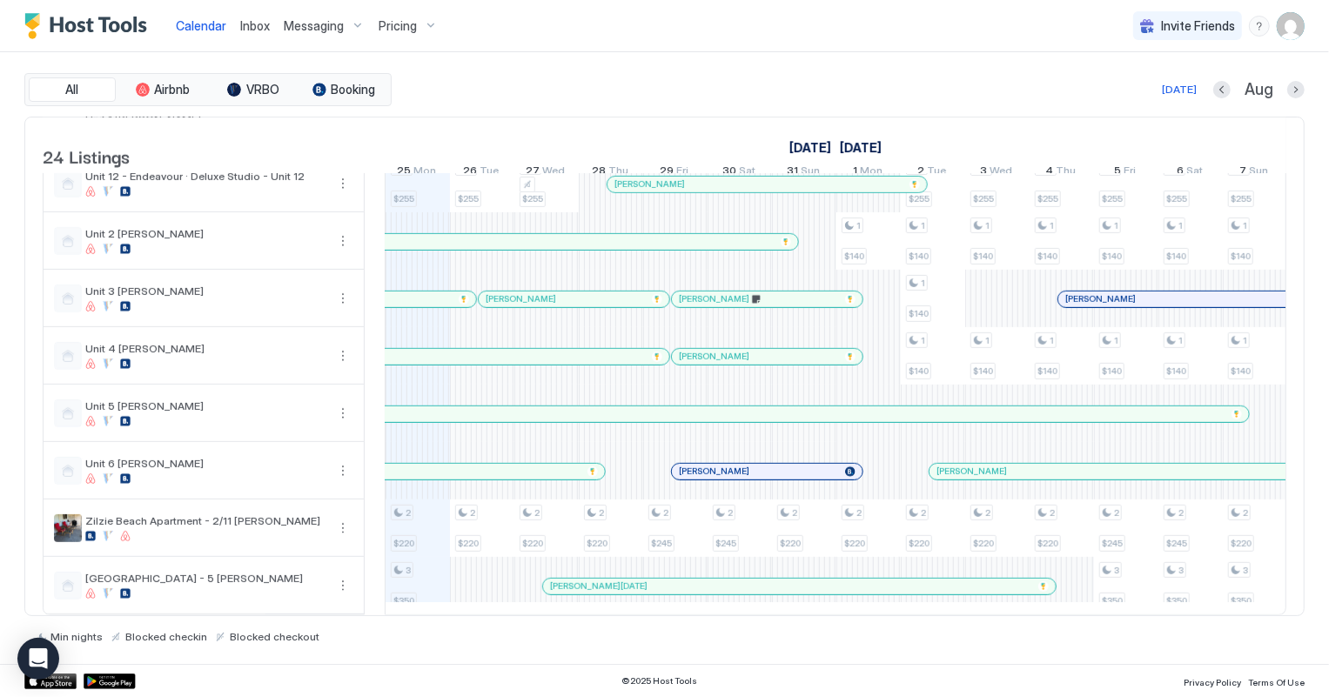
click at [255, 24] on span "Inbox" at bounding box center [255, 25] width 30 height 15
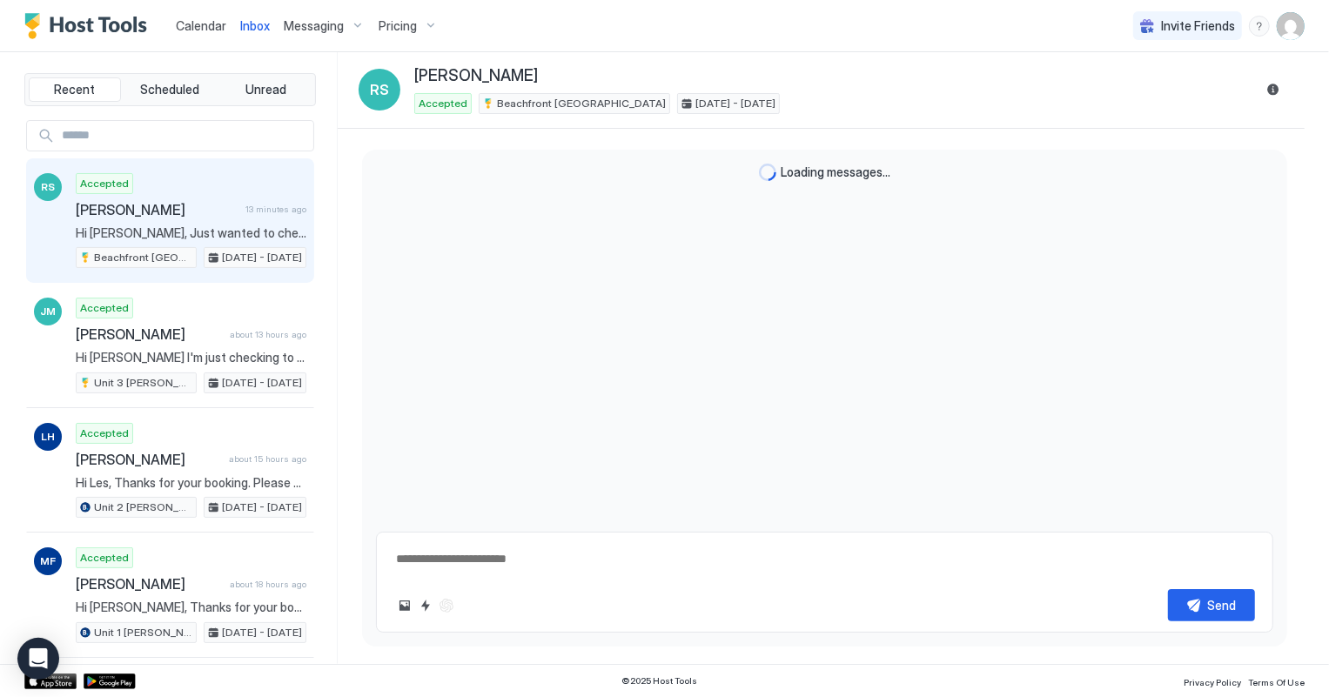
scroll to position [157, 0]
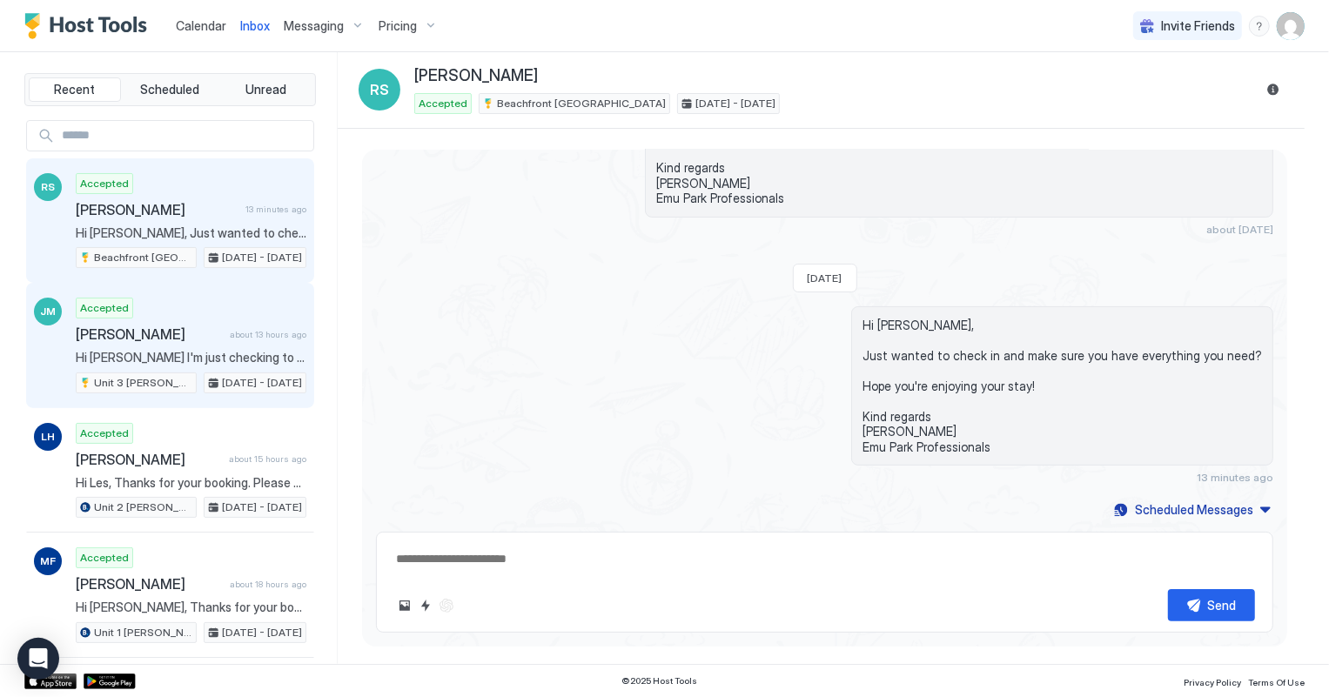
click at [189, 330] on span "[PERSON_NAME]" at bounding box center [149, 333] width 147 height 17
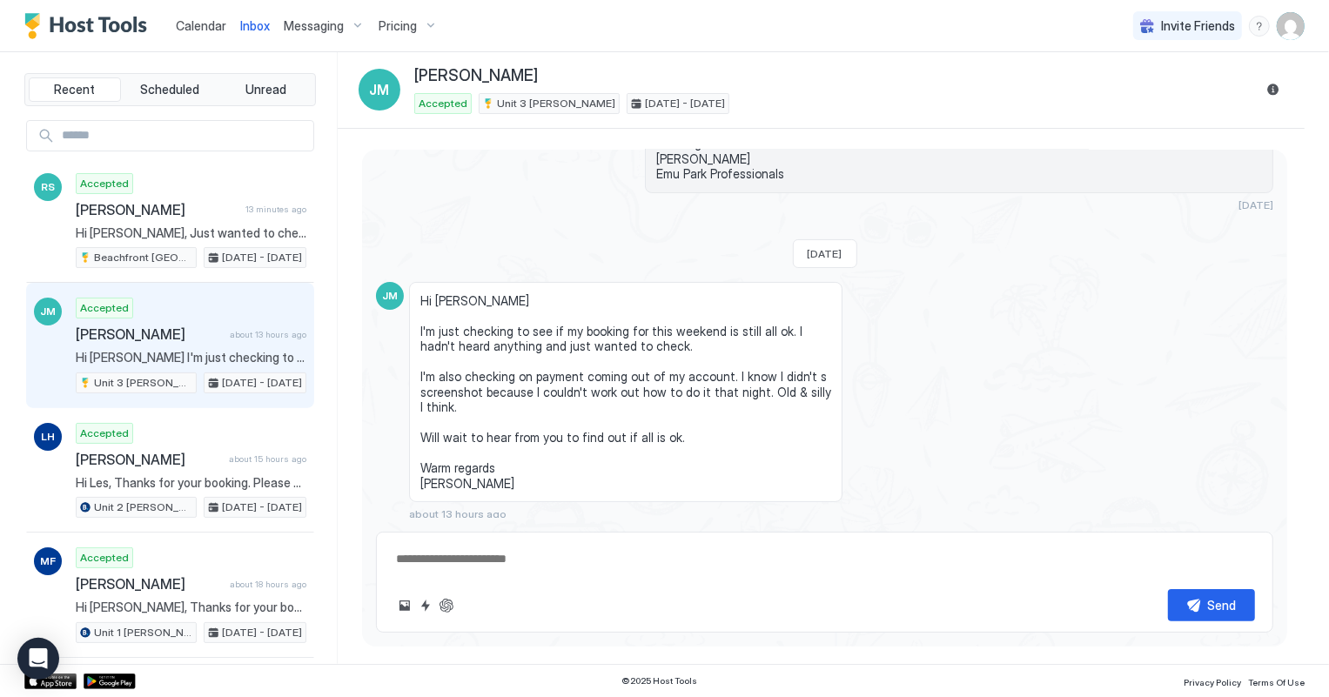
scroll to position [194, 0]
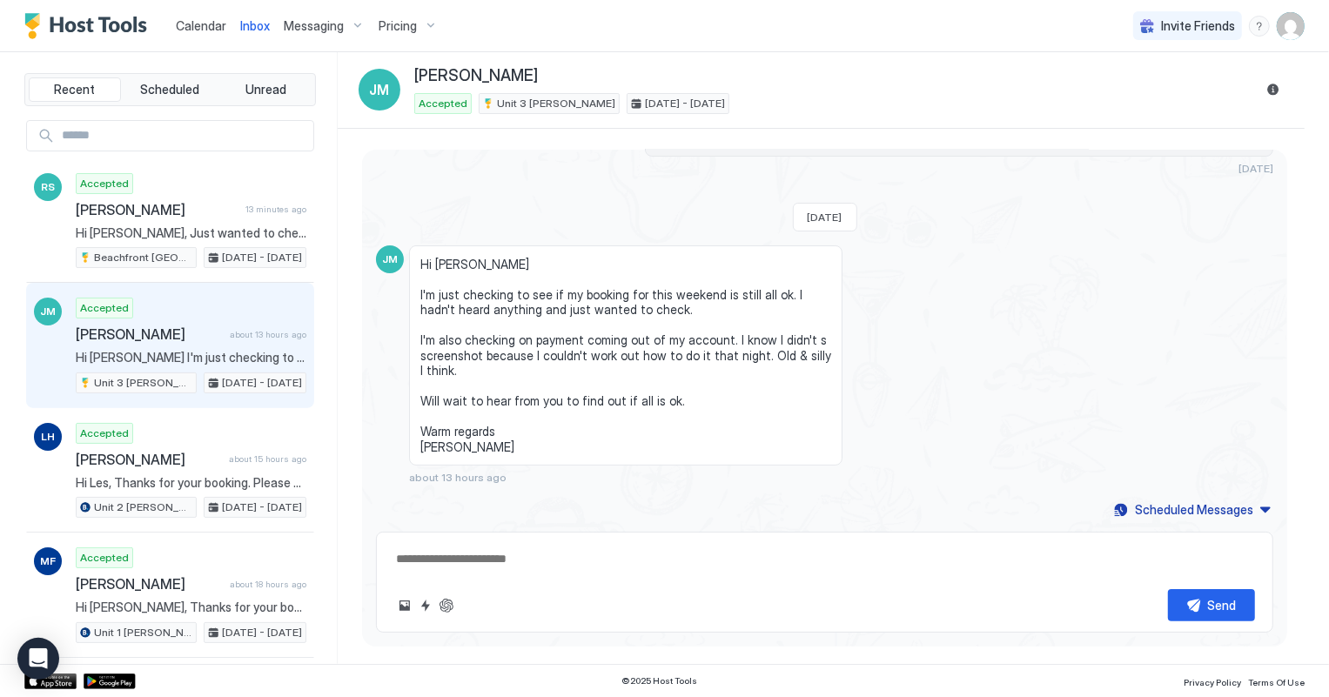
click at [492, 548] on textarea at bounding box center [824, 559] width 861 height 32
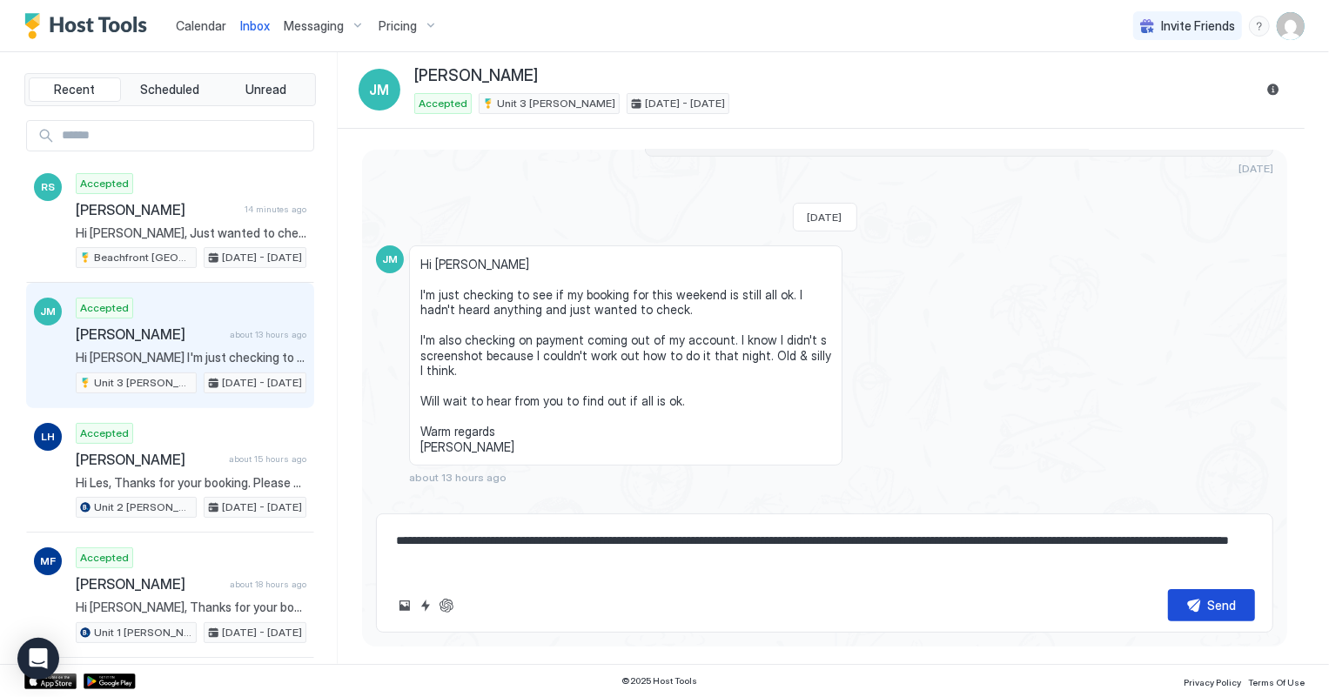
type textarea "**********"
click at [1207, 609] on button "Send" at bounding box center [1211, 605] width 87 height 32
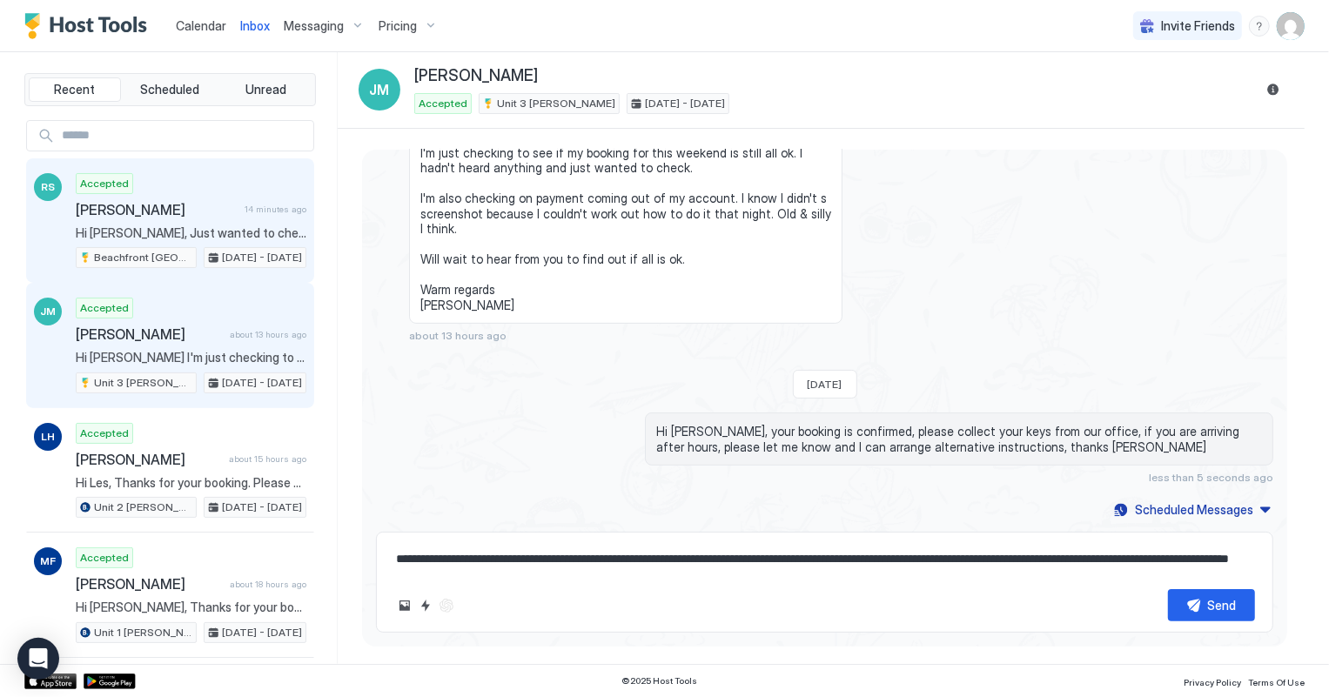
click at [195, 236] on span "Hi [PERSON_NAME], Just wanted to check in and make sure you have everything you…" at bounding box center [191, 233] width 231 height 16
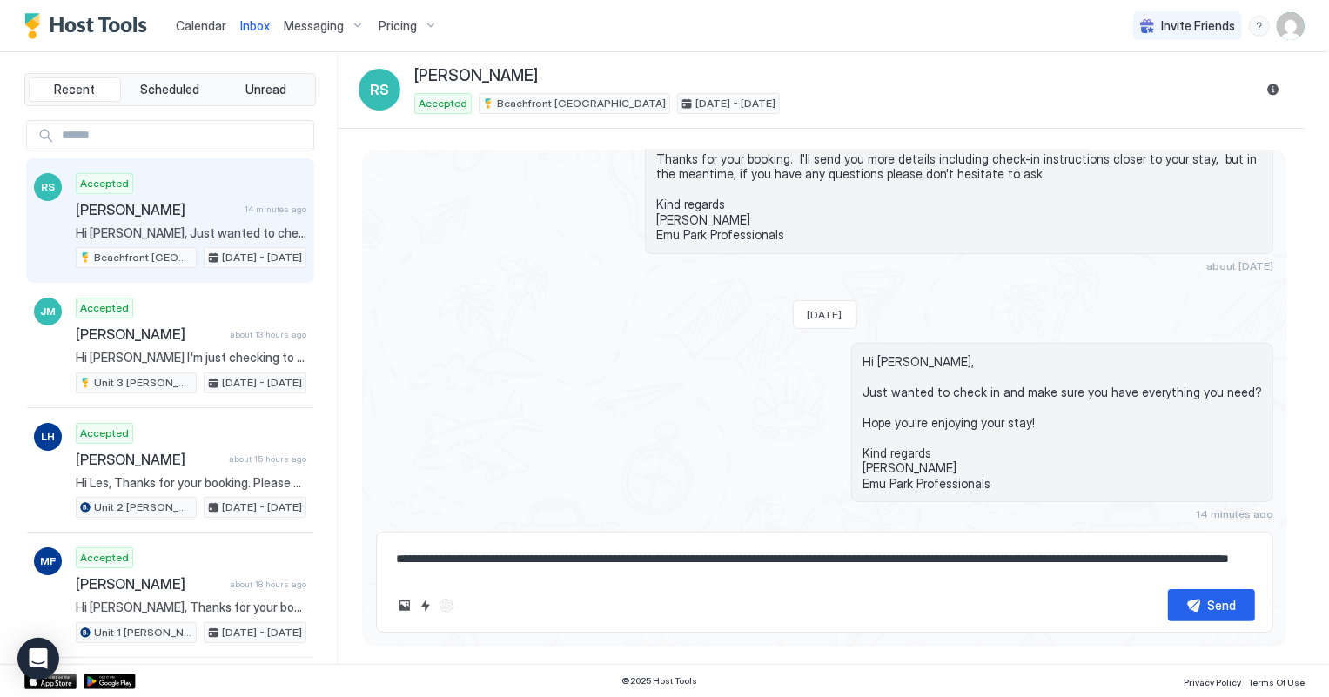
scroll to position [191, 0]
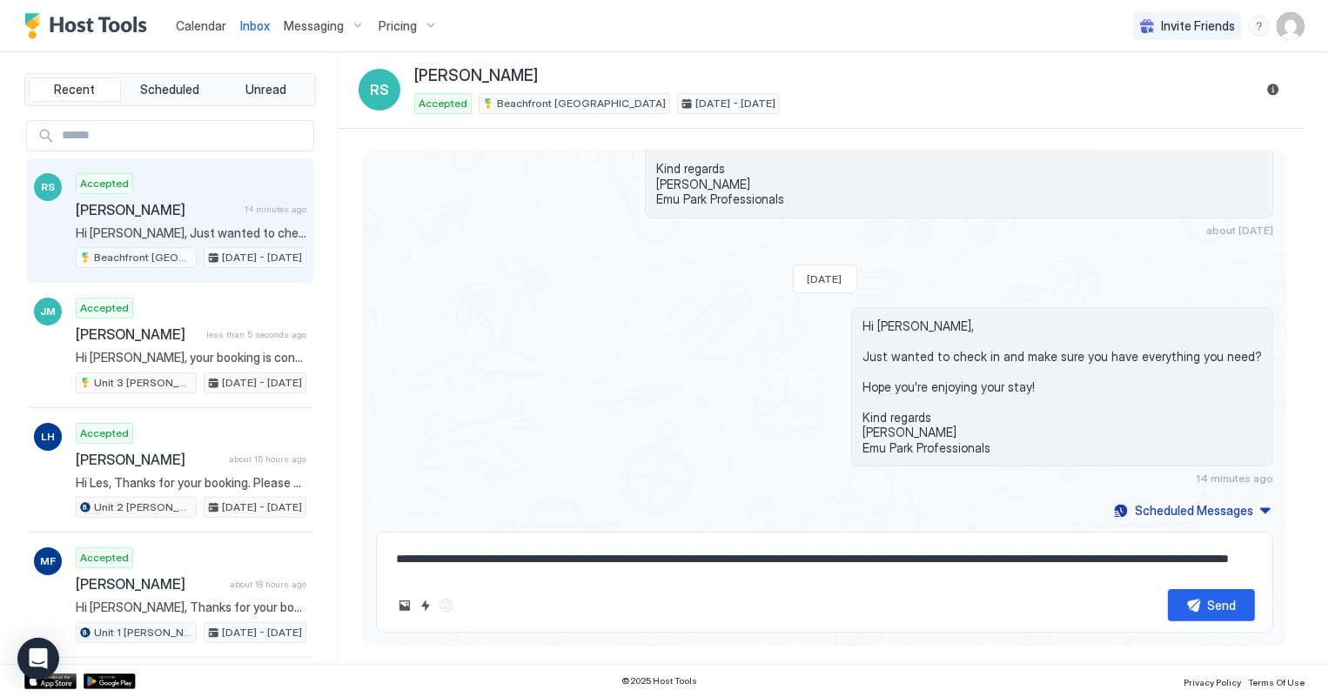
click at [194, 19] on span "Calendar" at bounding box center [201, 25] width 50 height 15
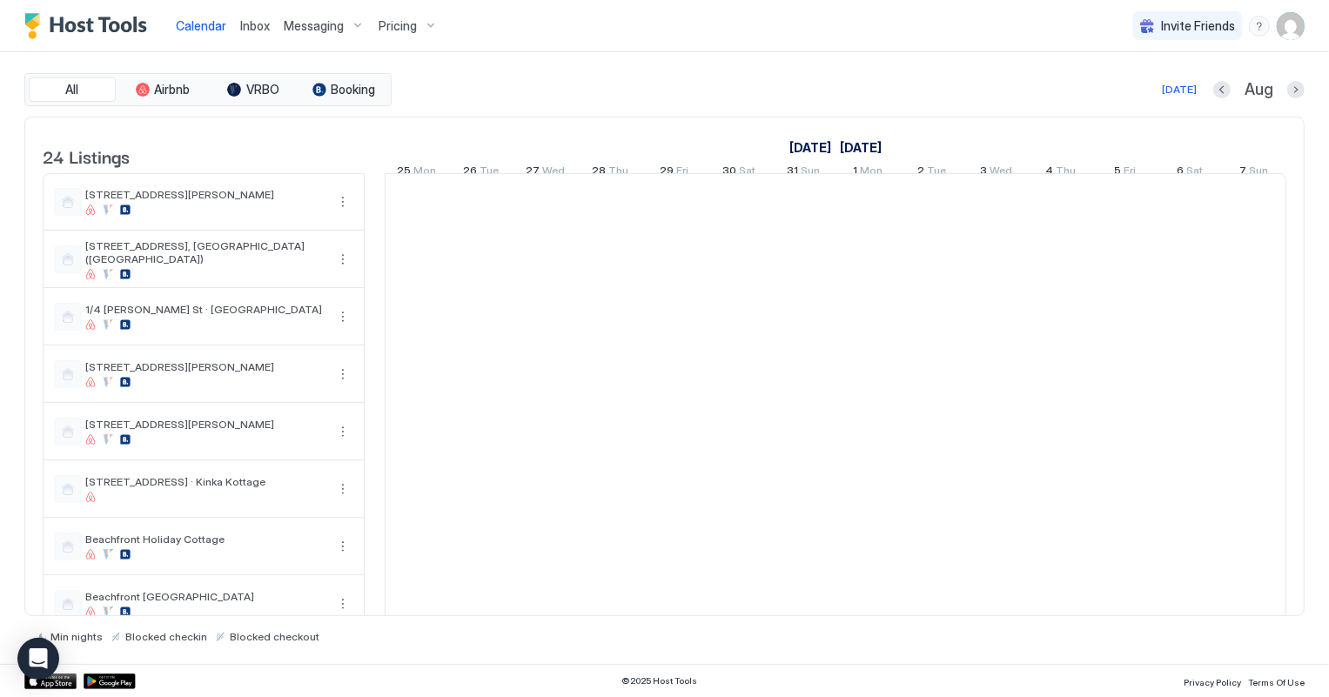
scroll to position [0, 966]
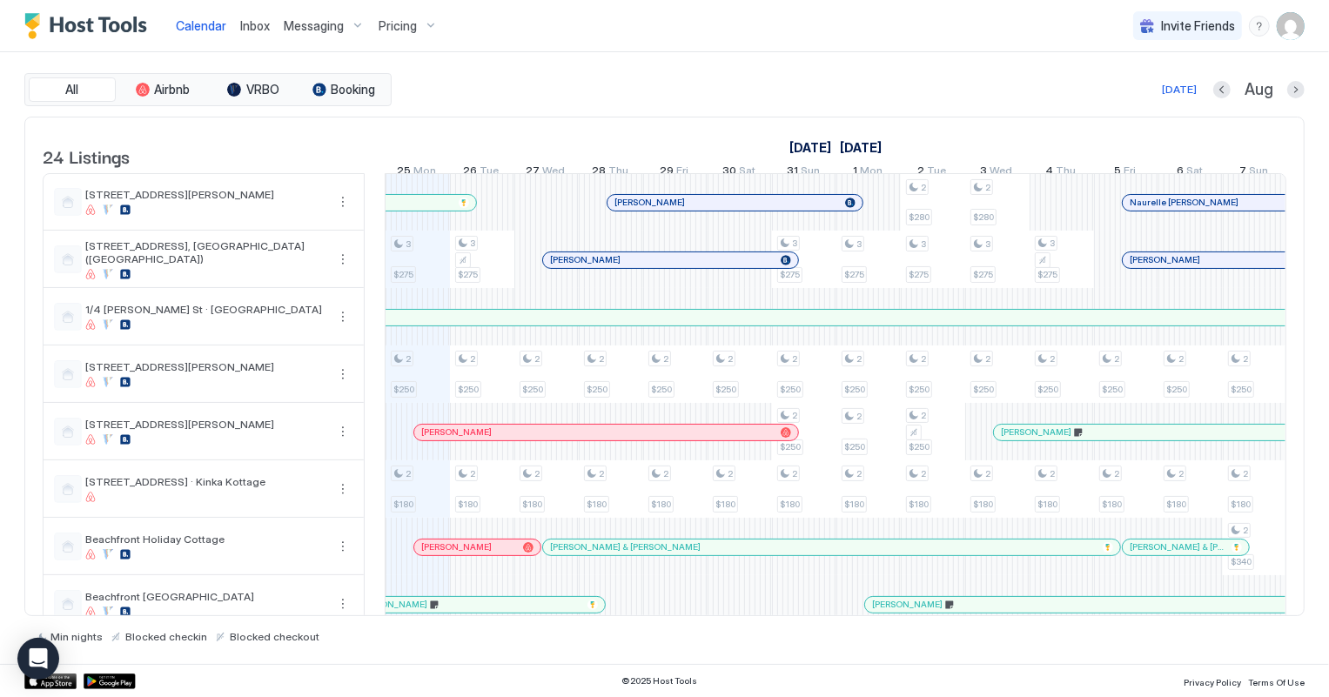
click at [249, 19] on span "Inbox" at bounding box center [255, 25] width 30 height 15
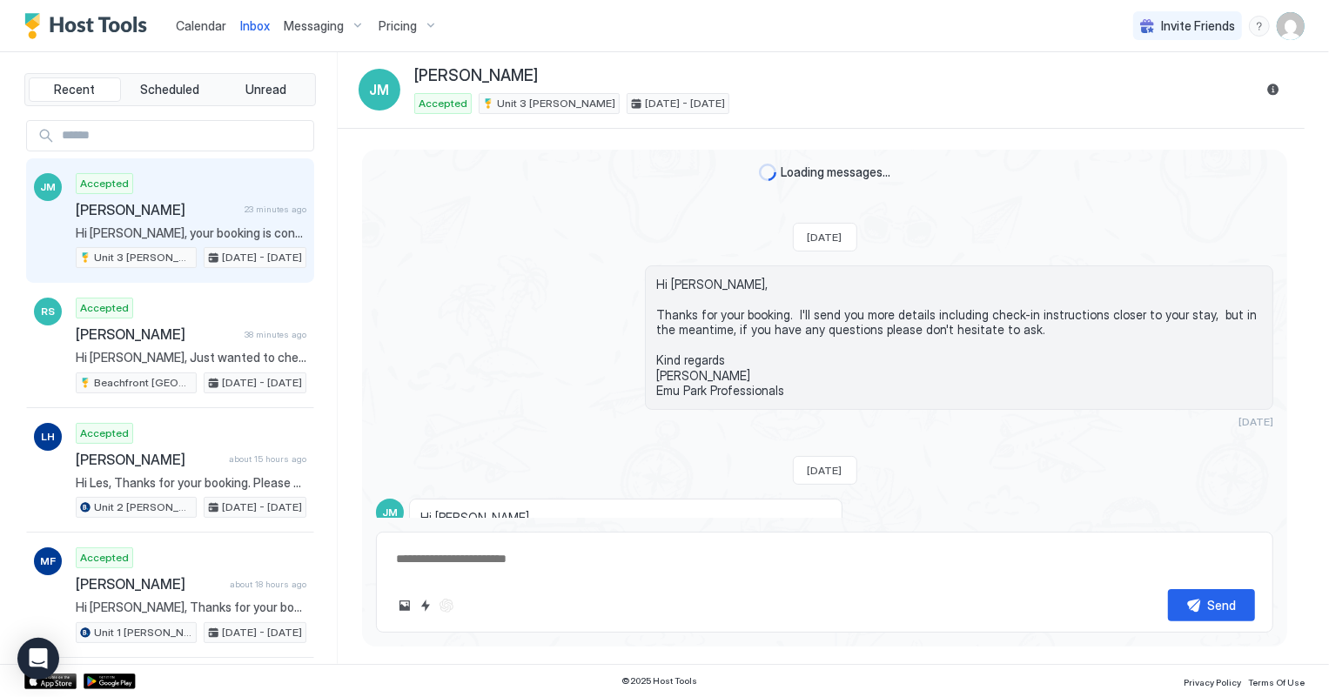
scroll to position [396, 0]
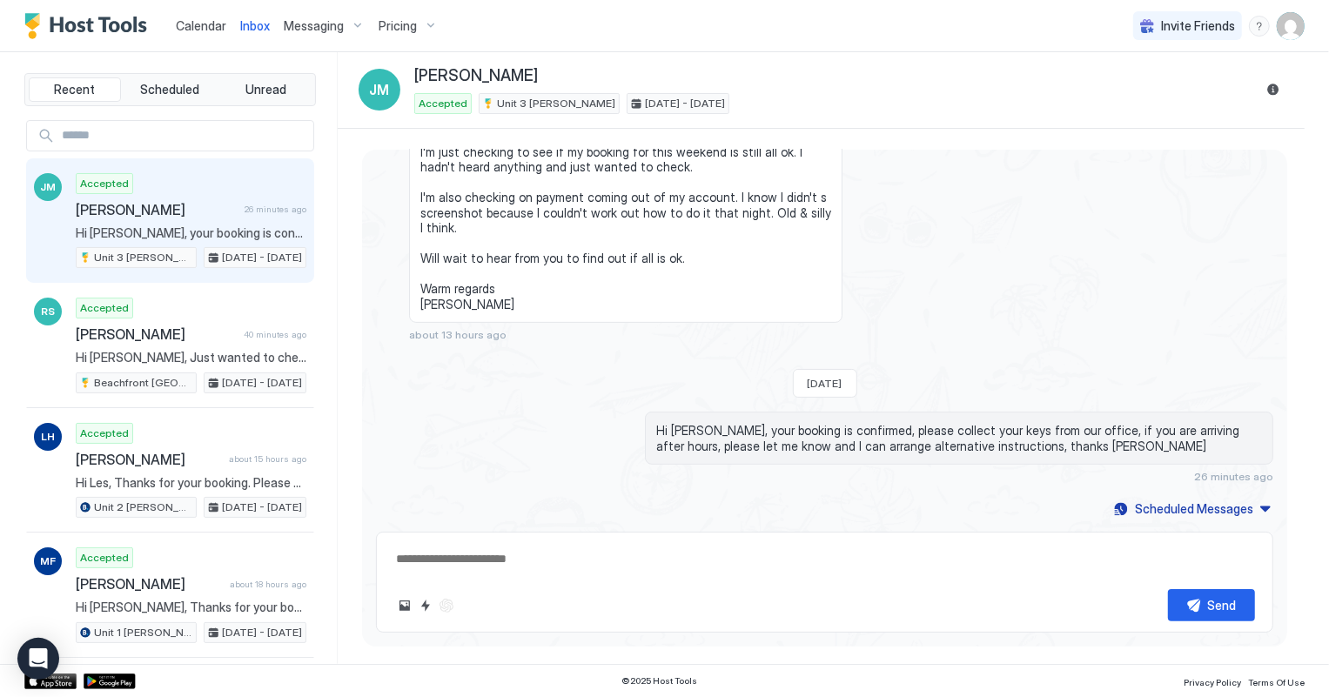
click at [179, 23] on span "Calendar" at bounding box center [201, 25] width 50 height 15
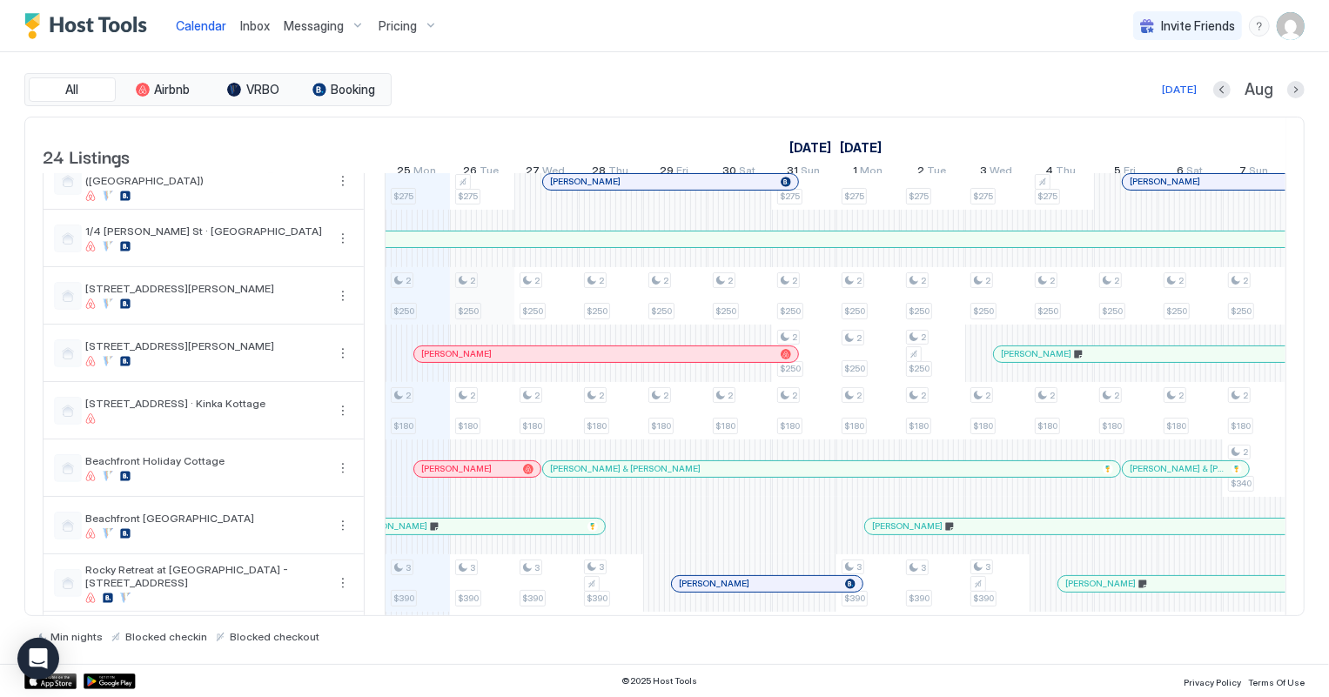
scroll to position [158, 0]
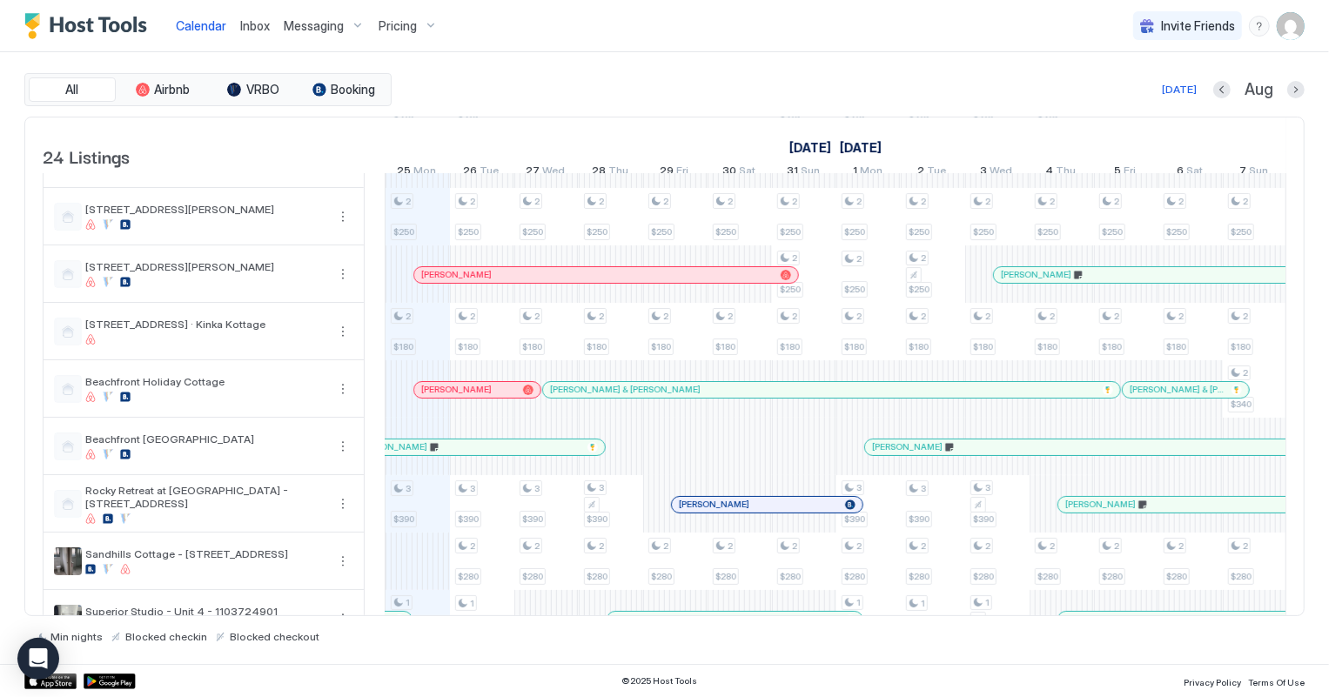
click at [493, 282] on div at bounding box center [494, 275] width 14 height 14
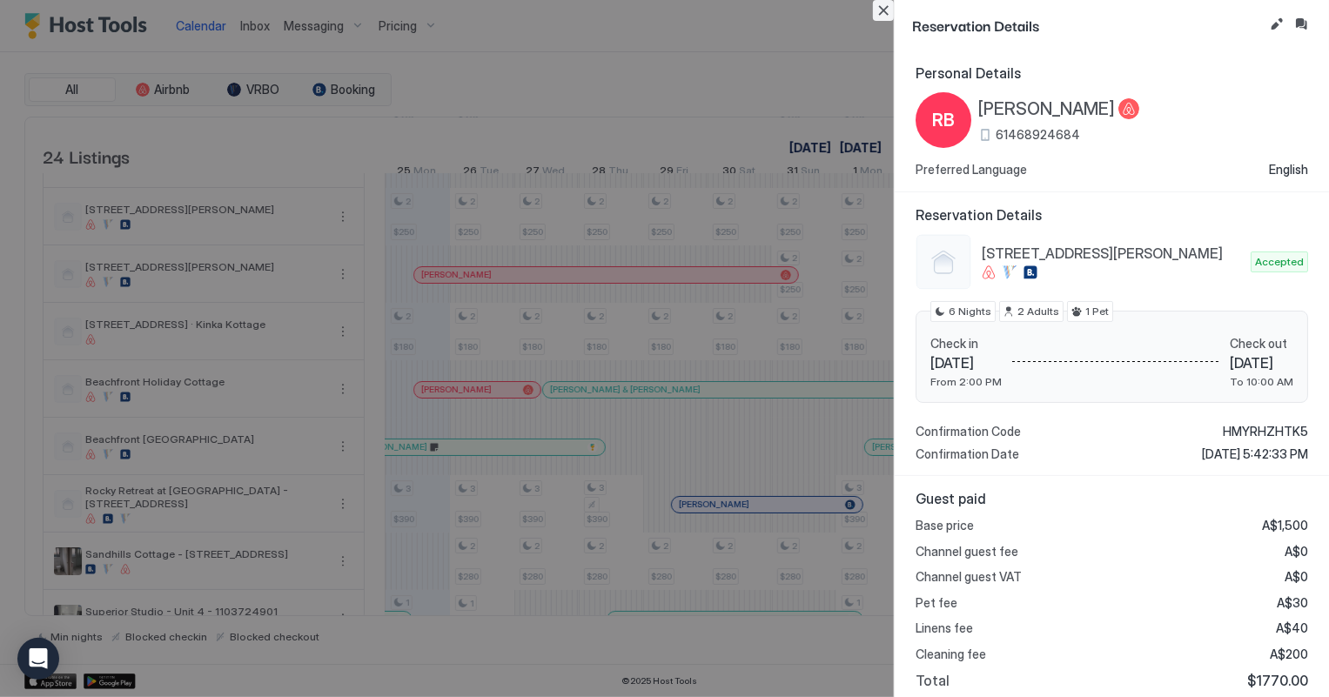
click at [882, 7] on button "Close" at bounding box center [883, 10] width 21 height 21
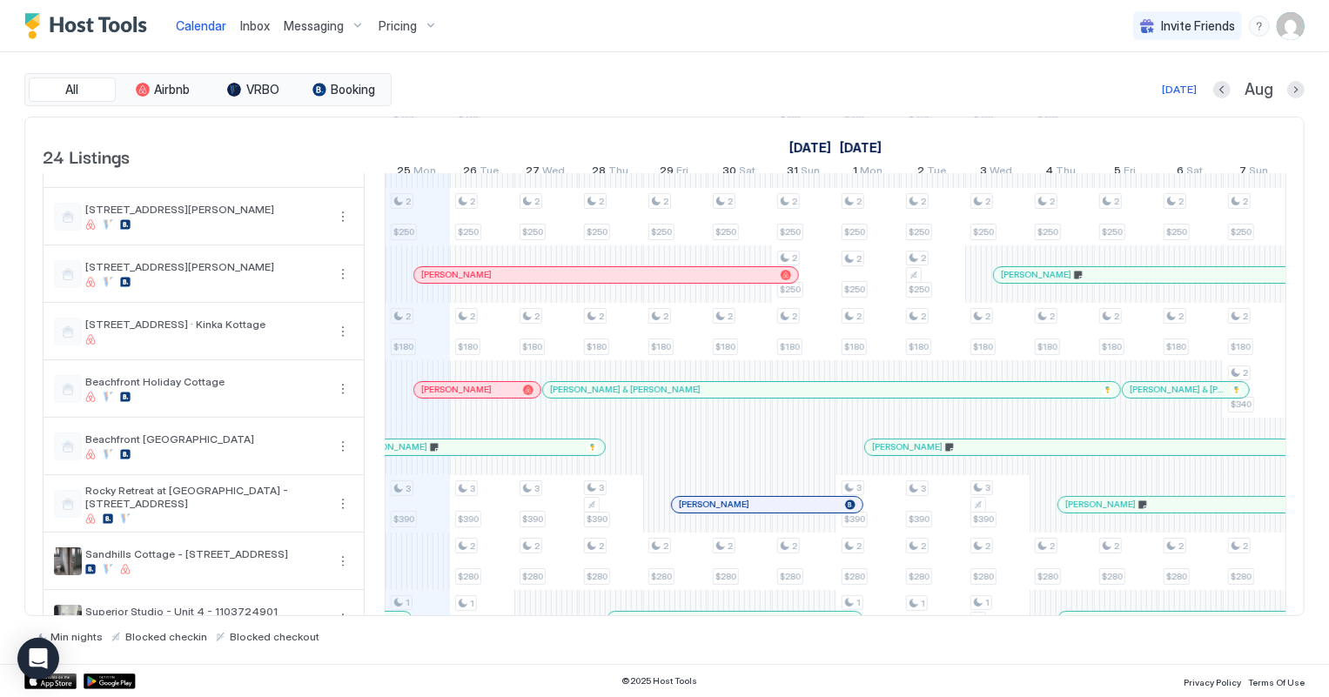
click at [466, 397] on div at bounding box center [466, 390] width 14 height 14
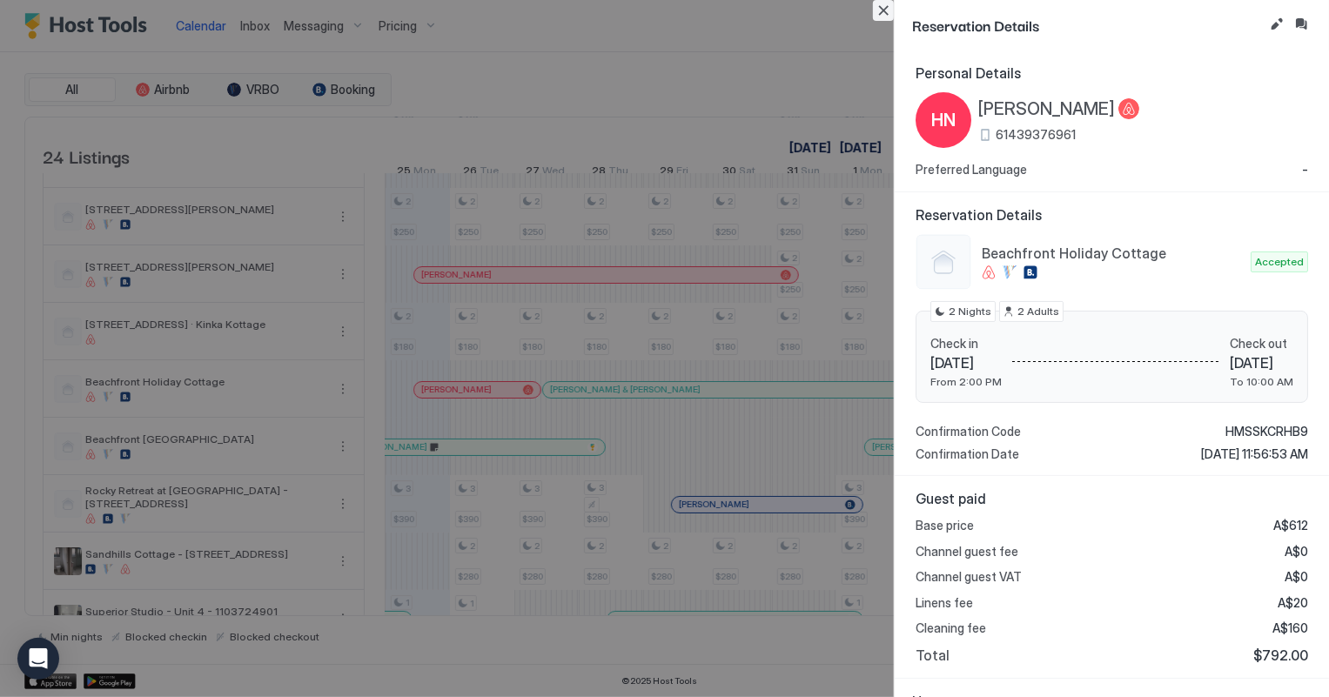
click at [888, 10] on button "Close" at bounding box center [883, 10] width 21 height 21
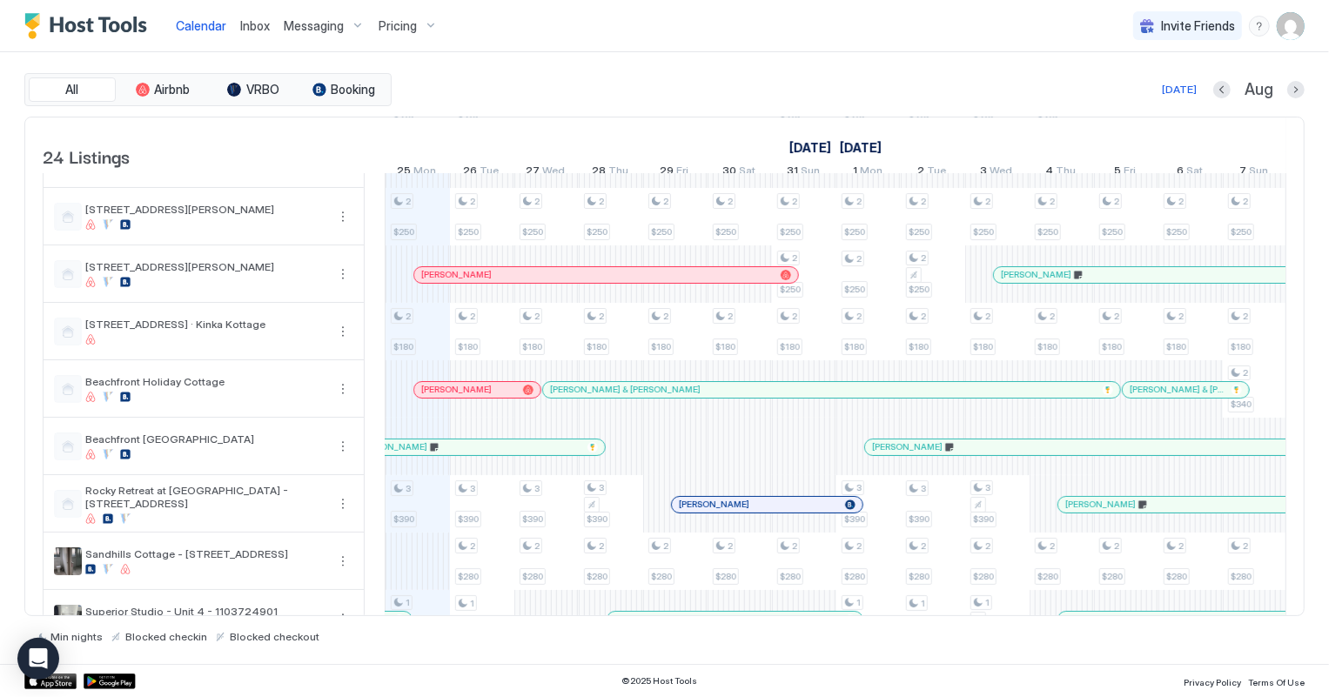
click at [482, 397] on div at bounding box center [483, 390] width 14 height 14
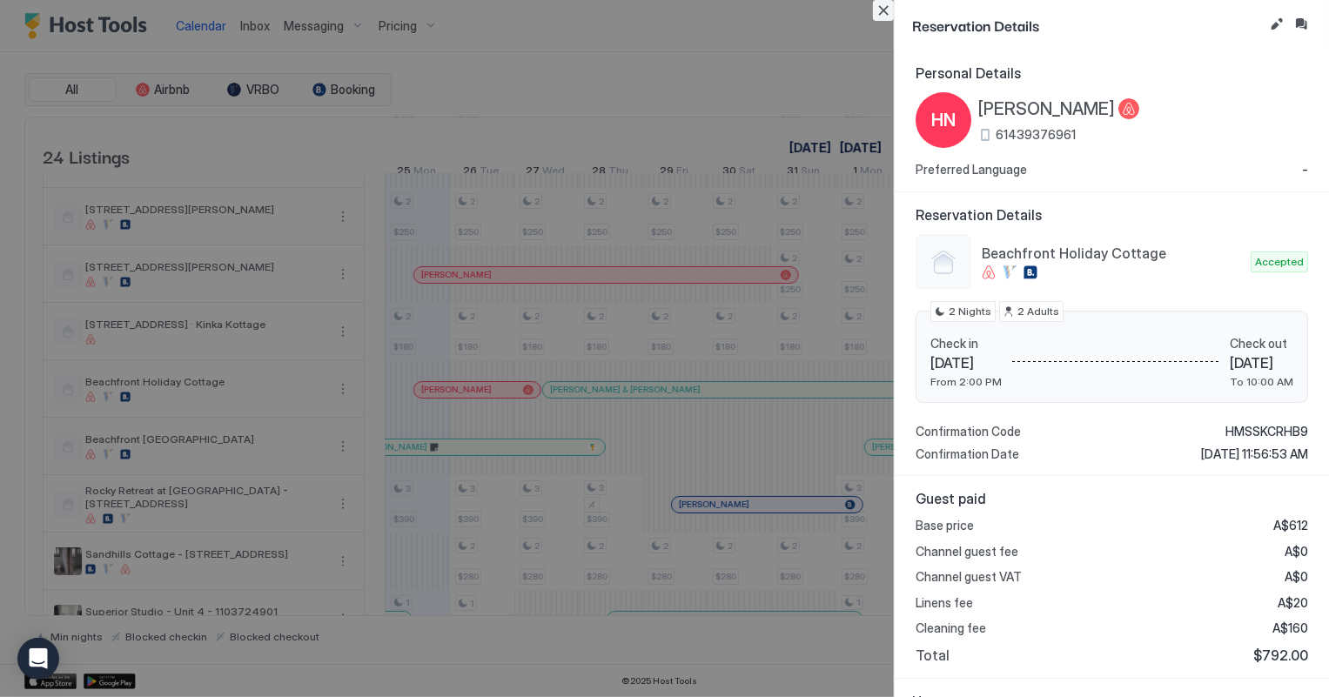
click at [888, 9] on button "Close" at bounding box center [883, 10] width 21 height 21
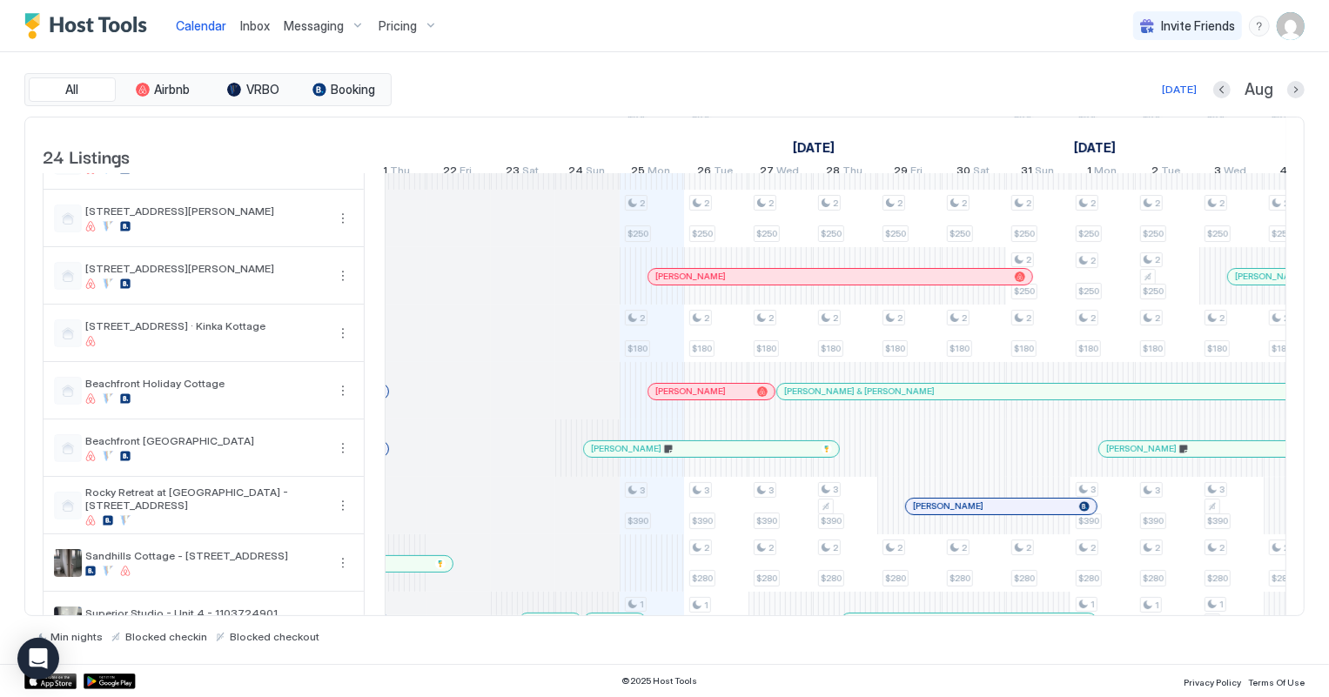
scroll to position [316, 0]
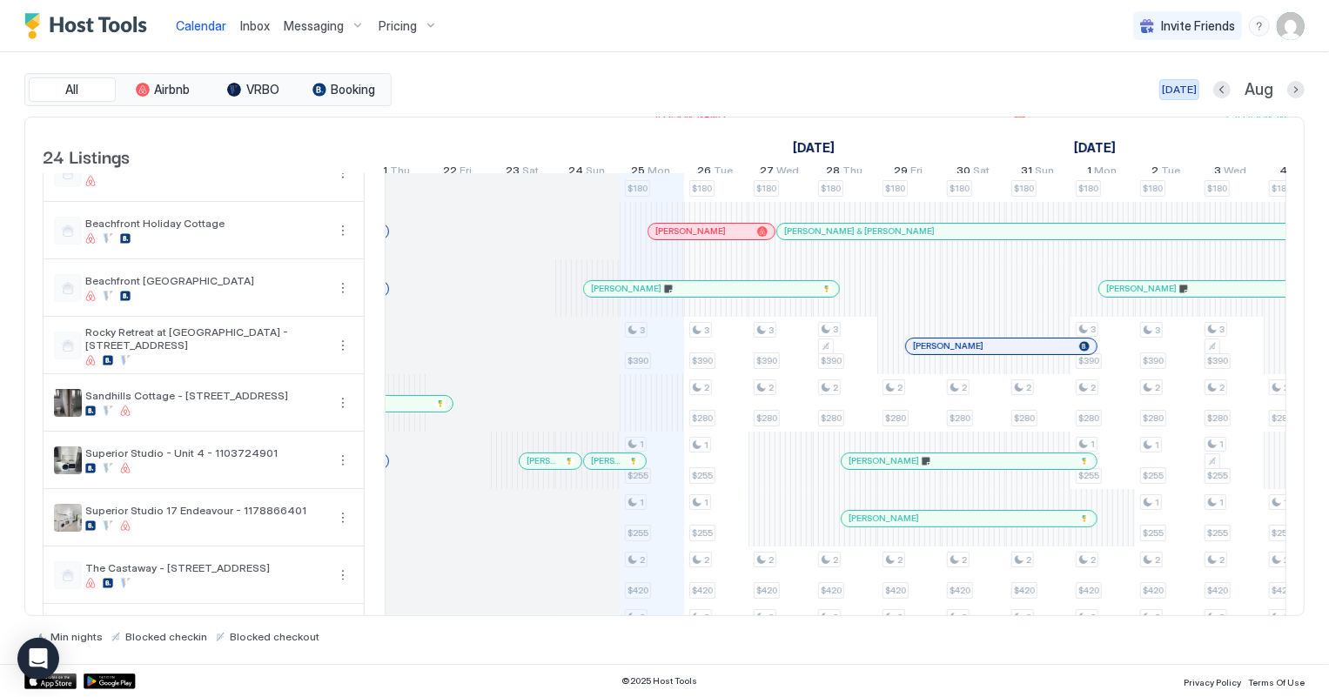
click at [1185, 82] on div "[DATE]" at bounding box center [1179, 90] width 35 height 16
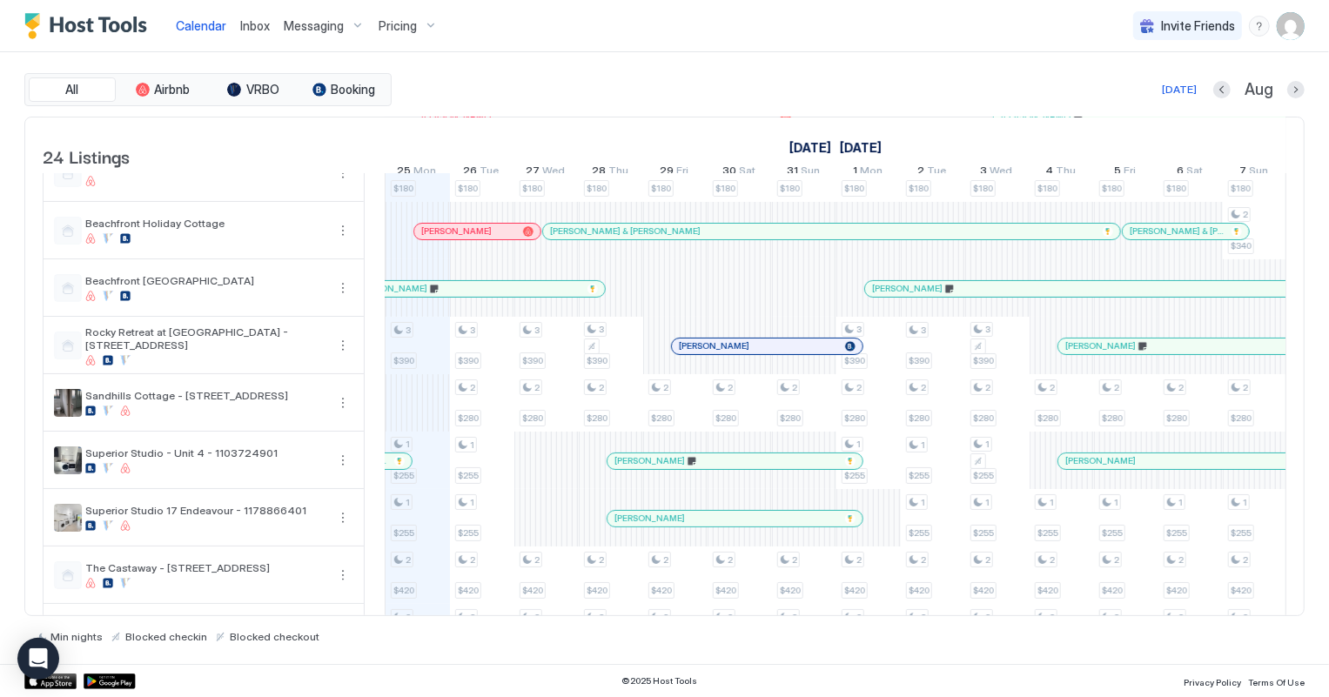
click at [250, 25] on span "Inbox" at bounding box center [255, 25] width 30 height 15
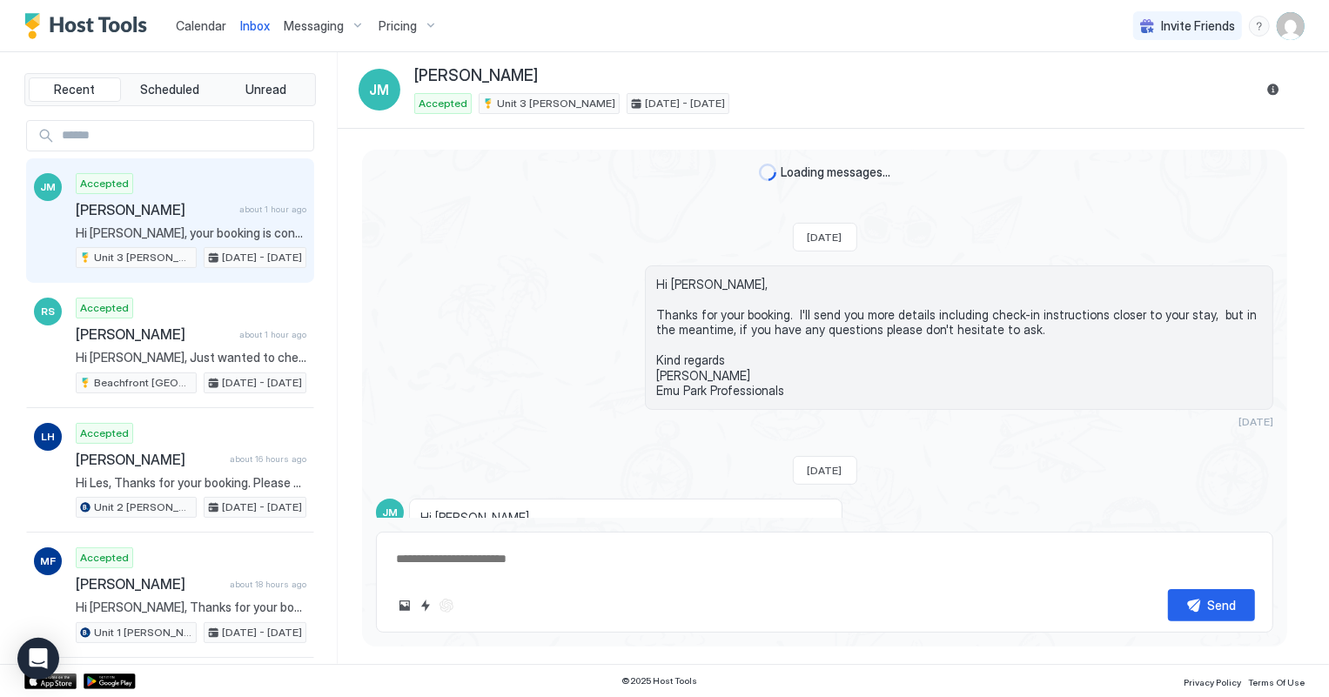
scroll to position [396, 0]
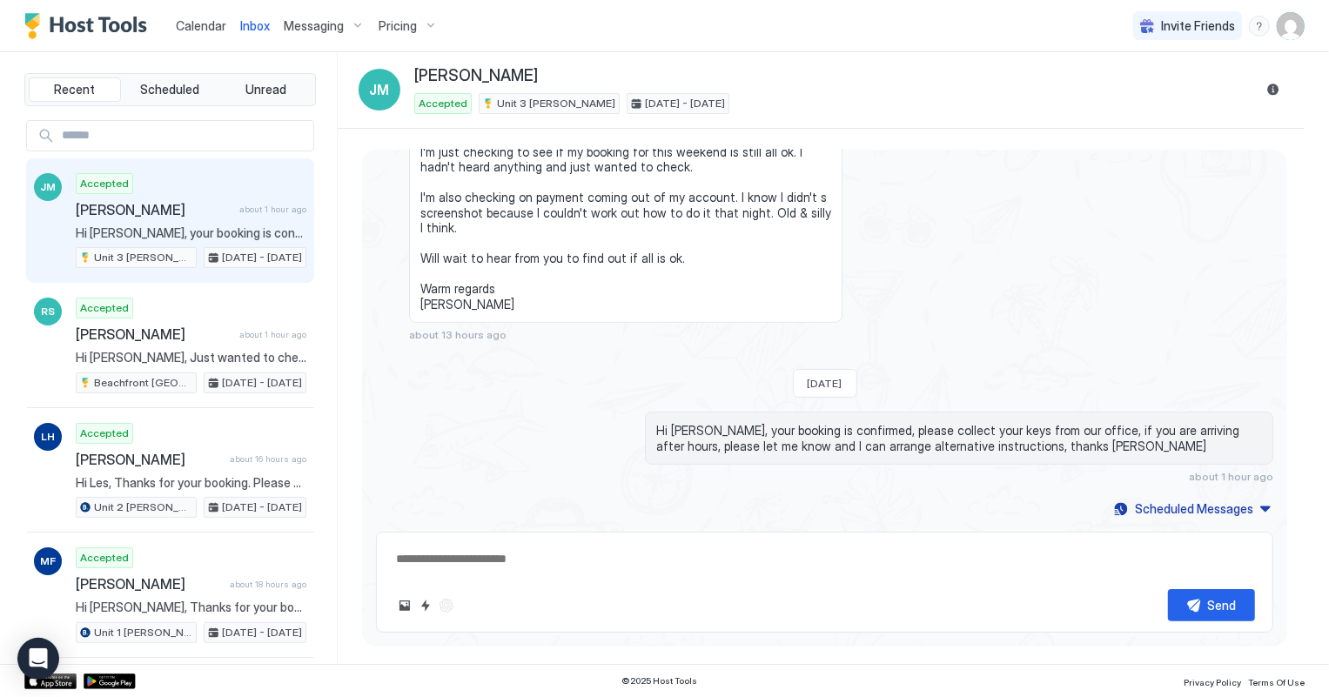
click at [190, 26] on span "Calendar" at bounding box center [201, 25] width 50 height 15
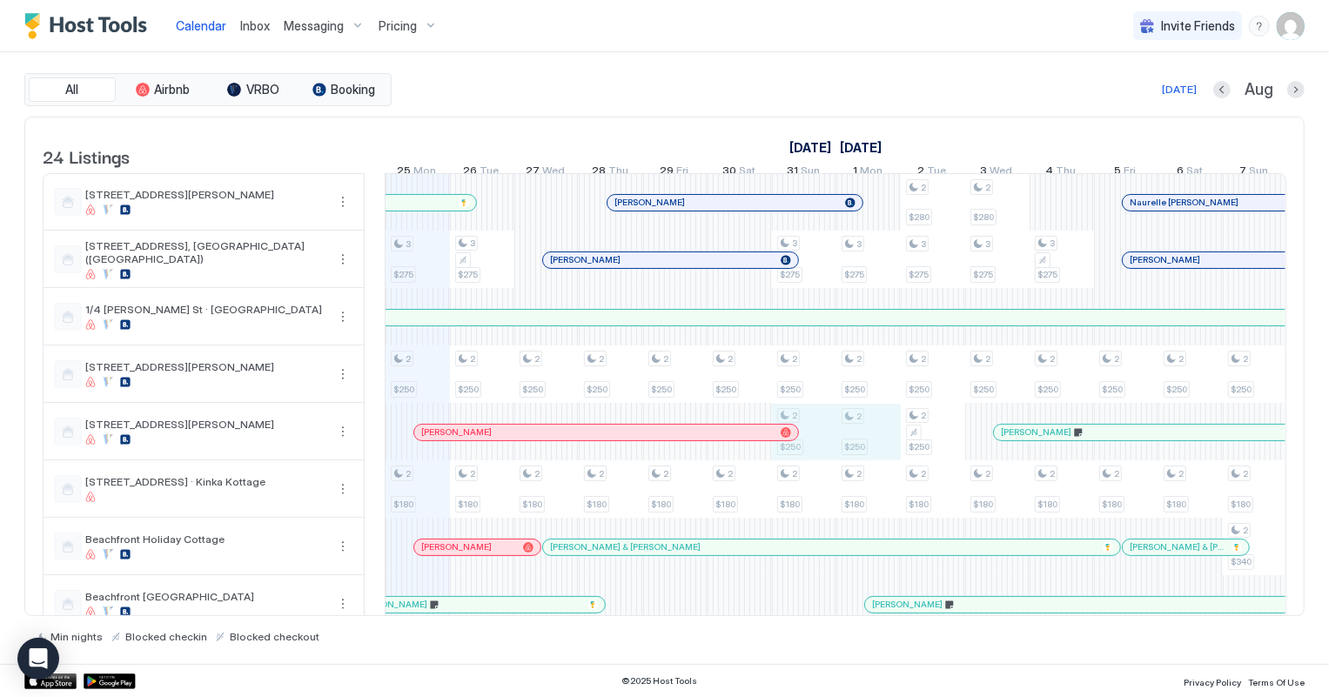
drag, startPoint x: 807, startPoint y: 435, endPoint x: 848, endPoint y: 436, distance: 41.8
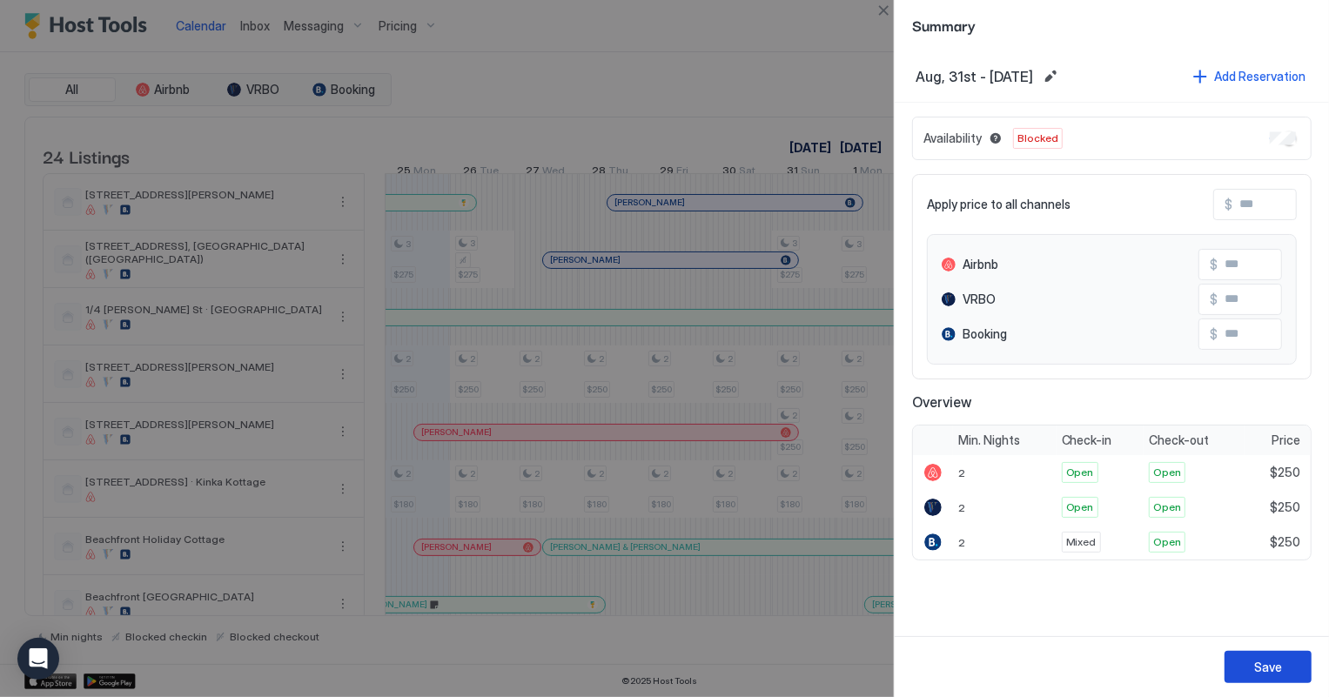
click at [1299, 661] on button "Save" at bounding box center [1267, 667] width 87 height 32
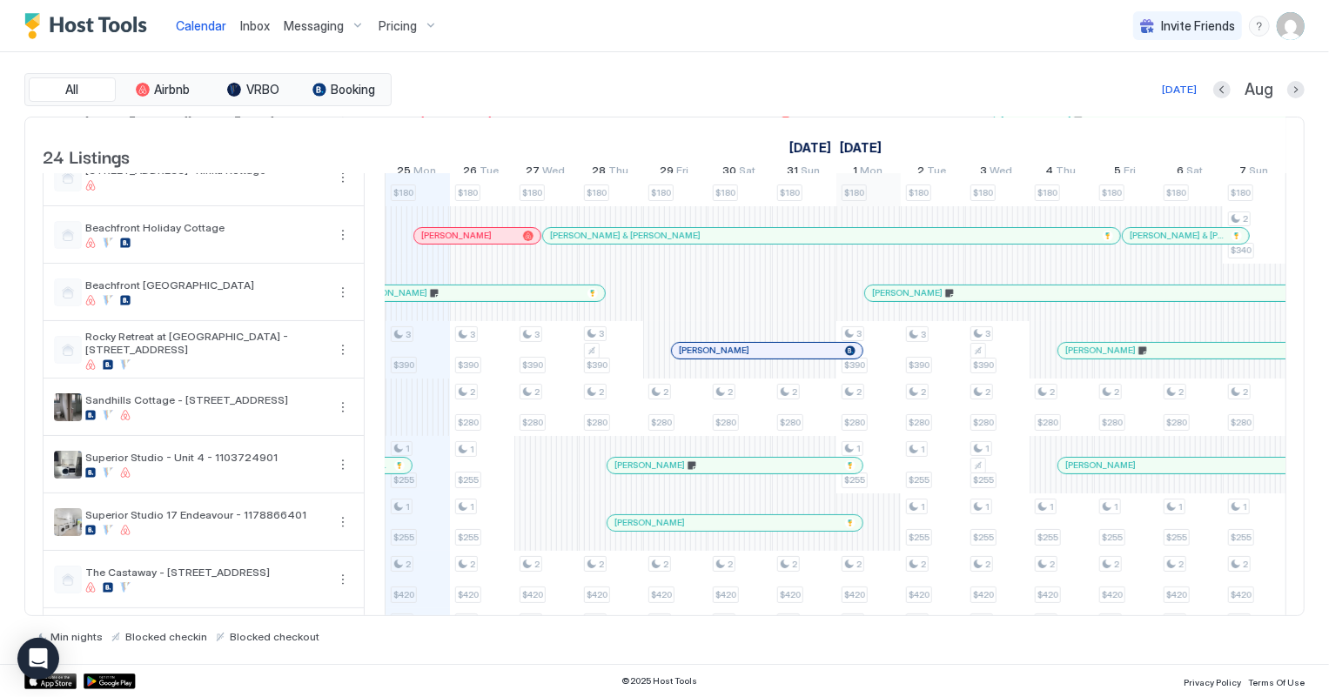
scroll to position [316, 0]
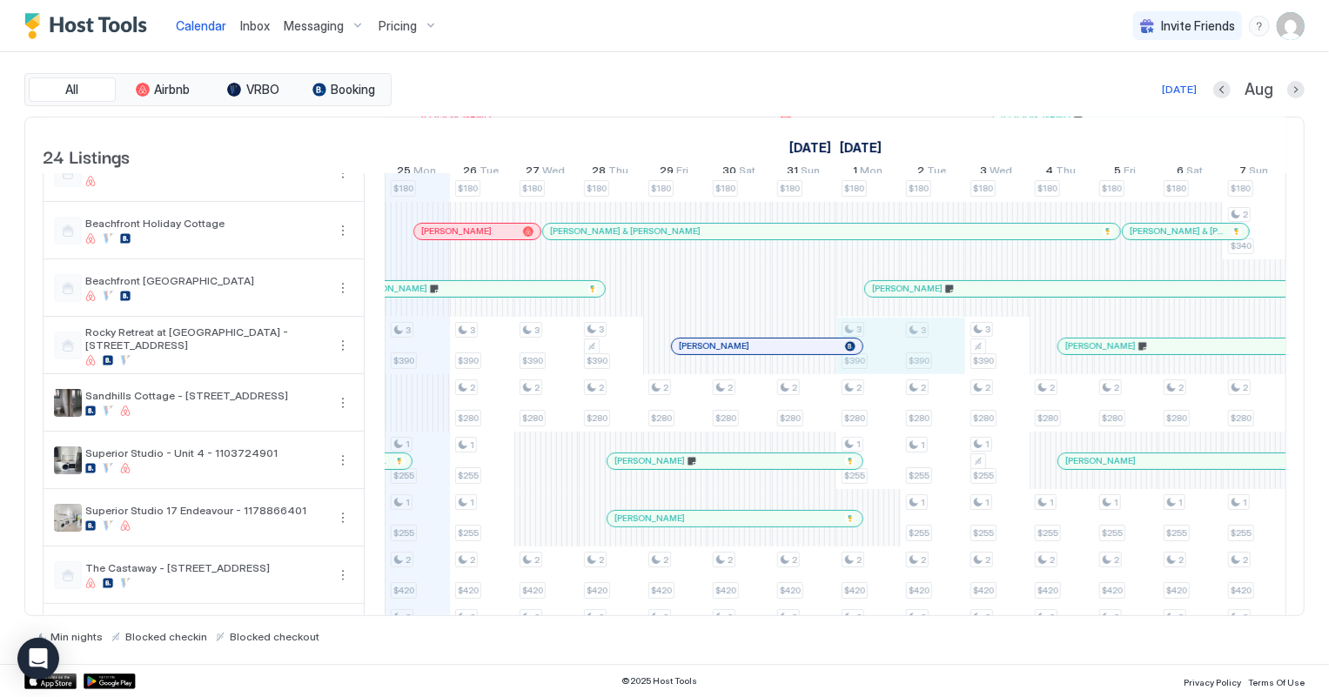
click at [938, 365] on div "3 $275 2 $250 2 $180 3 $390 1 $255 1 $255 2 $420 2 $320 1 $255 1 $255 2 $220 3 …" at bounding box center [1158, 547] width 3477 height 1378
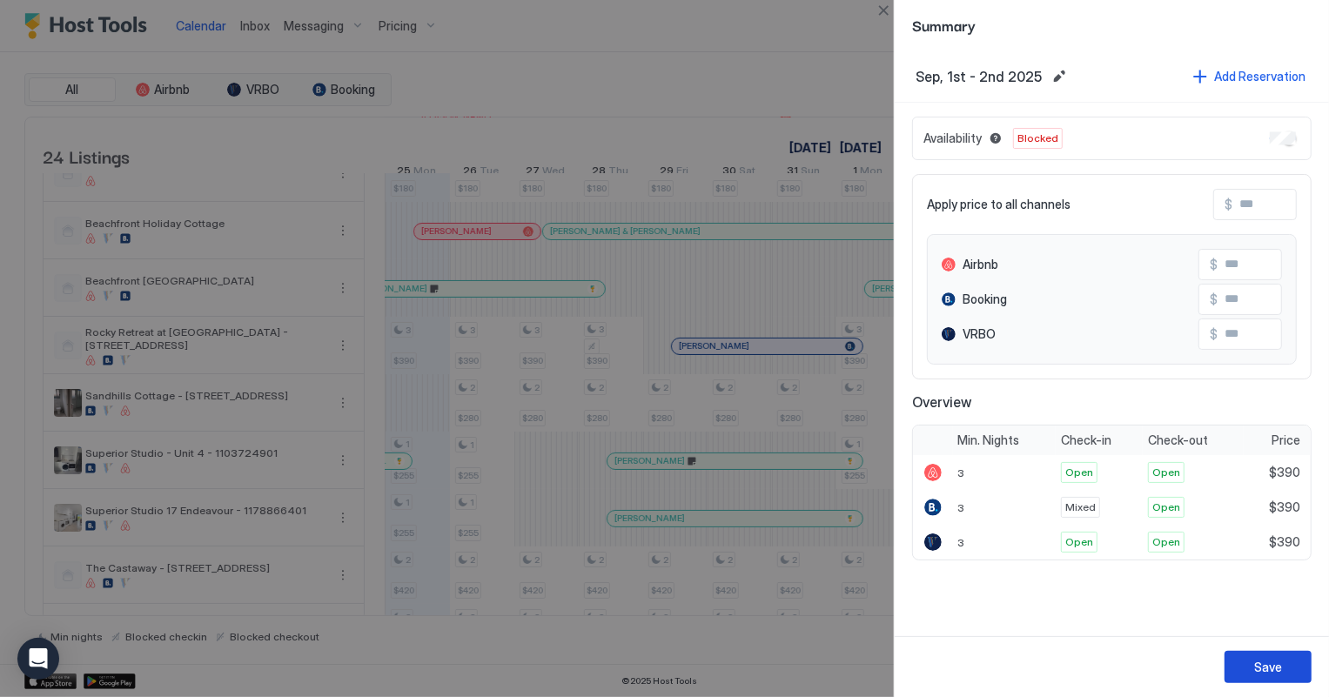
click at [1267, 664] on div "Save" at bounding box center [1268, 667] width 28 height 18
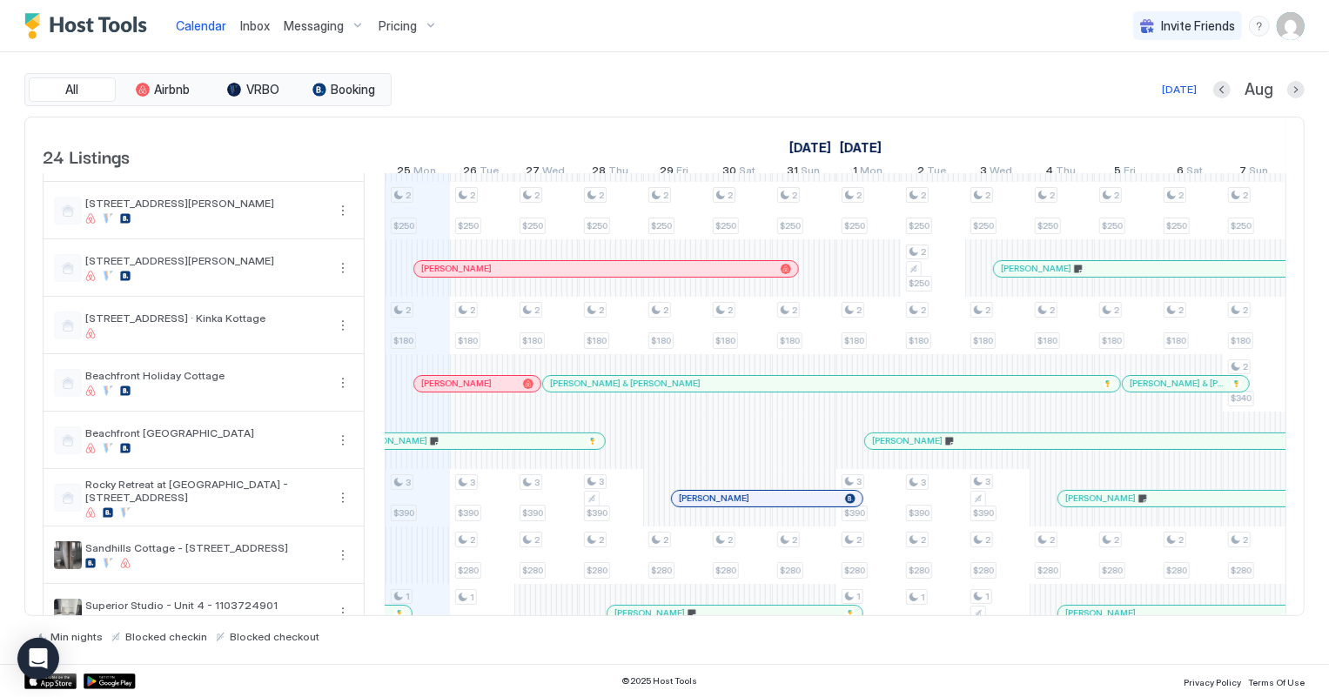
scroll to position [0, 0]
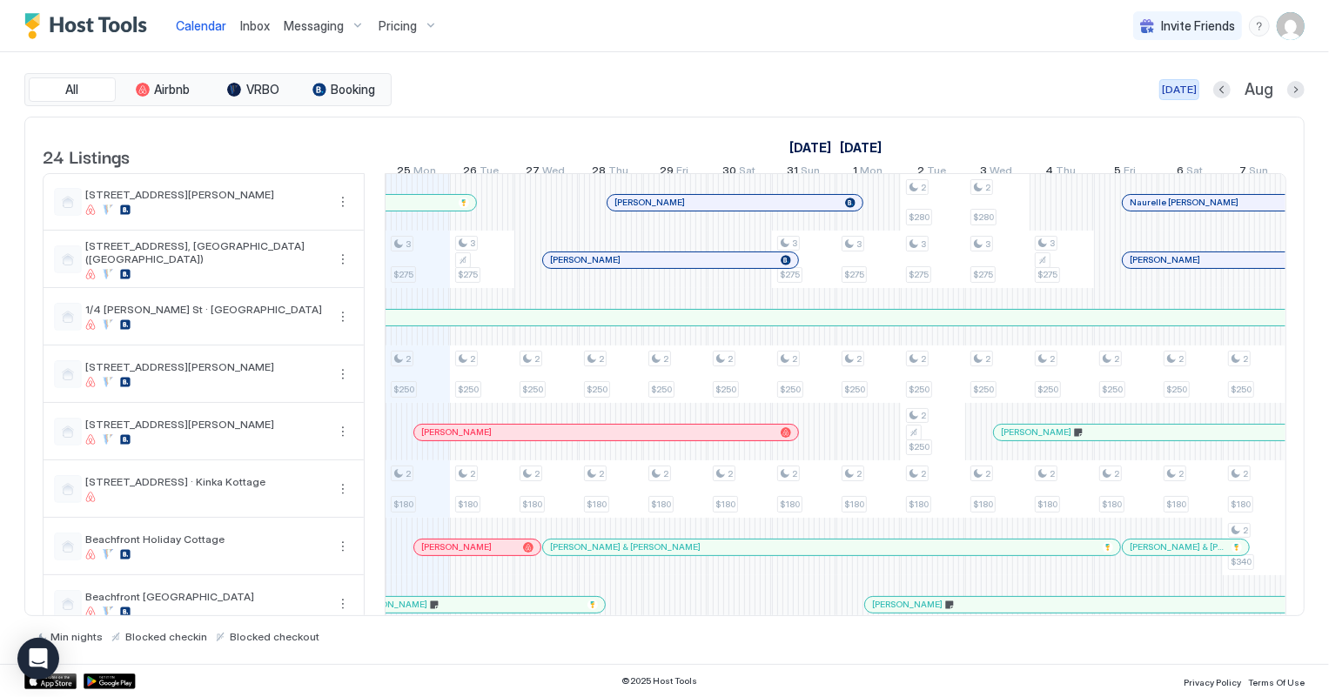
click at [1170, 97] on button "[DATE]" at bounding box center [1179, 89] width 40 height 21
click at [248, 31] on span "Inbox" at bounding box center [255, 25] width 30 height 15
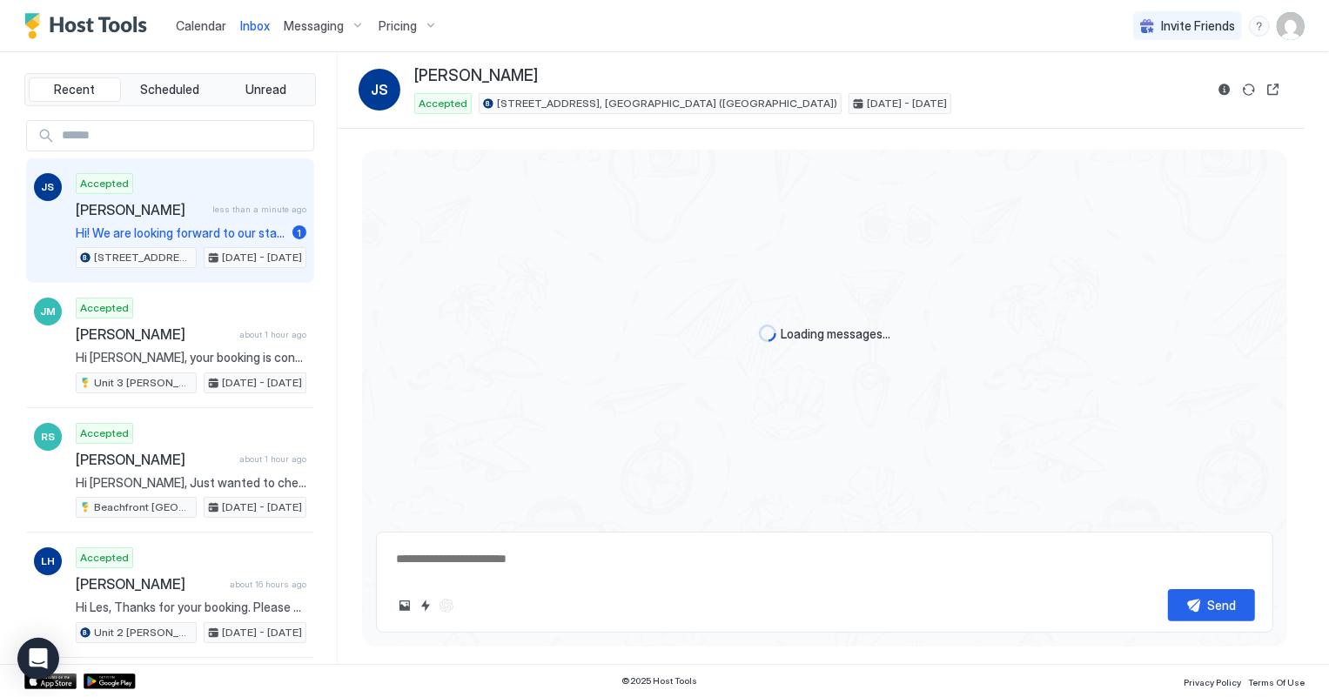
scroll to position [1384, 0]
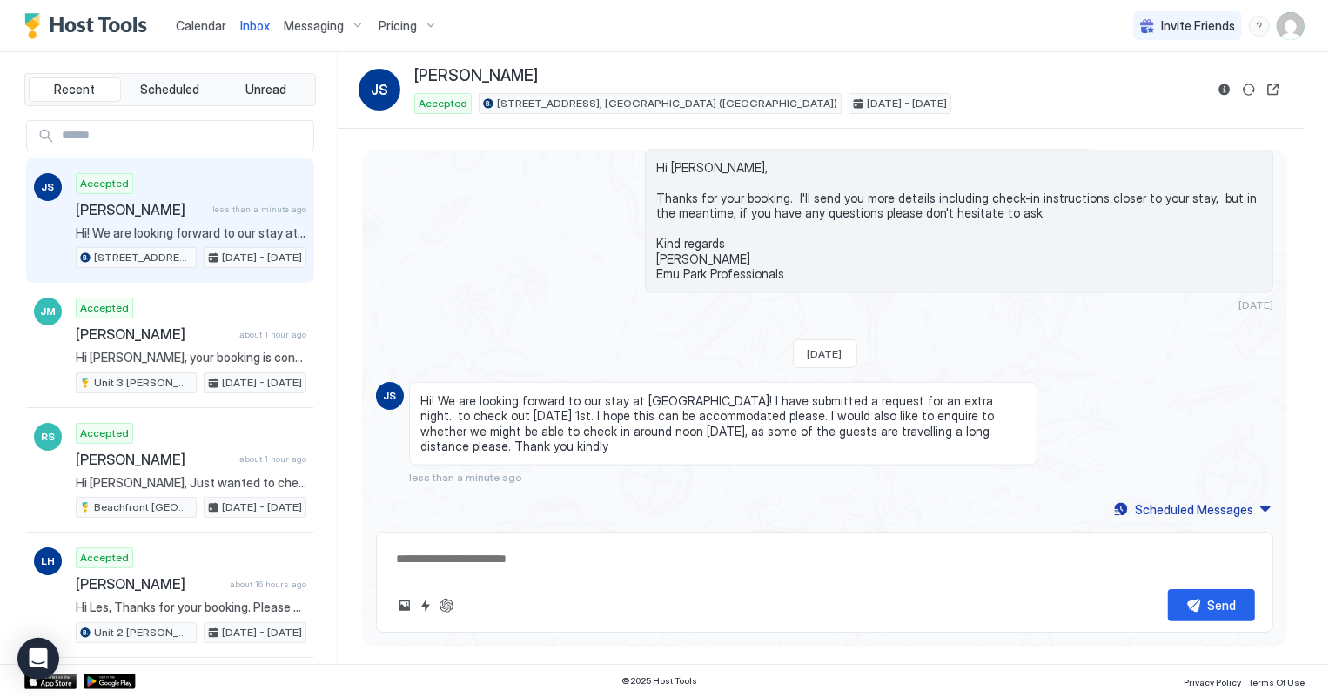
click at [149, 209] on span "[PERSON_NAME]" at bounding box center [141, 209] width 130 height 17
click at [191, 28] on span "Calendar" at bounding box center [201, 25] width 50 height 15
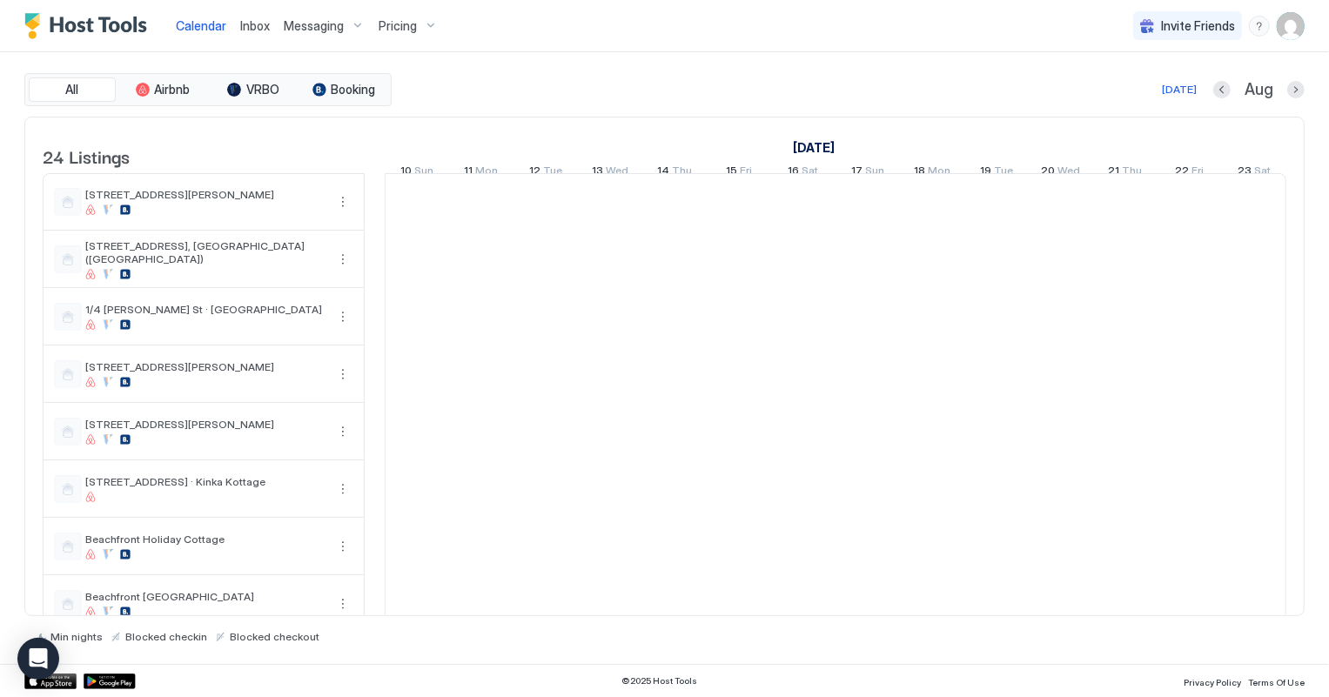
scroll to position [0, 966]
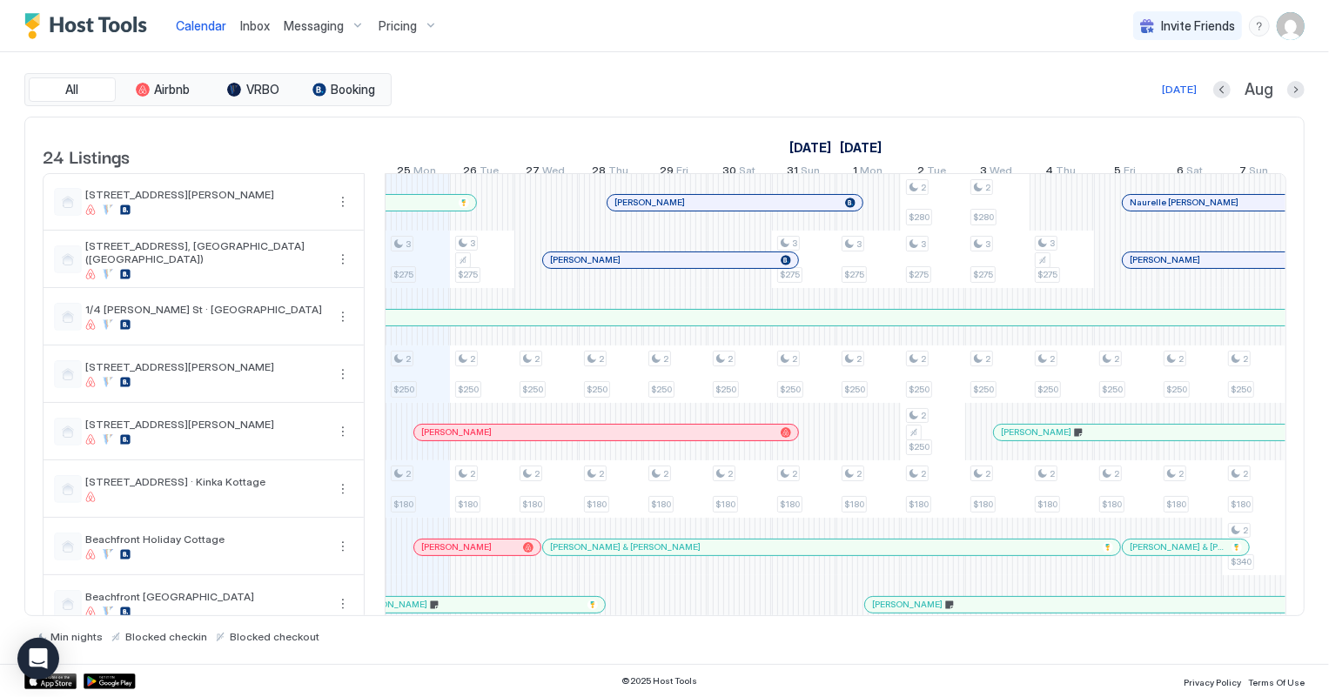
click at [241, 28] on span "Inbox" at bounding box center [255, 25] width 30 height 15
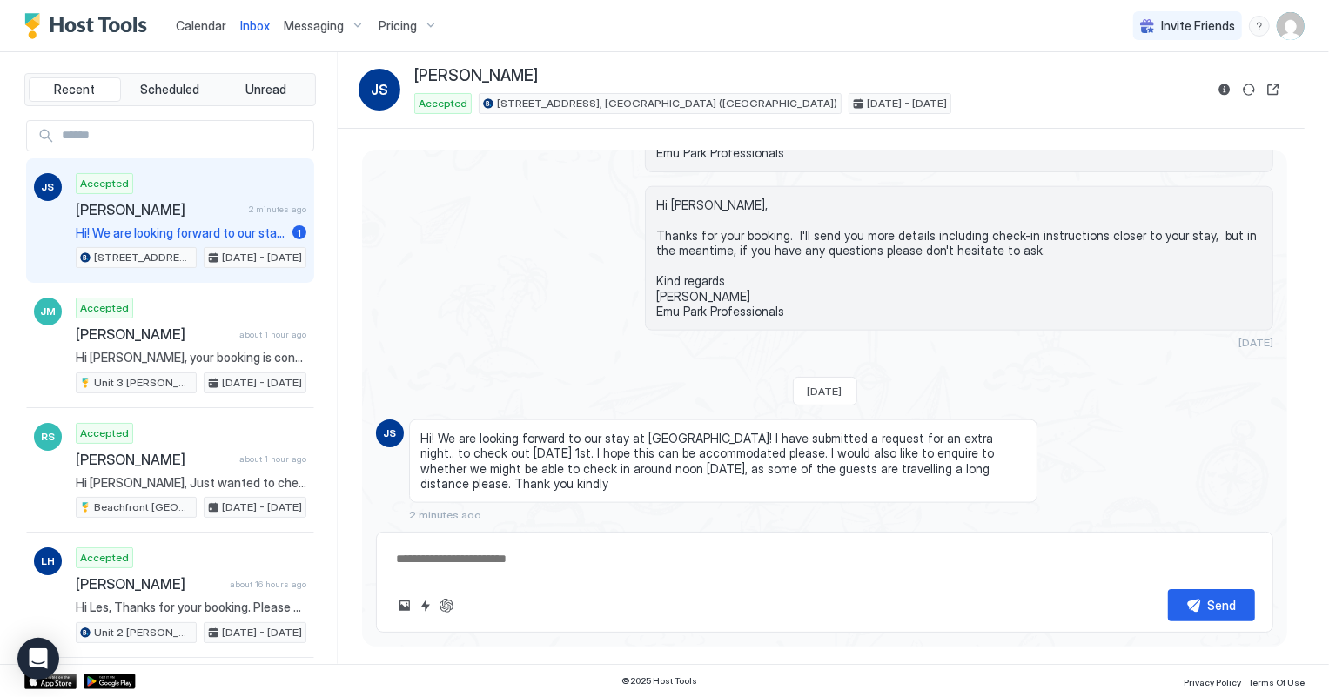
scroll to position [1384, 0]
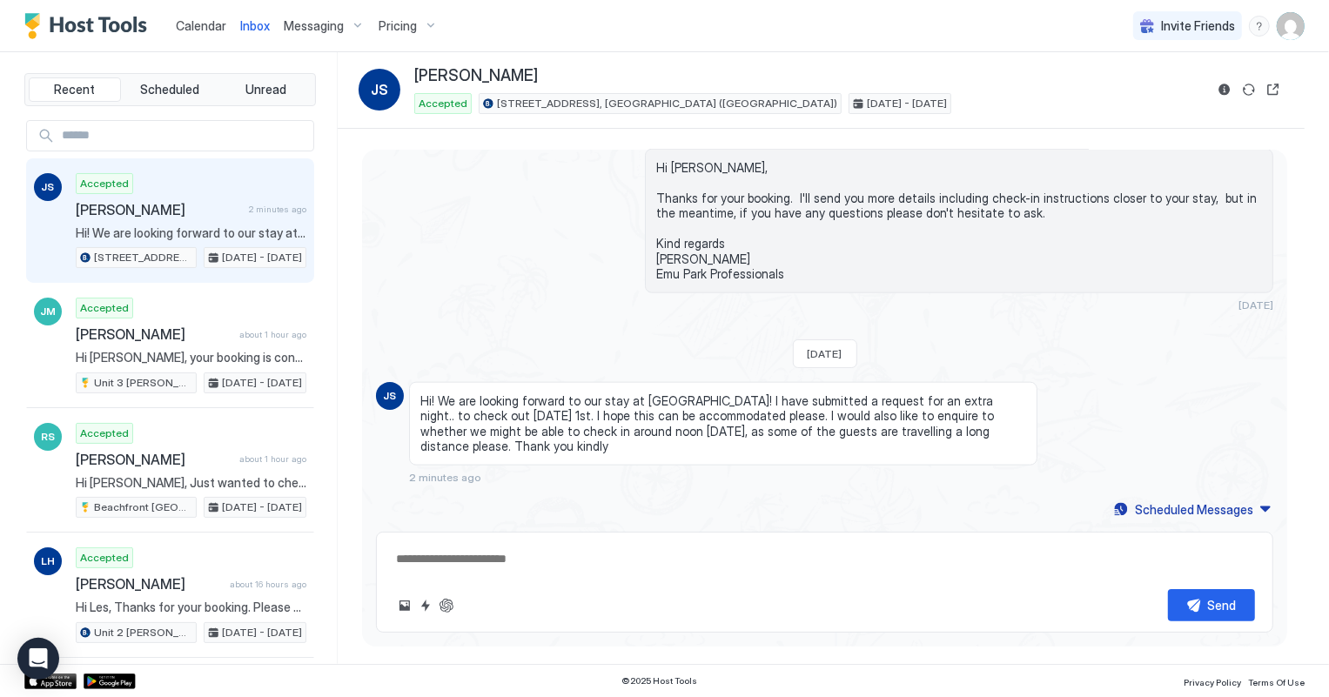
click at [191, 28] on span "Calendar" at bounding box center [201, 25] width 50 height 15
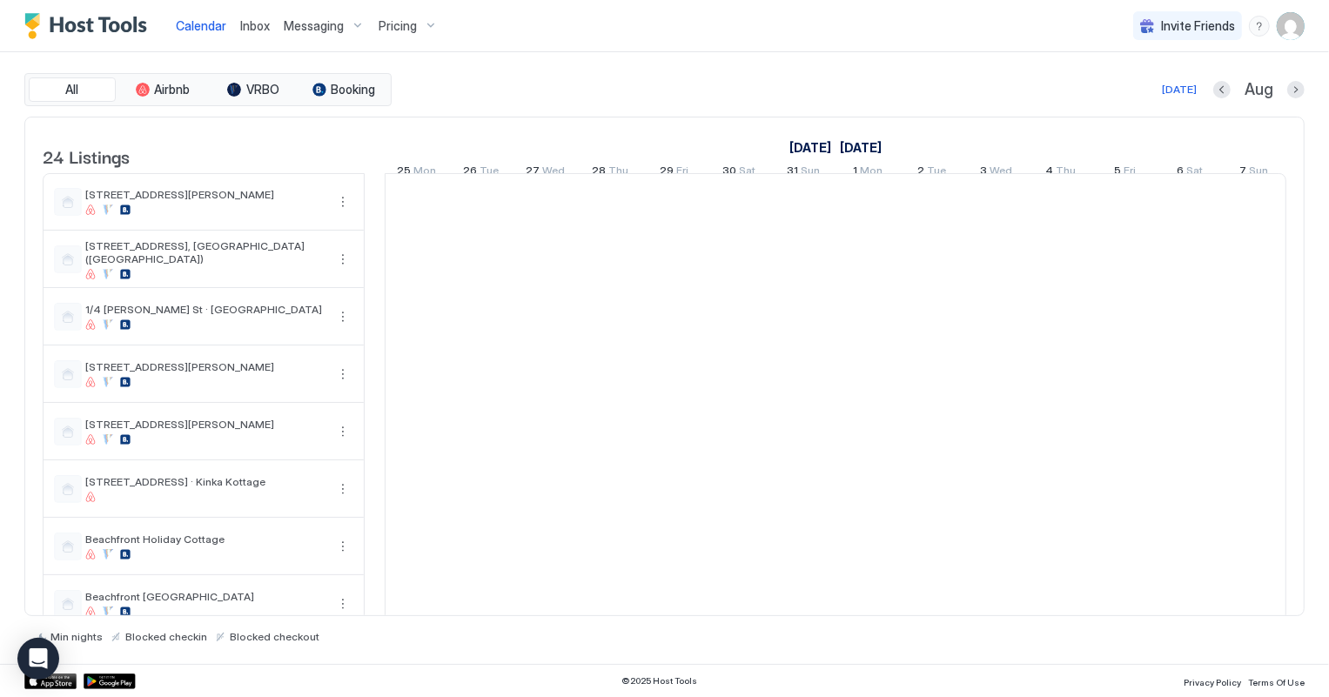
scroll to position [0, 966]
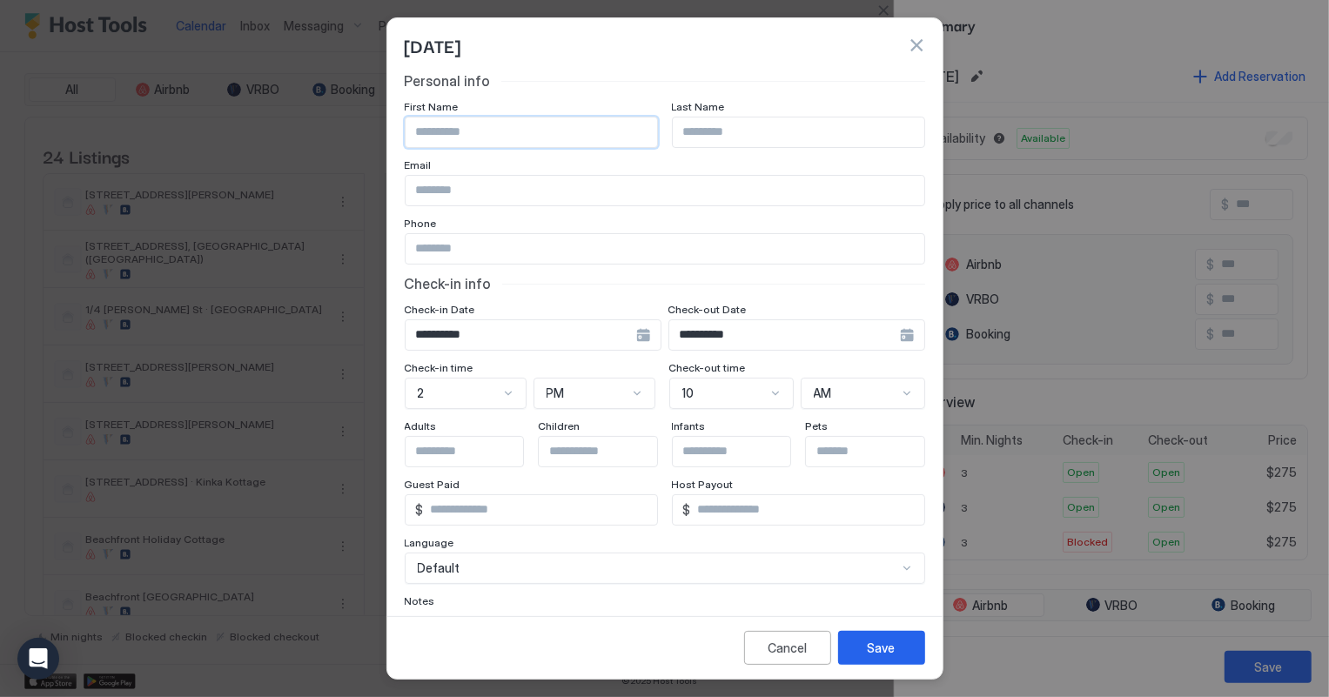
scroll to position [0, 966]
type input "****"
click at [699, 136] on input "Input Field" at bounding box center [798, 132] width 251 height 30
type input "********"
click at [891, 656] on div "Save" at bounding box center [882, 648] width 28 height 18
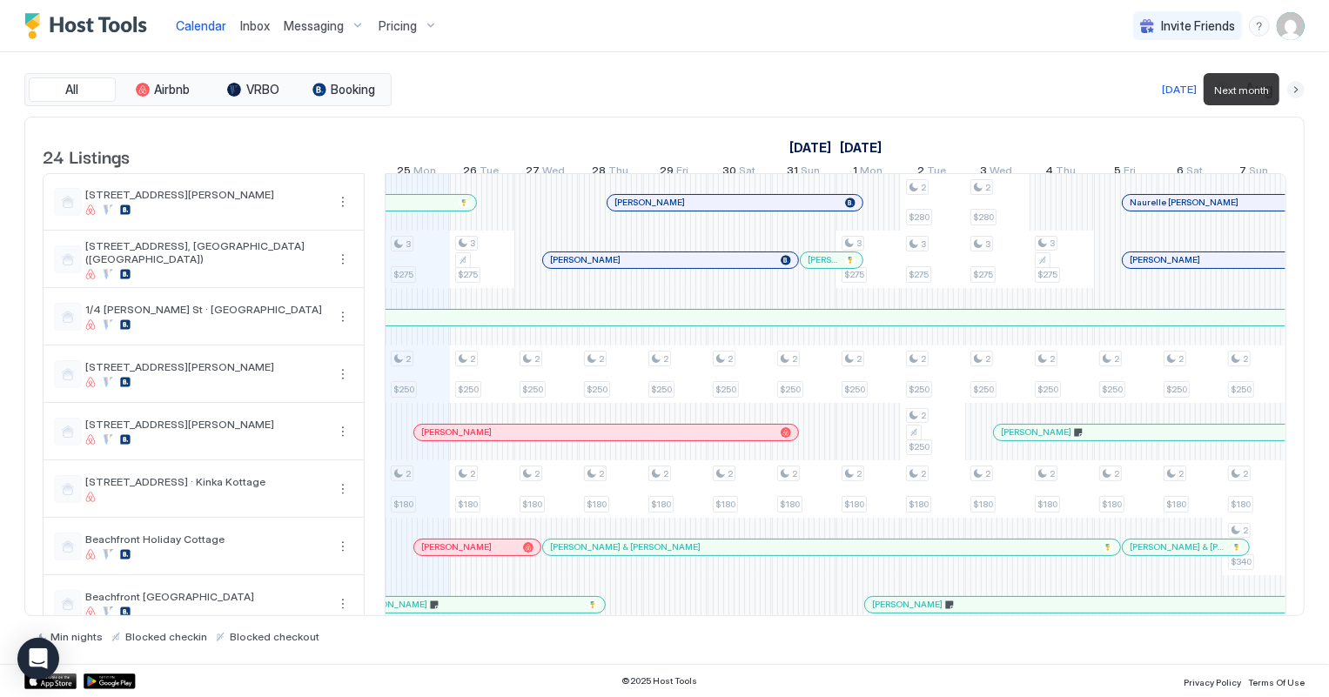
click at [1293, 89] on button "Next month" at bounding box center [1295, 89] width 17 height 17
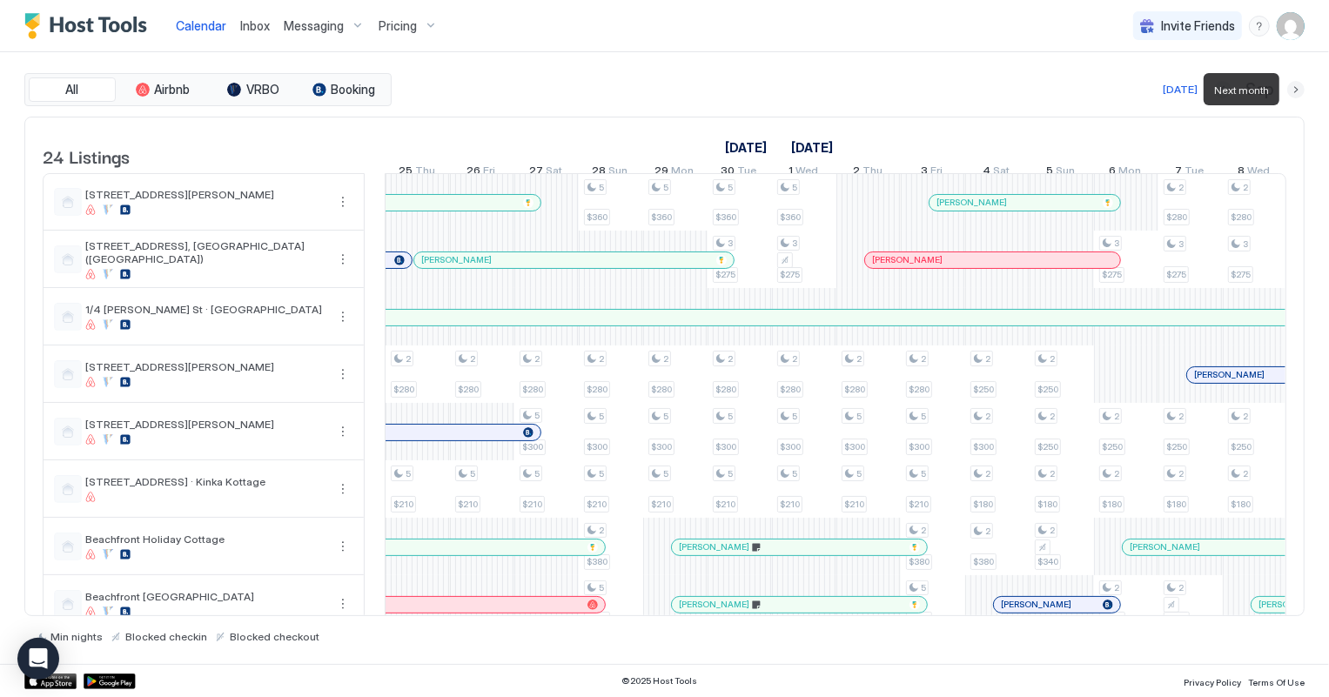
click at [1293, 89] on button "Next month" at bounding box center [1295, 89] width 17 height 17
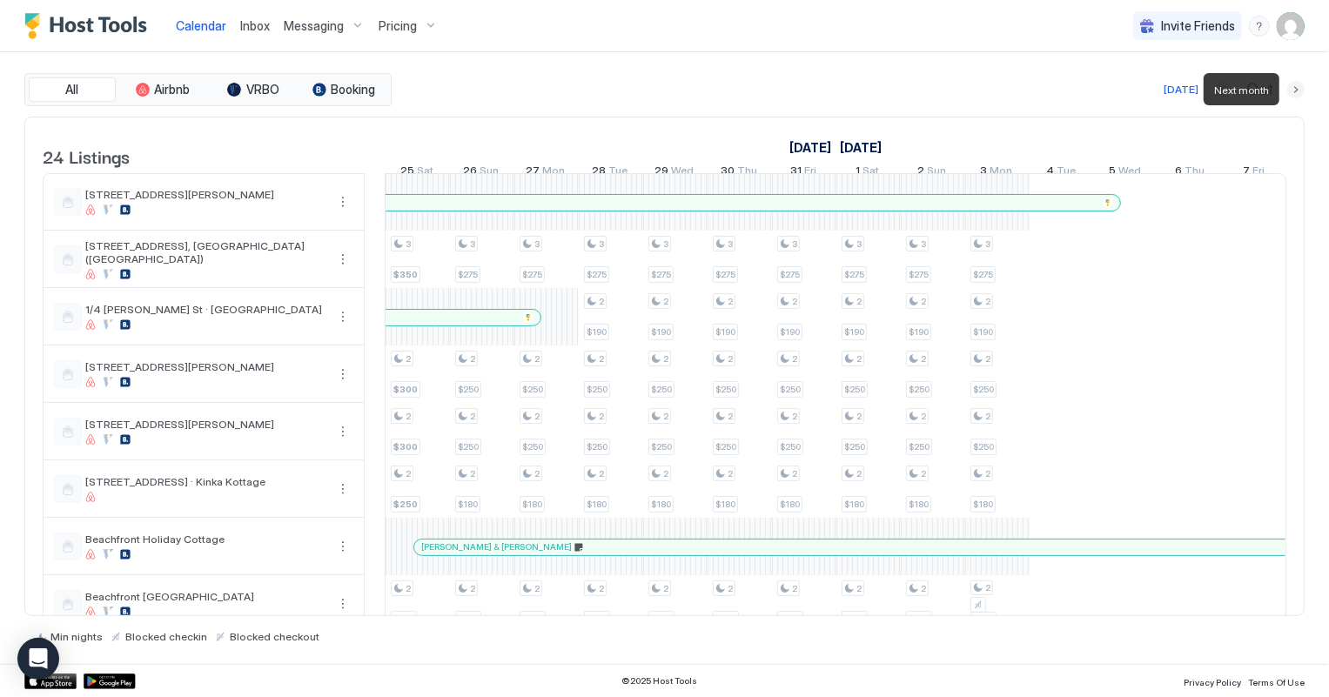
click at [1293, 89] on button "Next month" at bounding box center [1295, 89] width 17 height 17
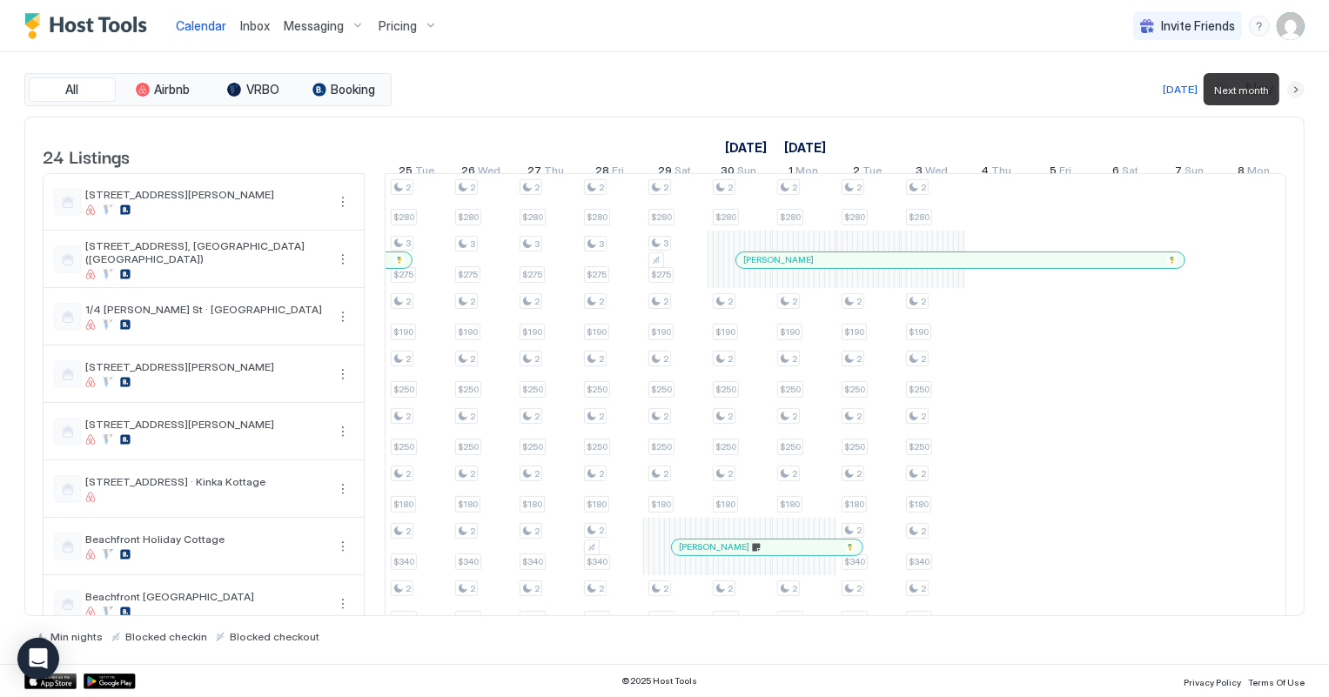
click at [1293, 89] on button "Next month" at bounding box center [1295, 89] width 17 height 17
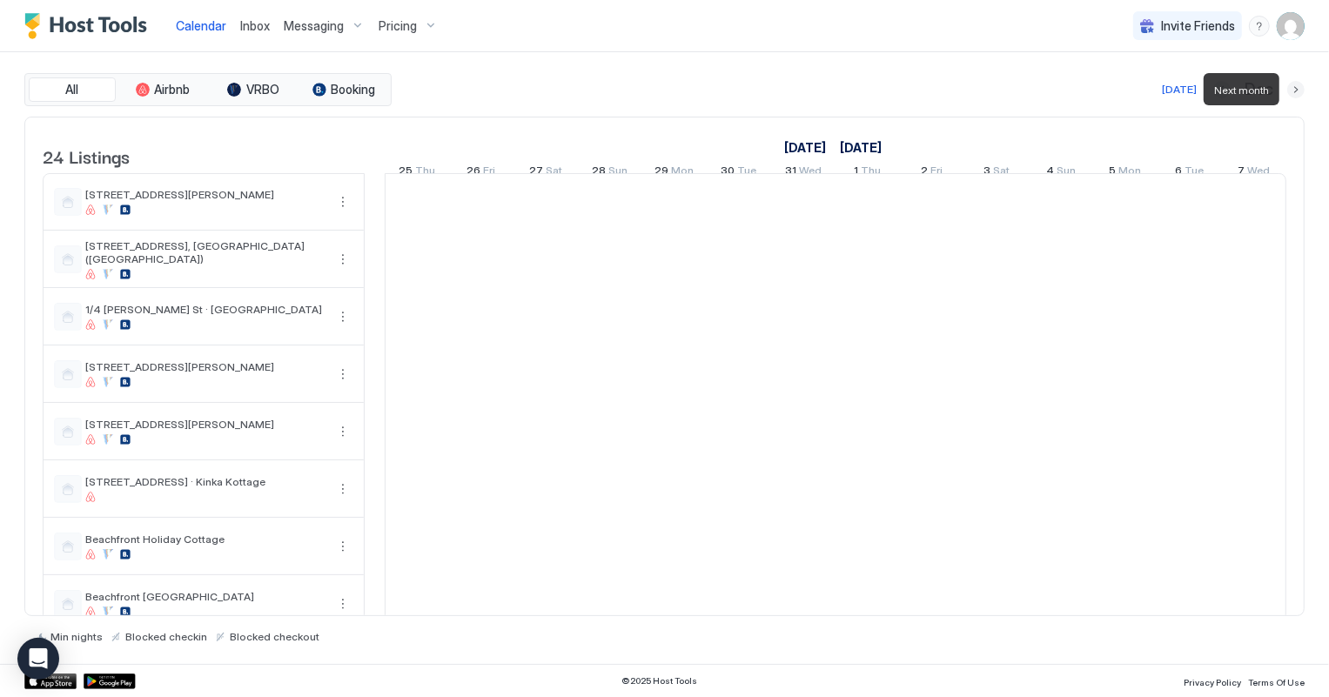
click at [1293, 89] on button "Next month" at bounding box center [1295, 89] width 17 height 17
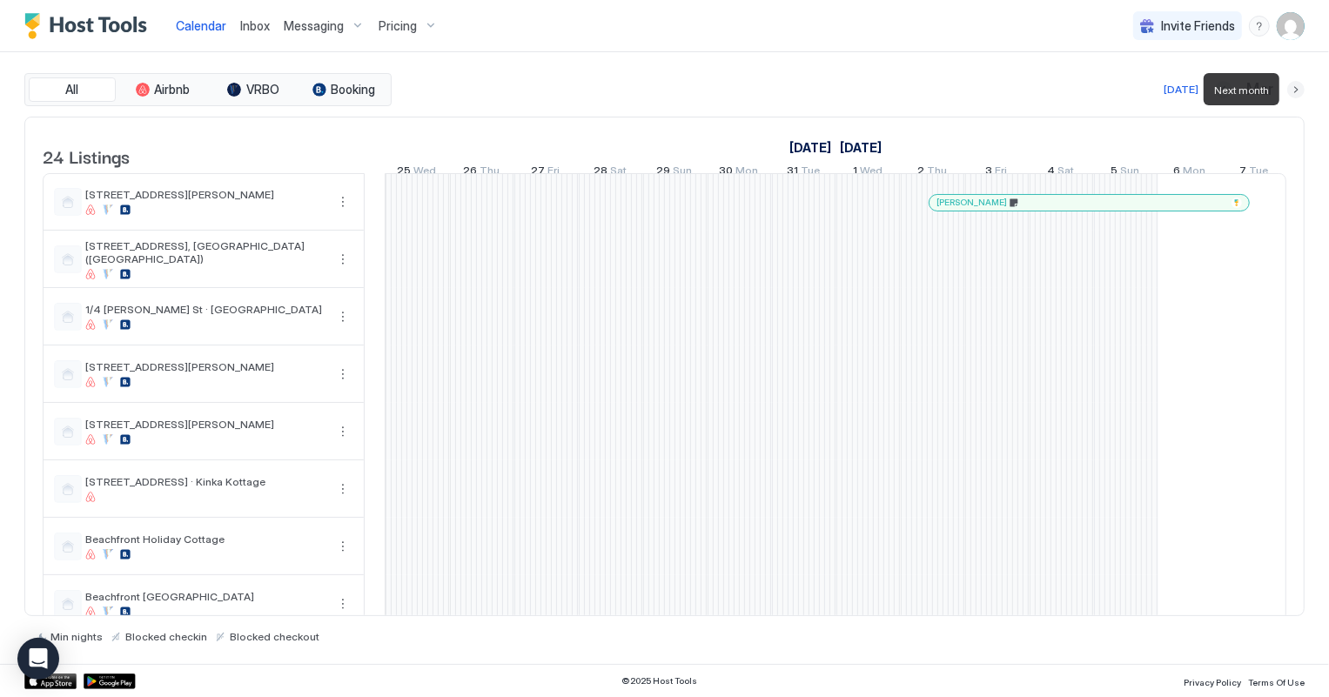
click at [1293, 89] on button "Next month" at bounding box center [1295, 89] width 17 height 17
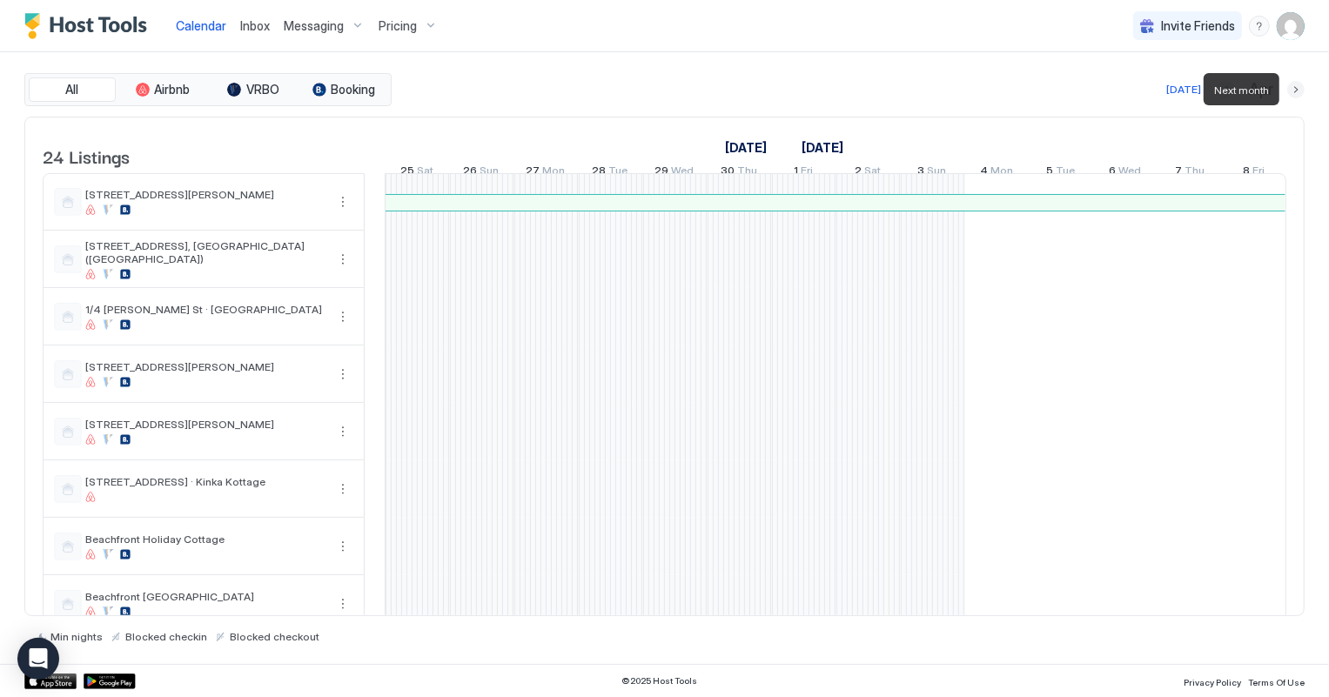
click at [1293, 89] on button "Next month" at bounding box center [1295, 89] width 17 height 17
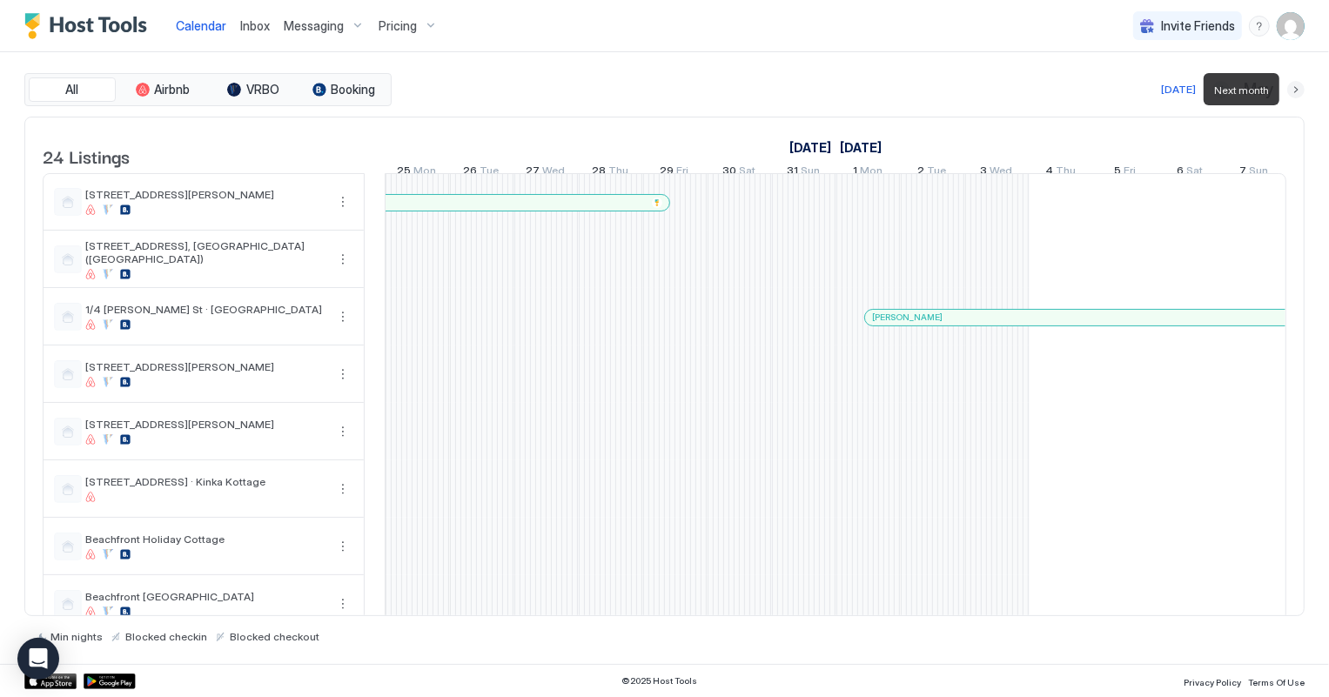
click at [1293, 89] on button "Next month" at bounding box center [1295, 89] width 17 height 17
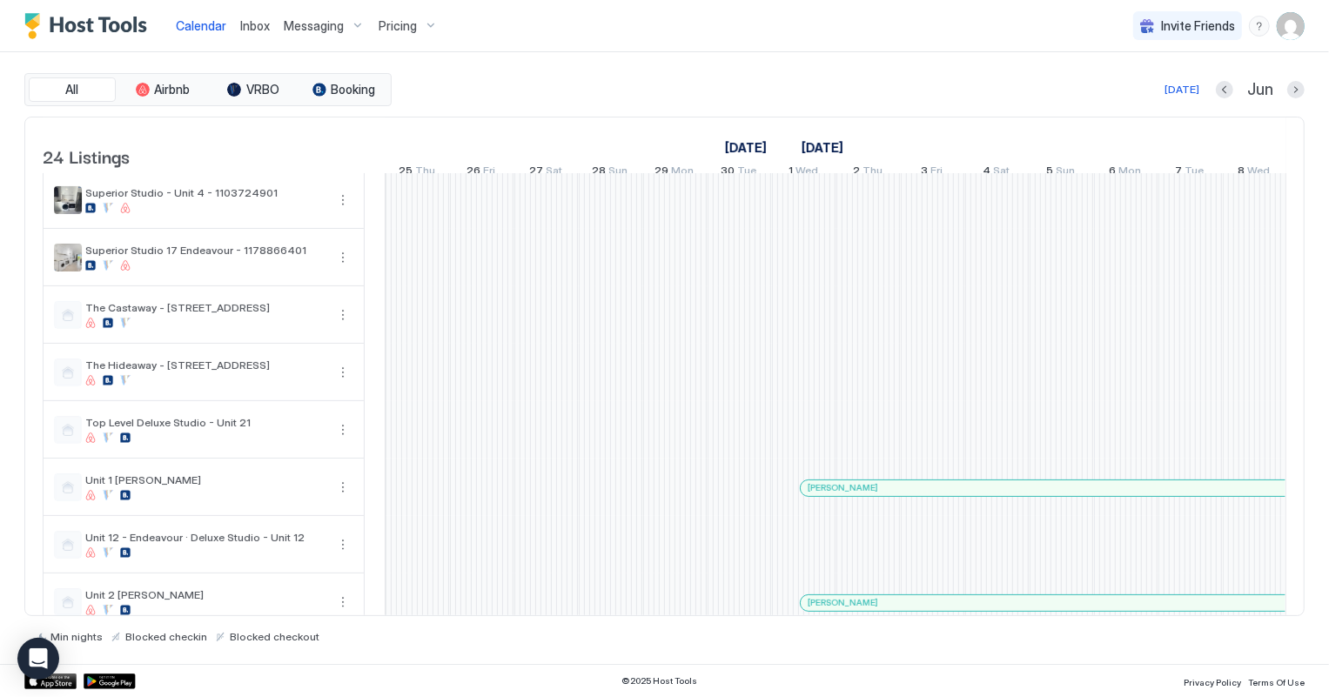
scroll to position [791, 0]
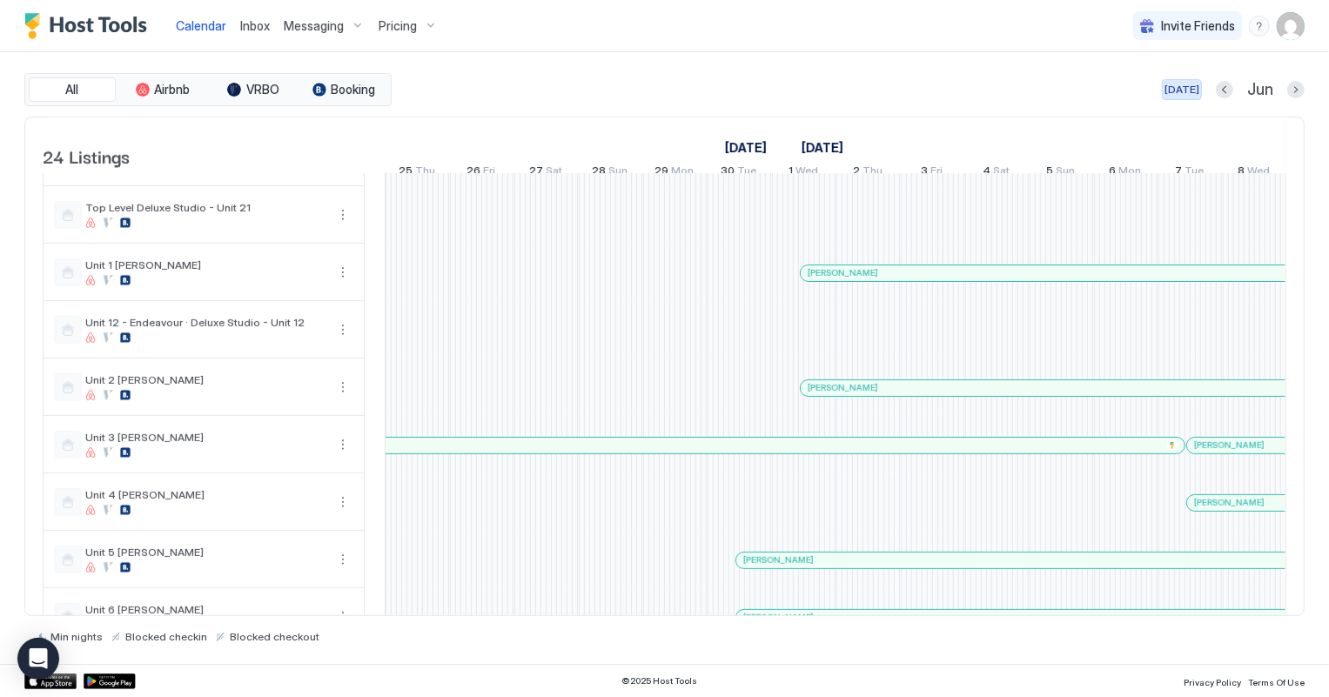
click at [1184, 83] on div "[DATE]" at bounding box center [1181, 90] width 35 height 16
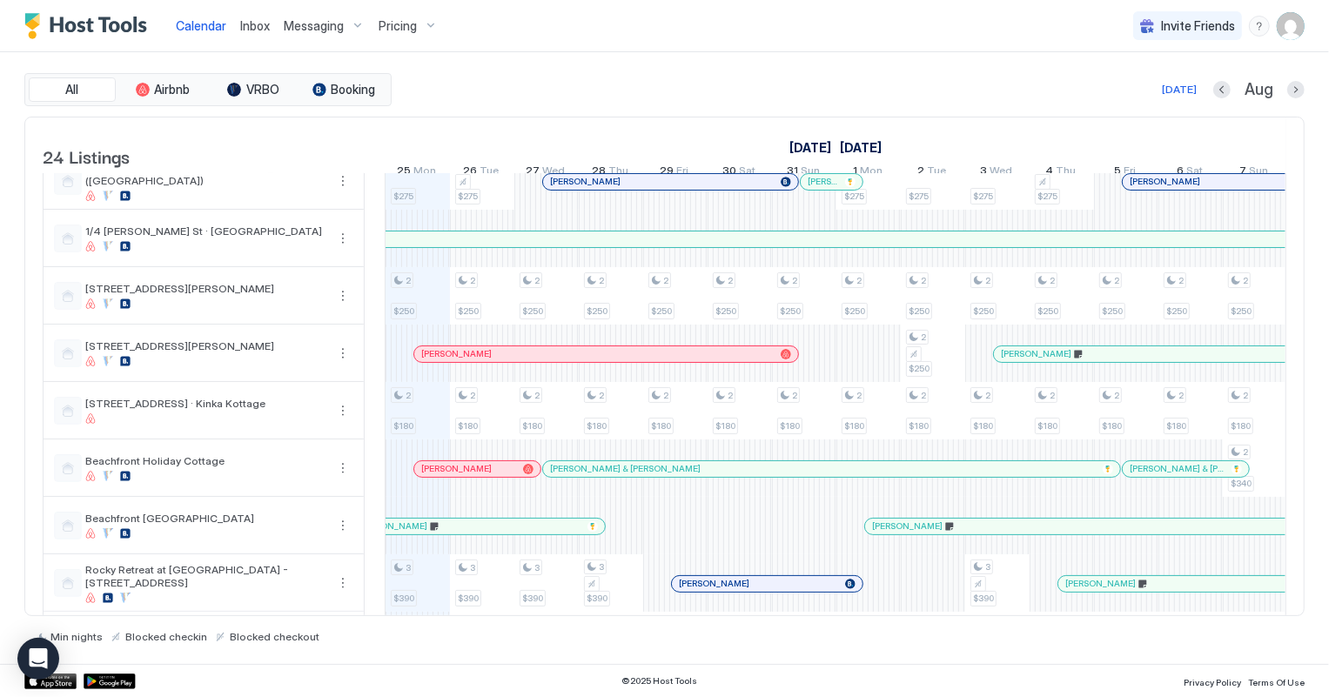
scroll to position [0, 0]
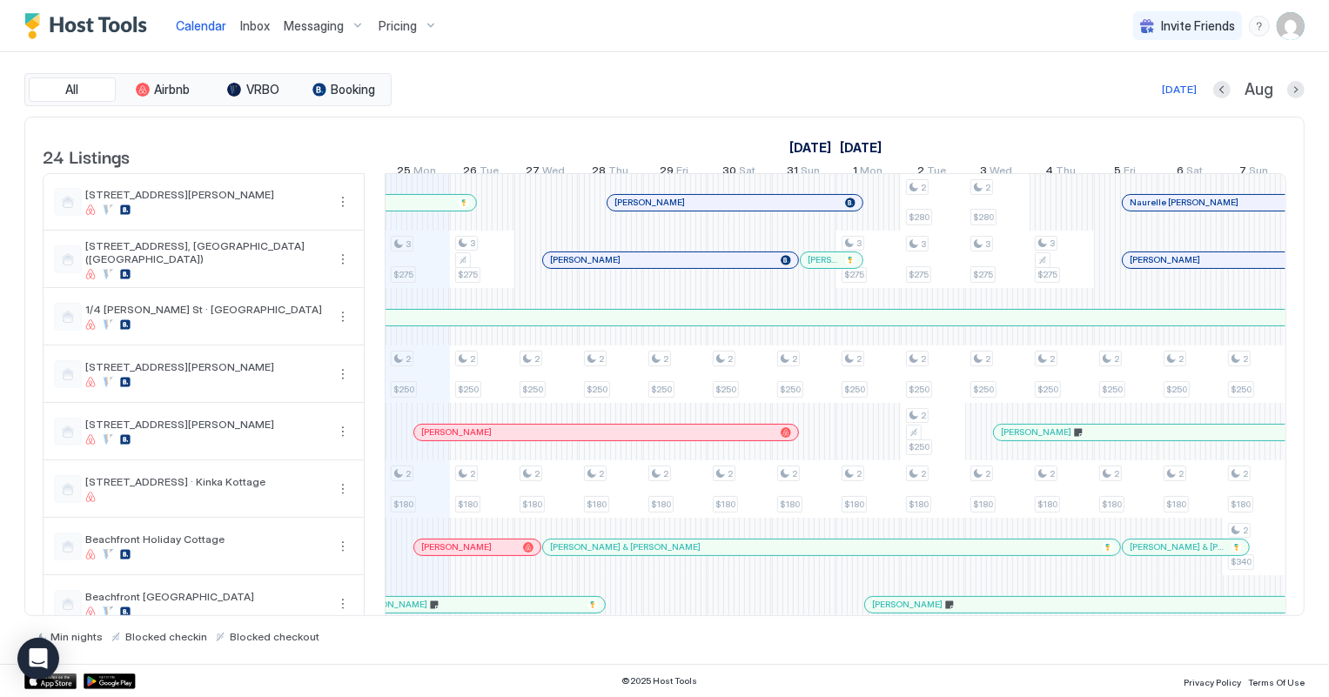
click at [0, 0] on div at bounding box center [0, 0] width 0 height 0
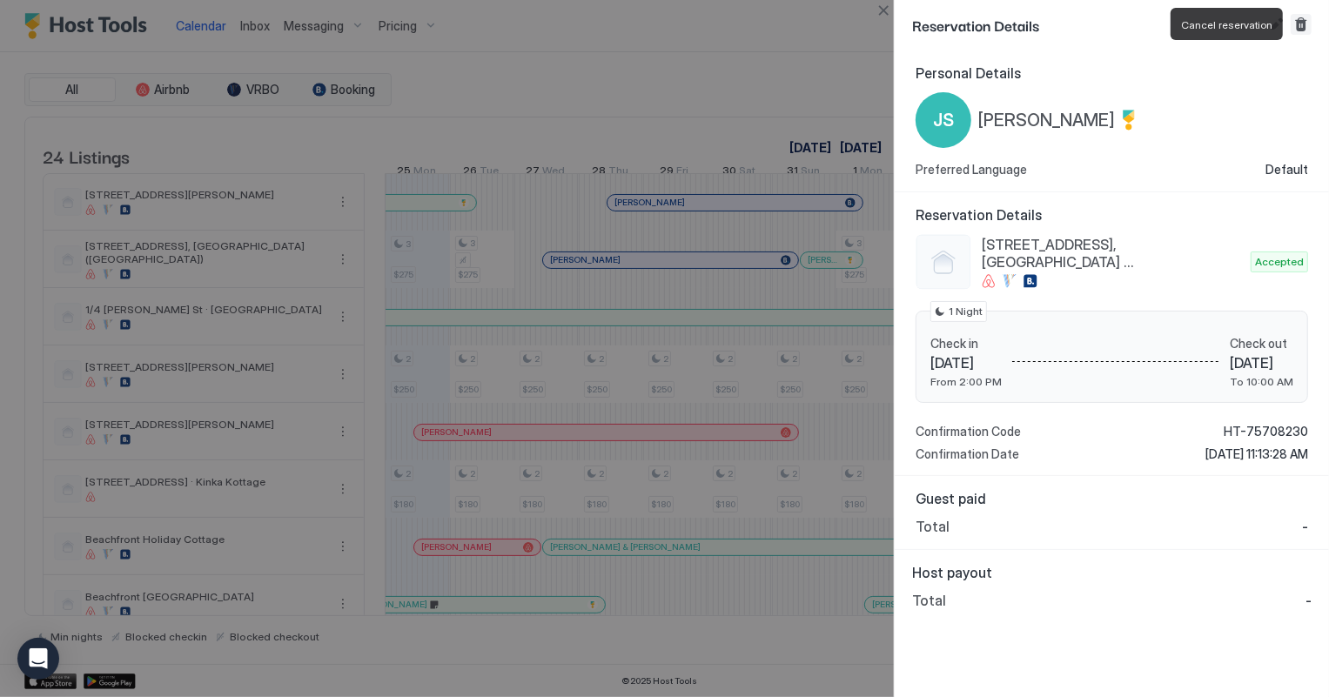
click at [1302, 25] on button "Cancel reservation" at bounding box center [1301, 24] width 21 height 21
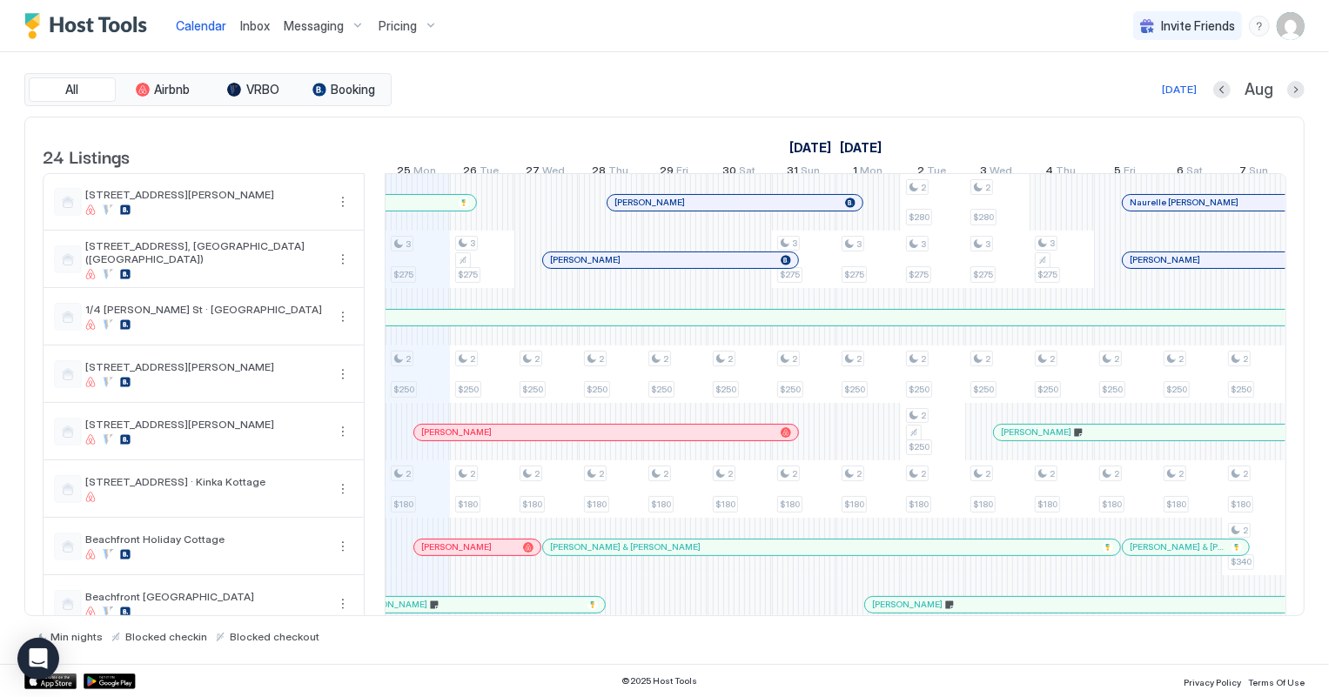
click at [261, 25] on span "Inbox" at bounding box center [255, 25] width 30 height 15
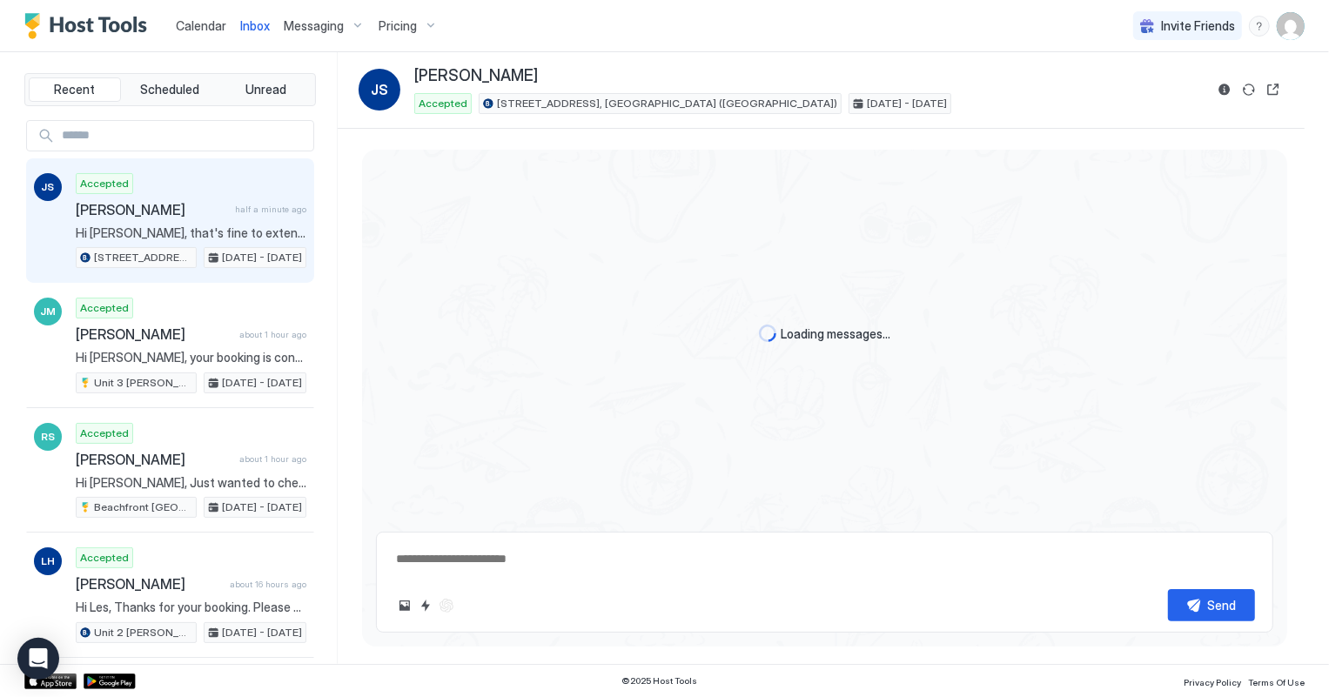
scroll to position [1453, 0]
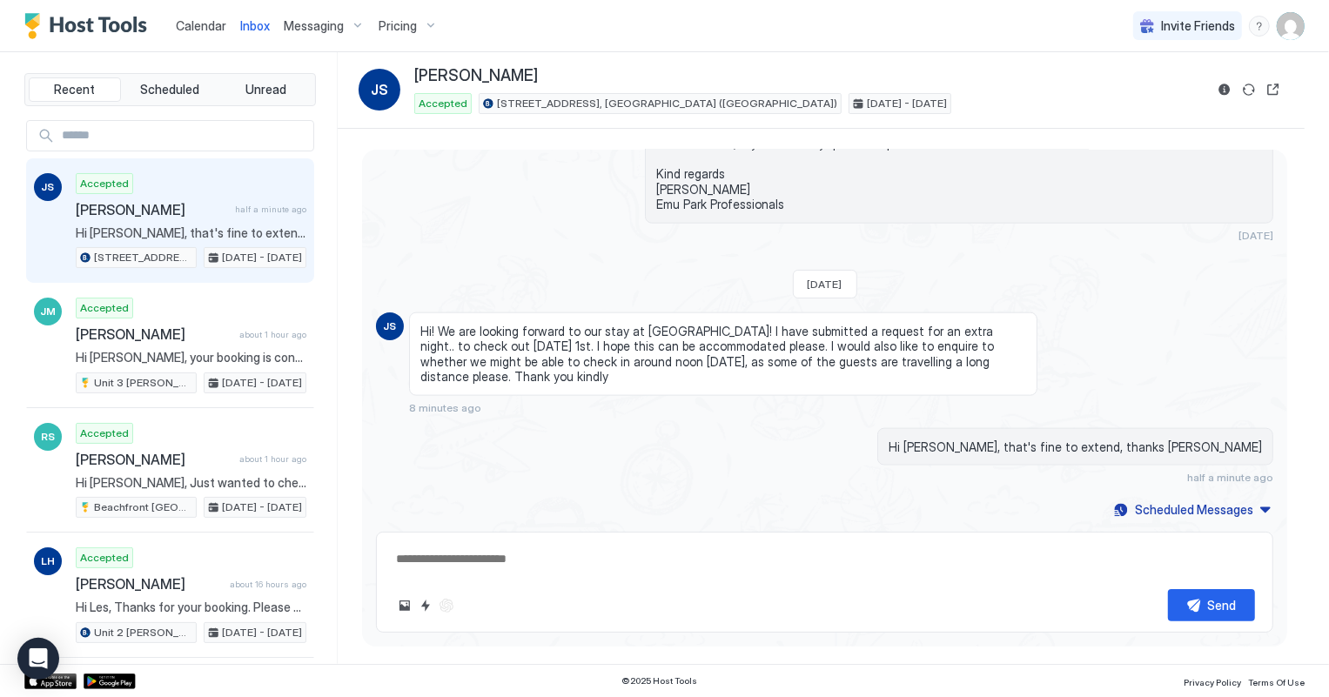
click at [191, 23] on span "Calendar" at bounding box center [201, 25] width 50 height 15
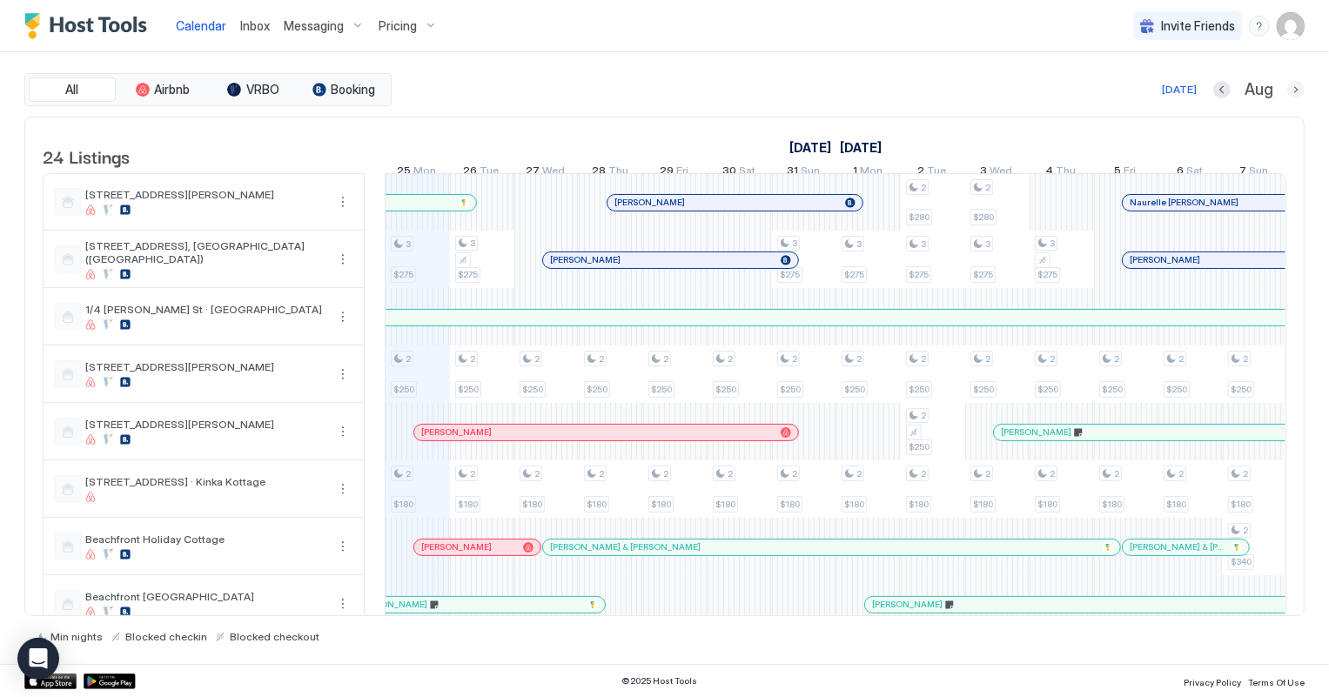
click at [1294, 84] on button "Next month" at bounding box center [1295, 89] width 17 height 17
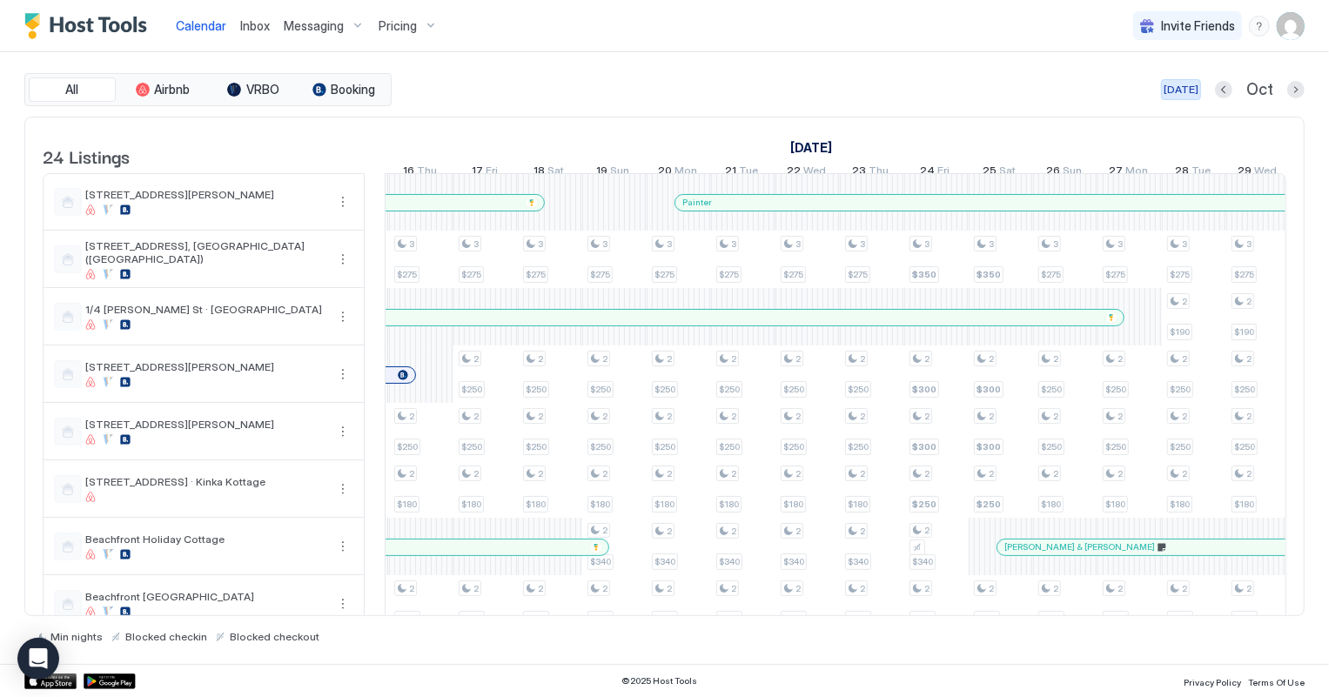
click at [1186, 88] on div "[DATE]" at bounding box center [1180, 90] width 35 height 16
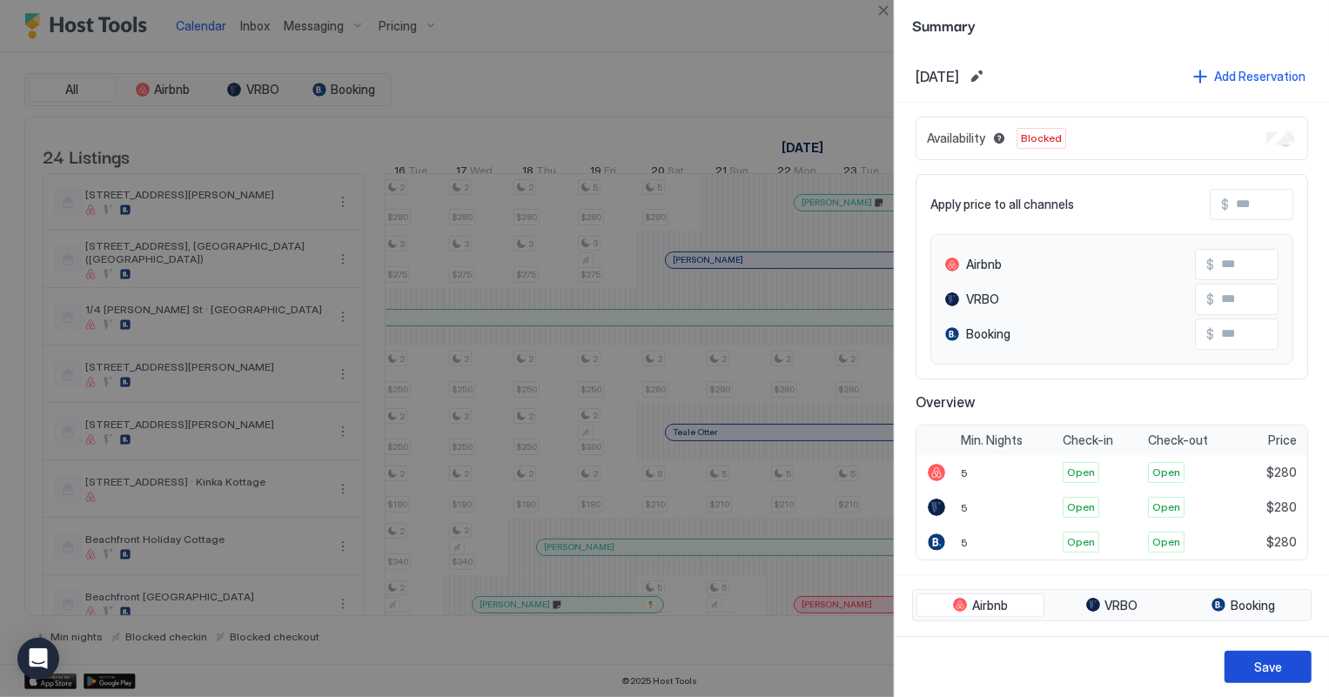
click at [1249, 675] on button "Save" at bounding box center [1267, 667] width 87 height 32
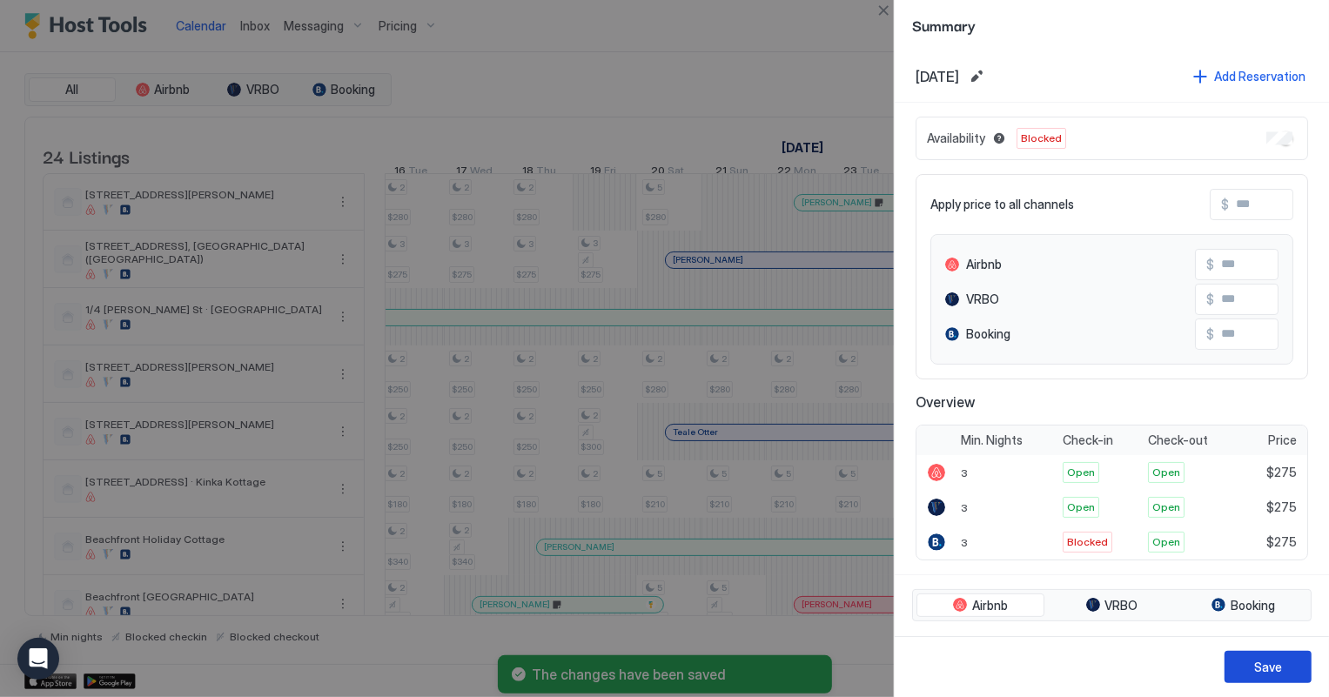
click at [1274, 667] on div "Save" at bounding box center [1268, 667] width 28 height 18
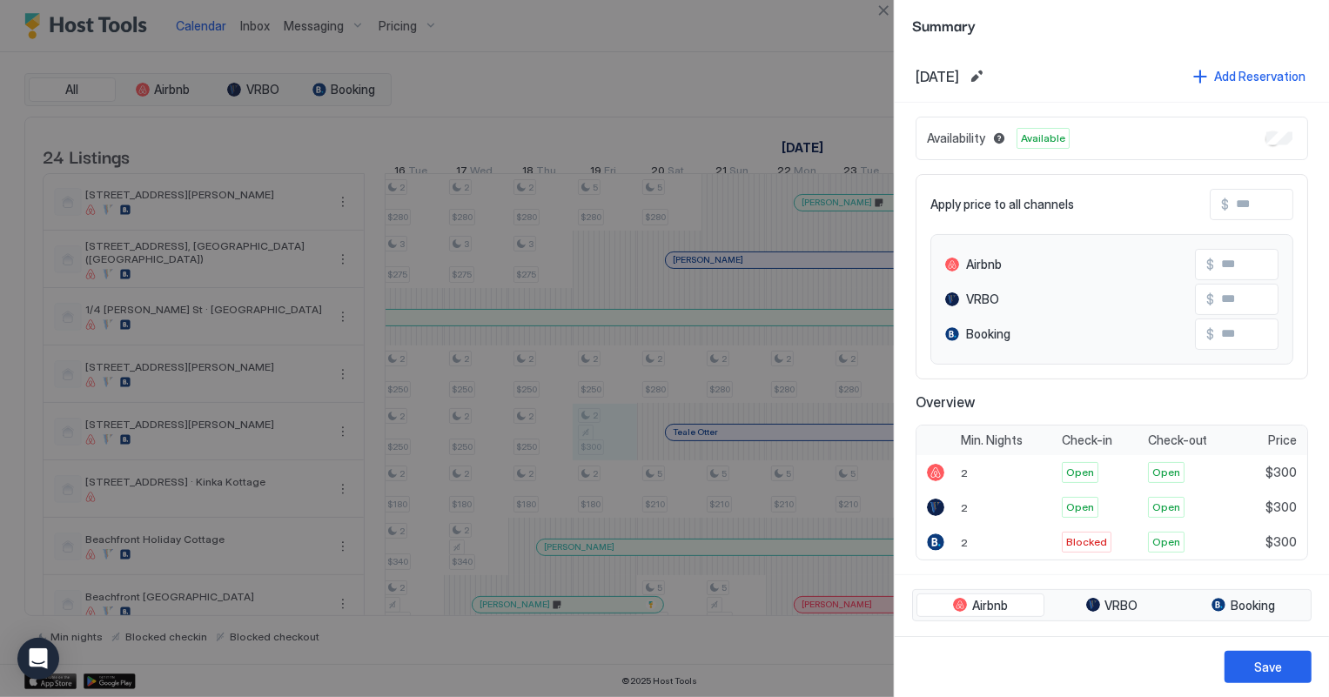
click at [1276, 128] on div "Availability Available" at bounding box center [1111, 139] width 392 height 44
click at [1260, 666] on div "Save" at bounding box center [1268, 667] width 28 height 18
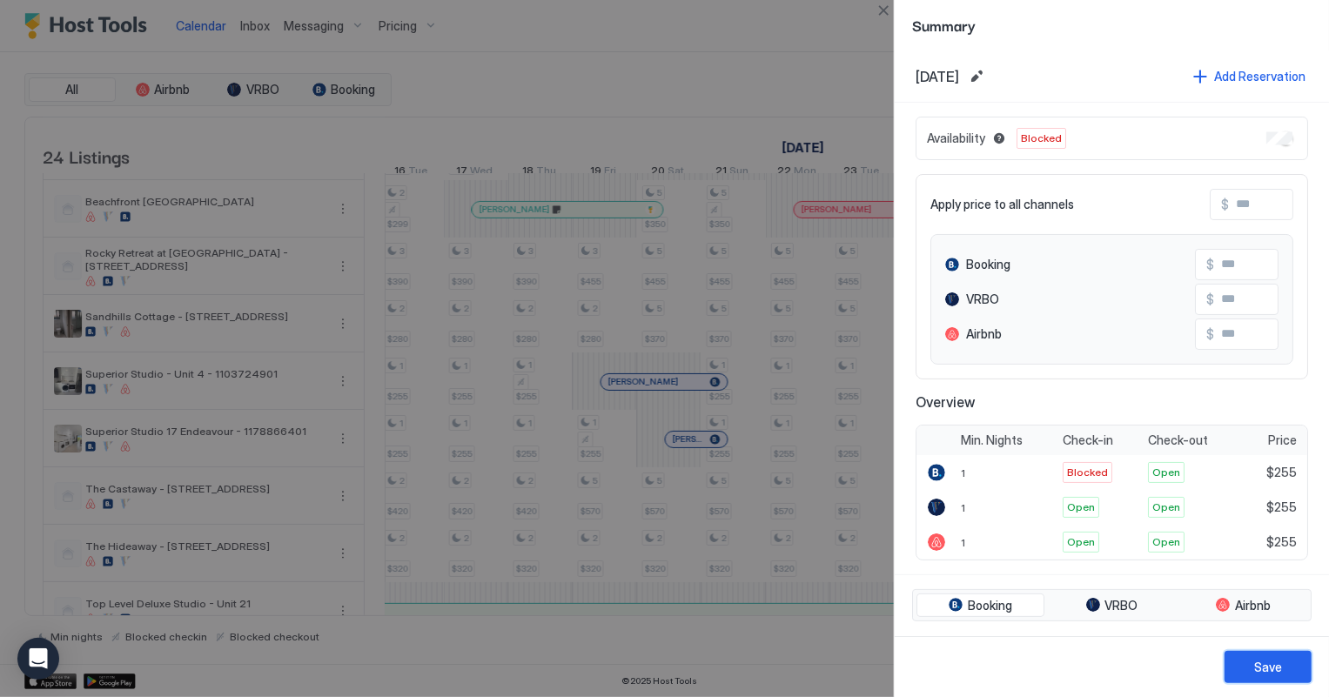
click at [1289, 661] on button "Save" at bounding box center [1267, 667] width 87 height 32
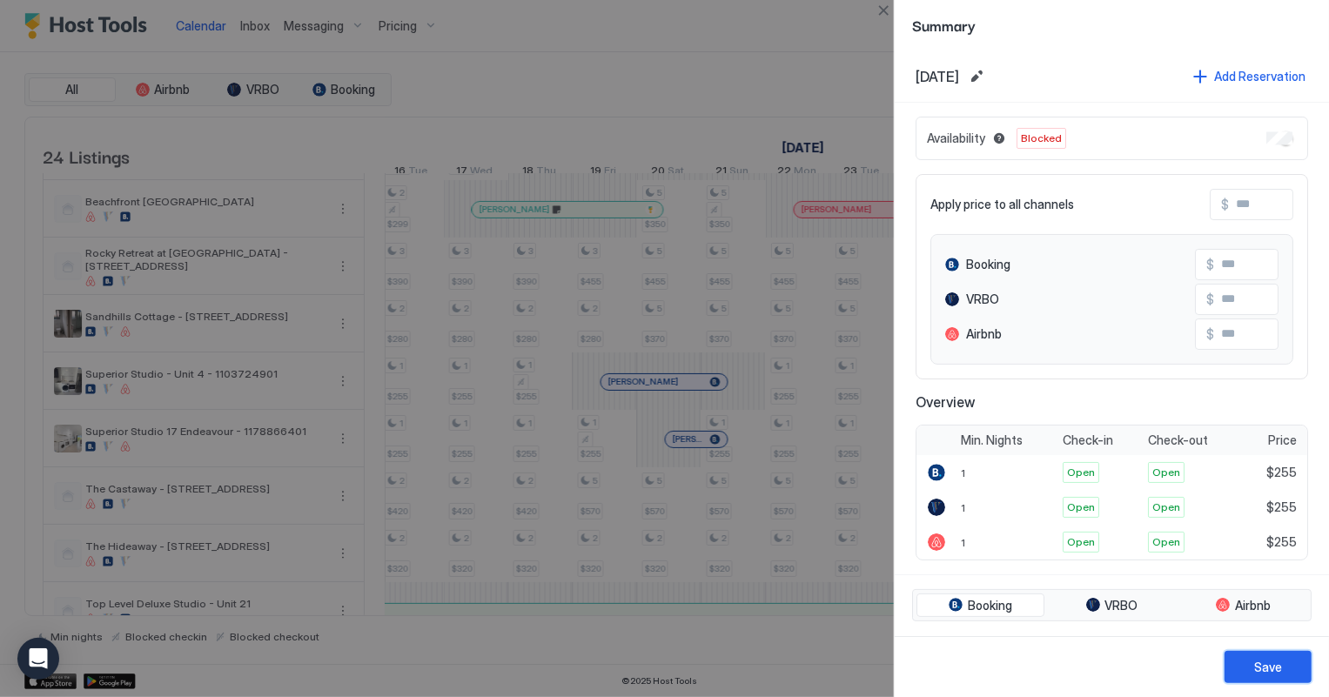
click at [1297, 663] on button "Save" at bounding box center [1267, 667] width 87 height 32
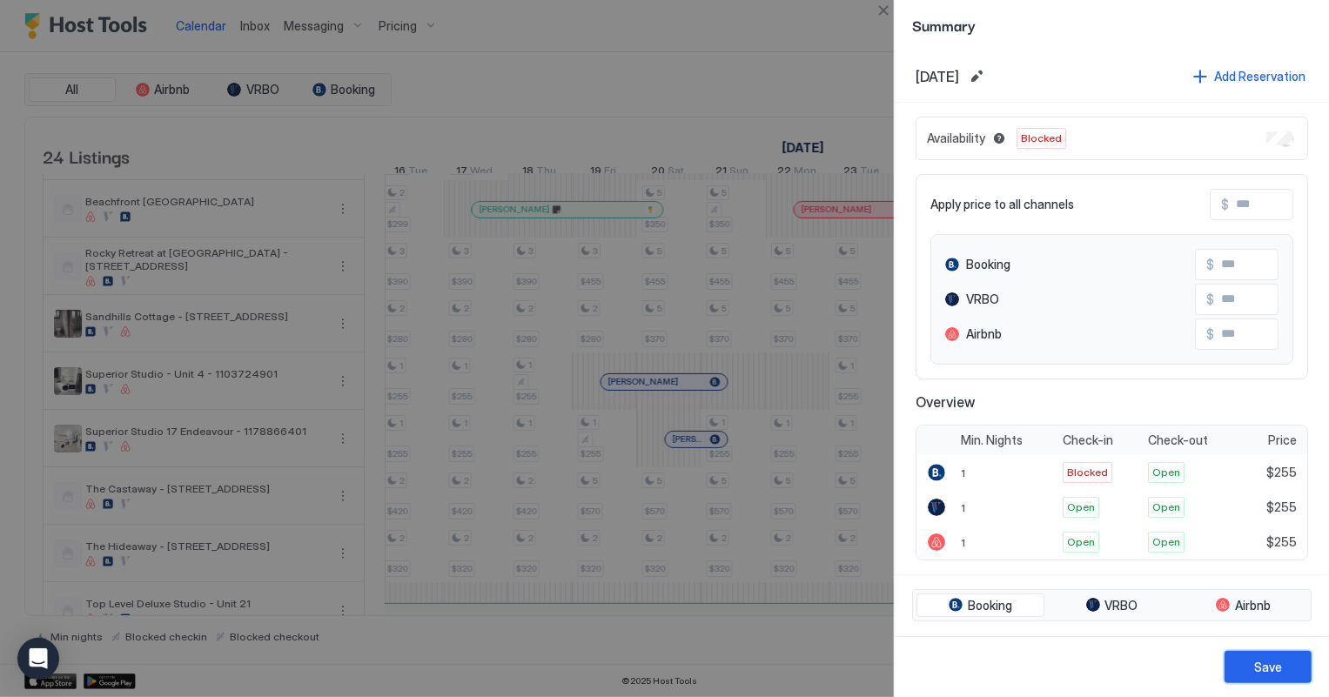
click at [1269, 664] on div "Save" at bounding box center [1268, 667] width 28 height 18
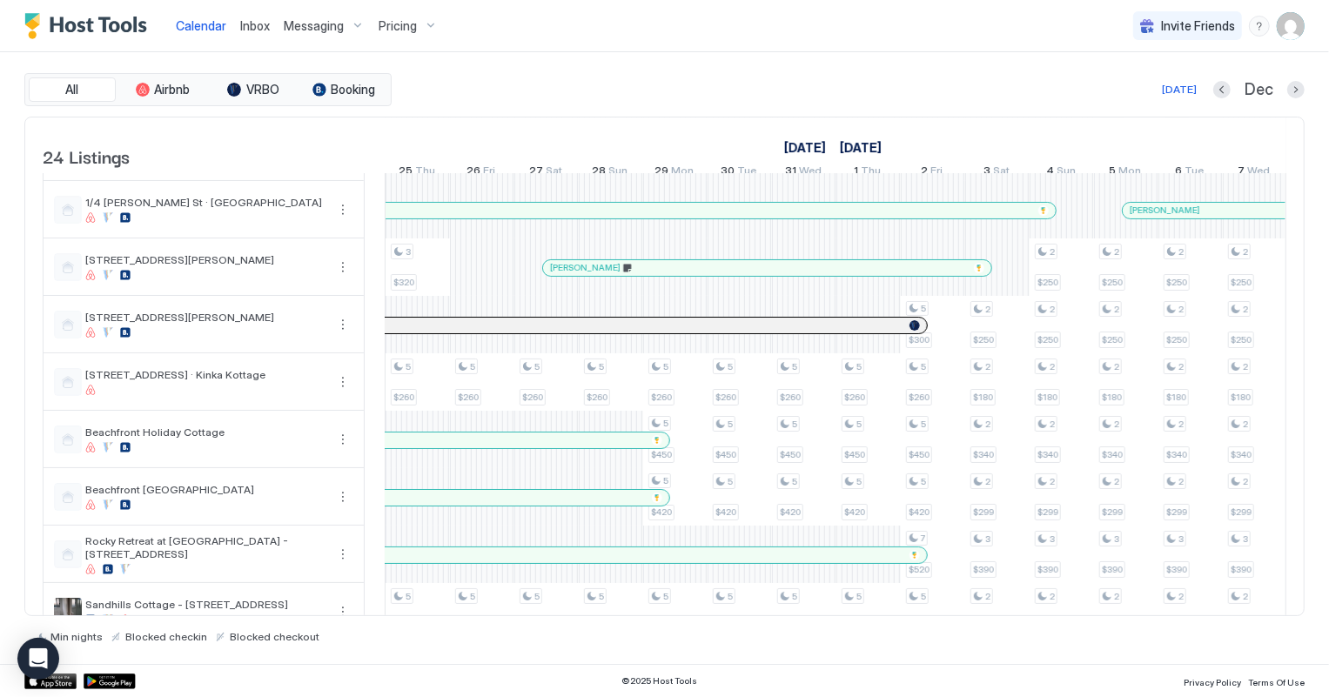
scroll to position [158, 0]
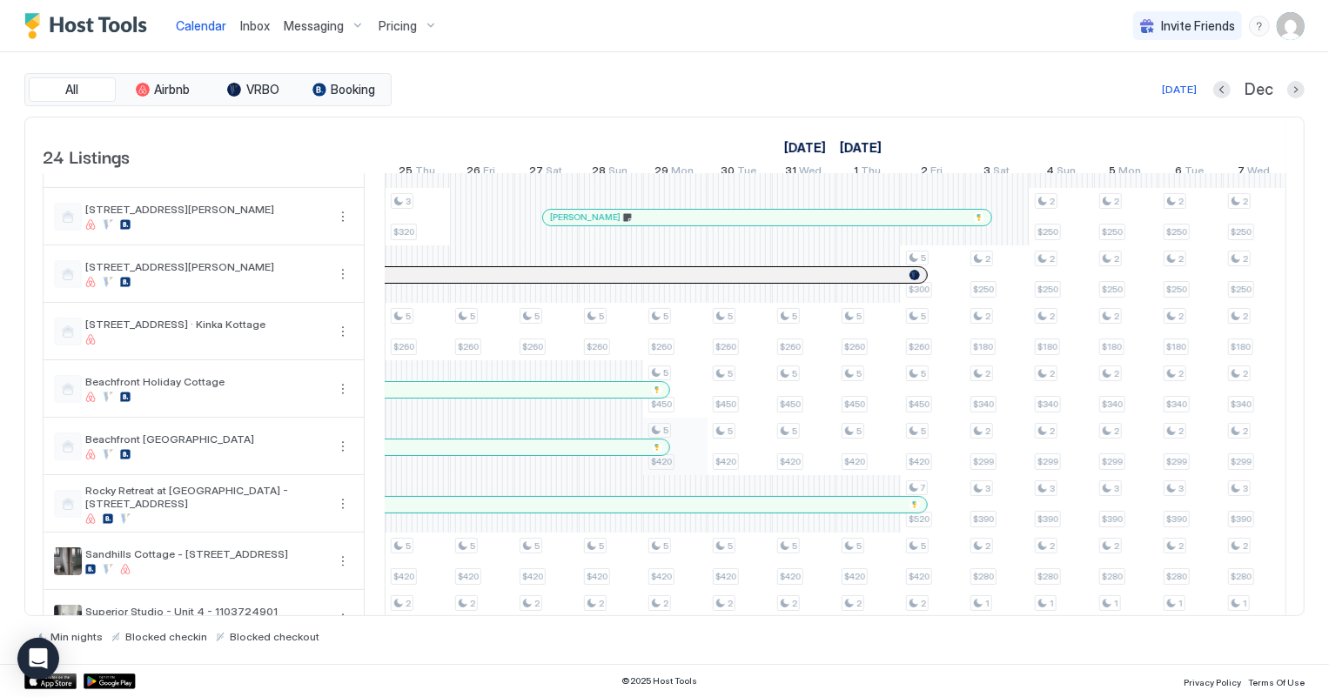
click at [687, 453] on div "3 $275 2 $190 2 $250 2 $250 2 $180 2 $340 2 $299 3 $390 2 $280 1 $255 1 $255 2 …" at bounding box center [1158, 706] width 3477 height 1378
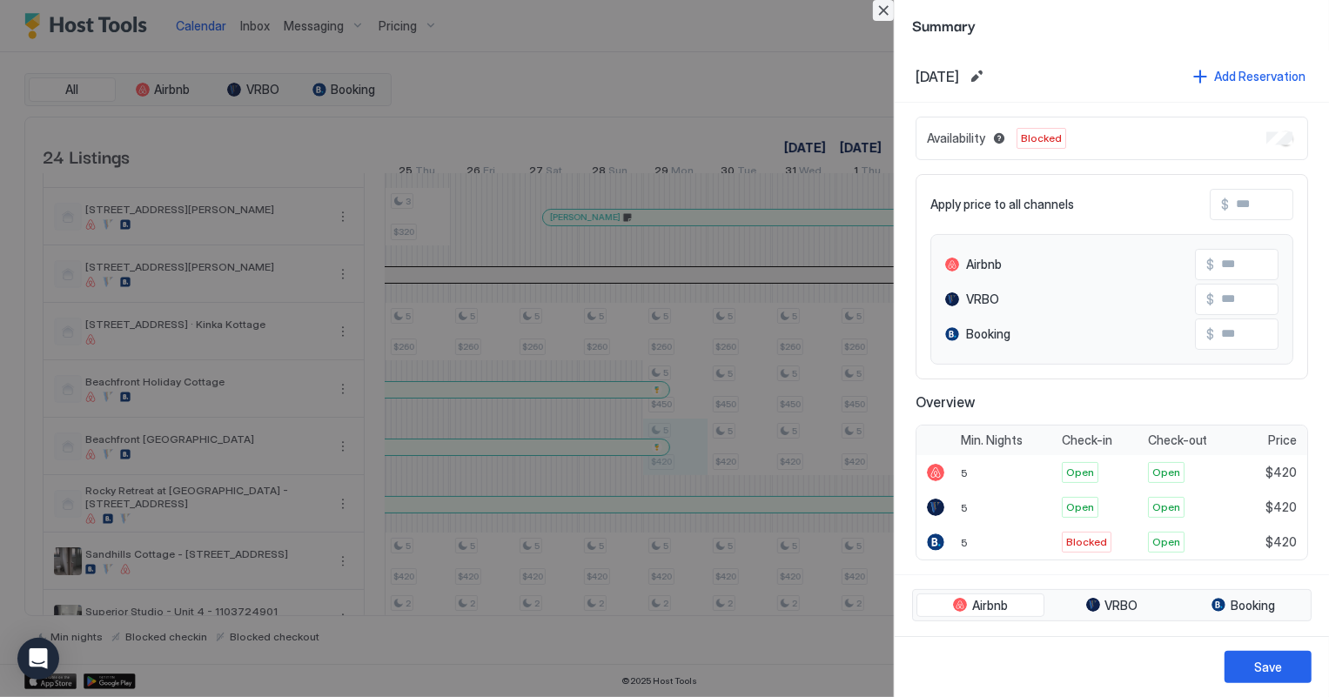
click at [880, 10] on button "Close" at bounding box center [883, 10] width 21 height 21
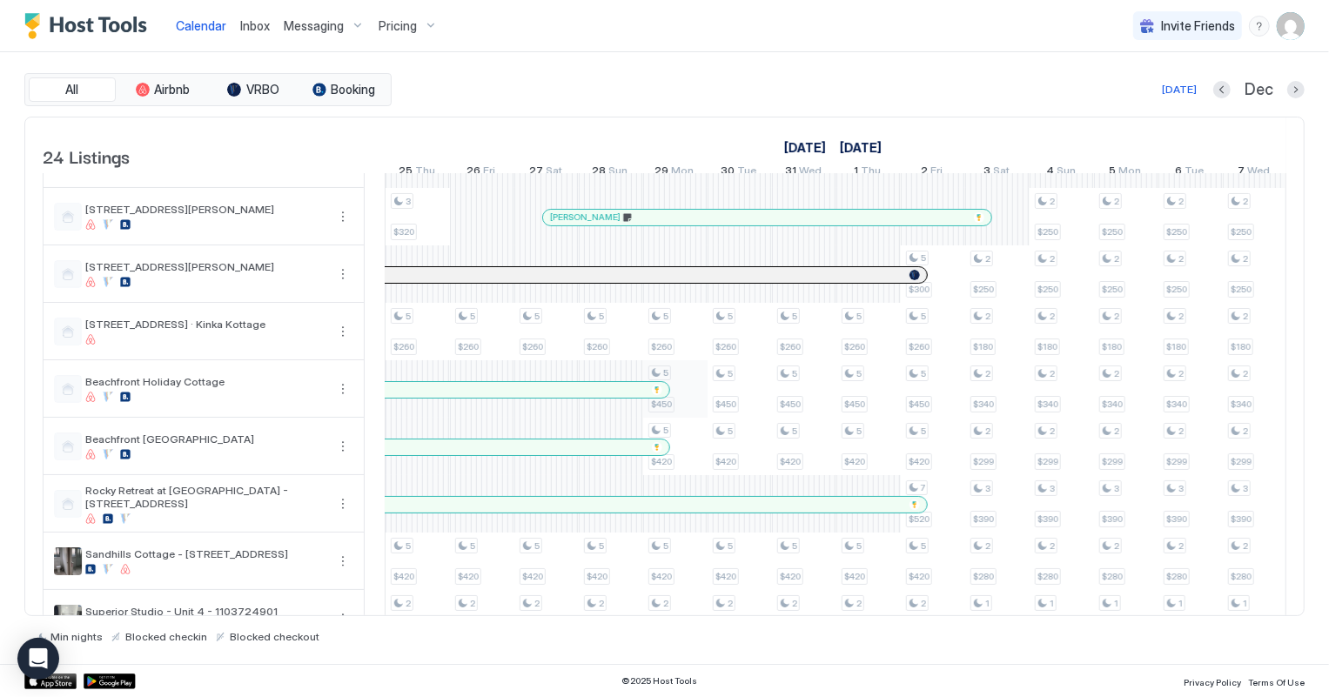
click at [673, 399] on div "3 $275 2 $190 2 $250 2 $250 2 $180 2 $340 2 $299 3 $390 2 $280 1 $255 1 $255 2 …" at bounding box center [1158, 706] width 3477 height 1378
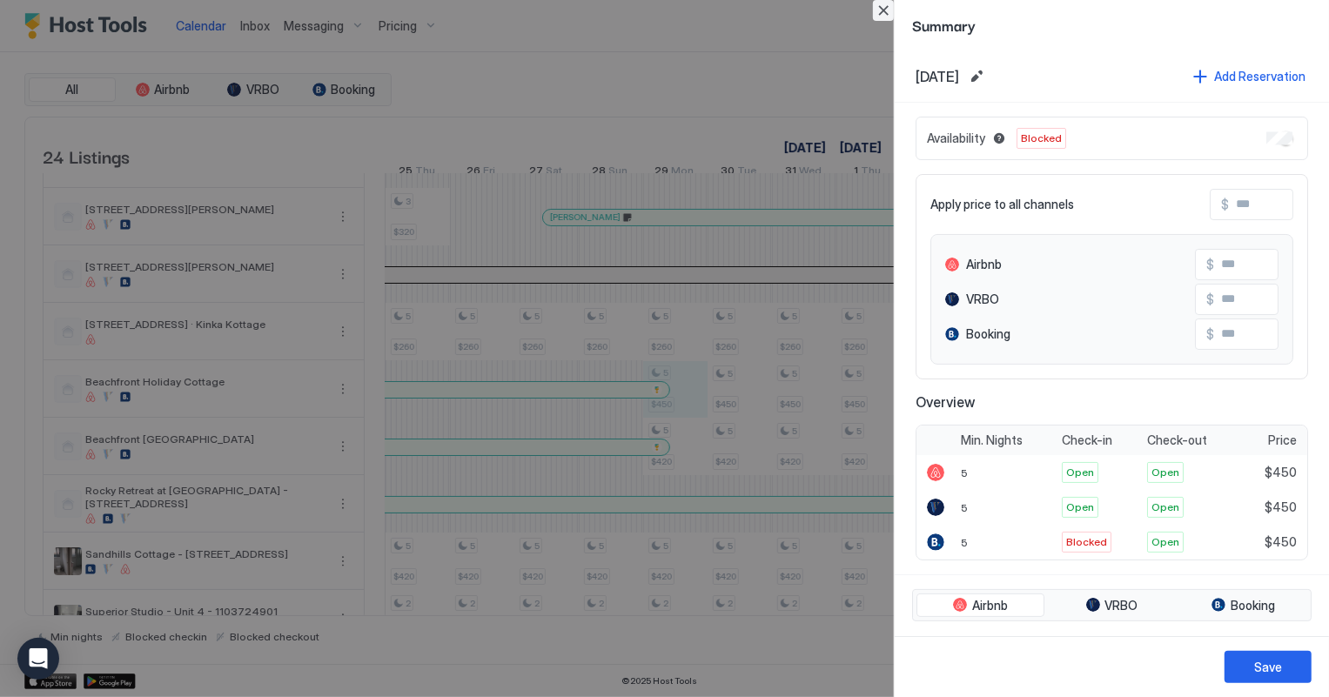
click at [887, 9] on button "Close" at bounding box center [883, 10] width 21 height 21
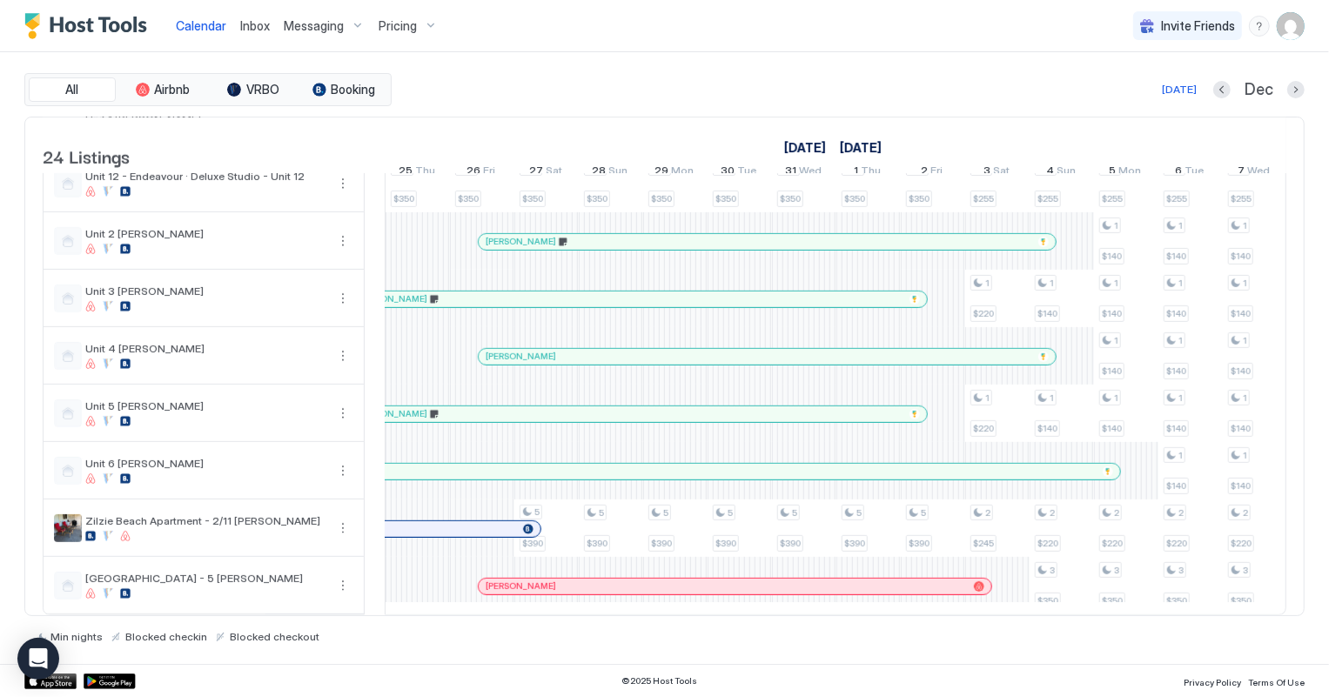
scroll to position [957, 0]
click at [1202, 91] on div "Today Dec" at bounding box center [849, 89] width 909 height 21
click at [1186, 90] on div "[DATE]" at bounding box center [1179, 90] width 35 height 16
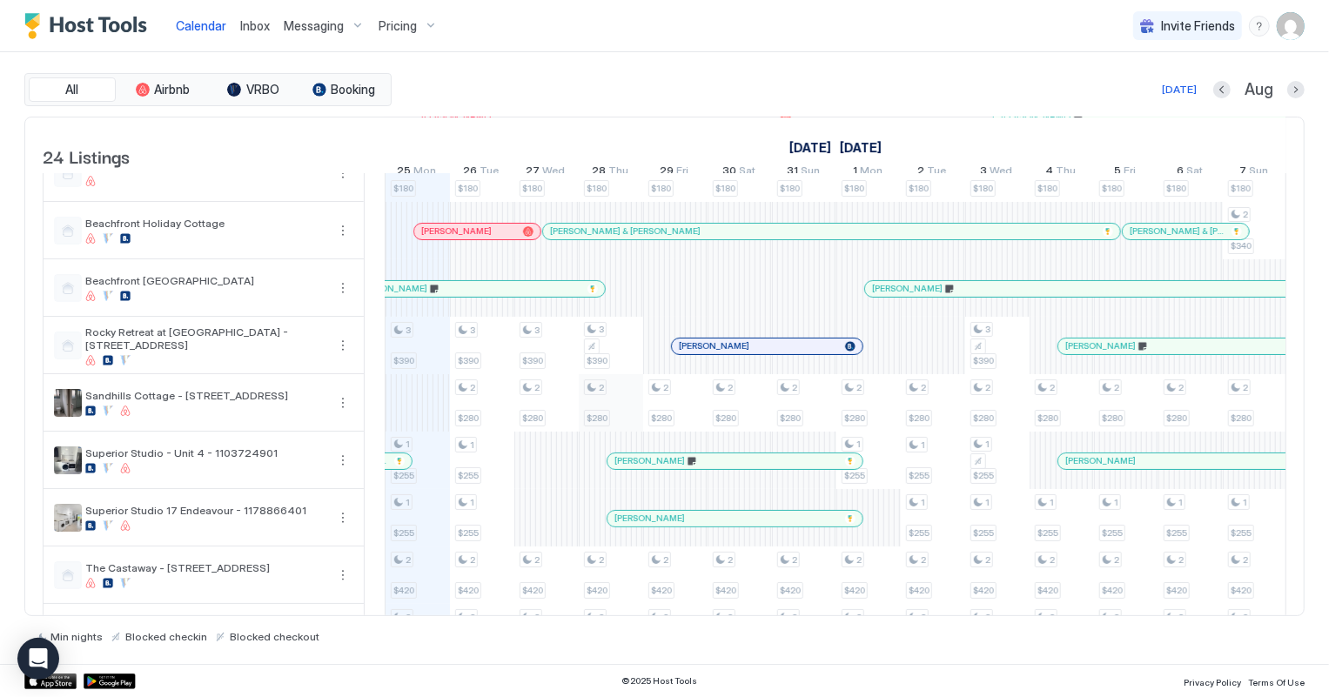
scroll to position [0, 0]
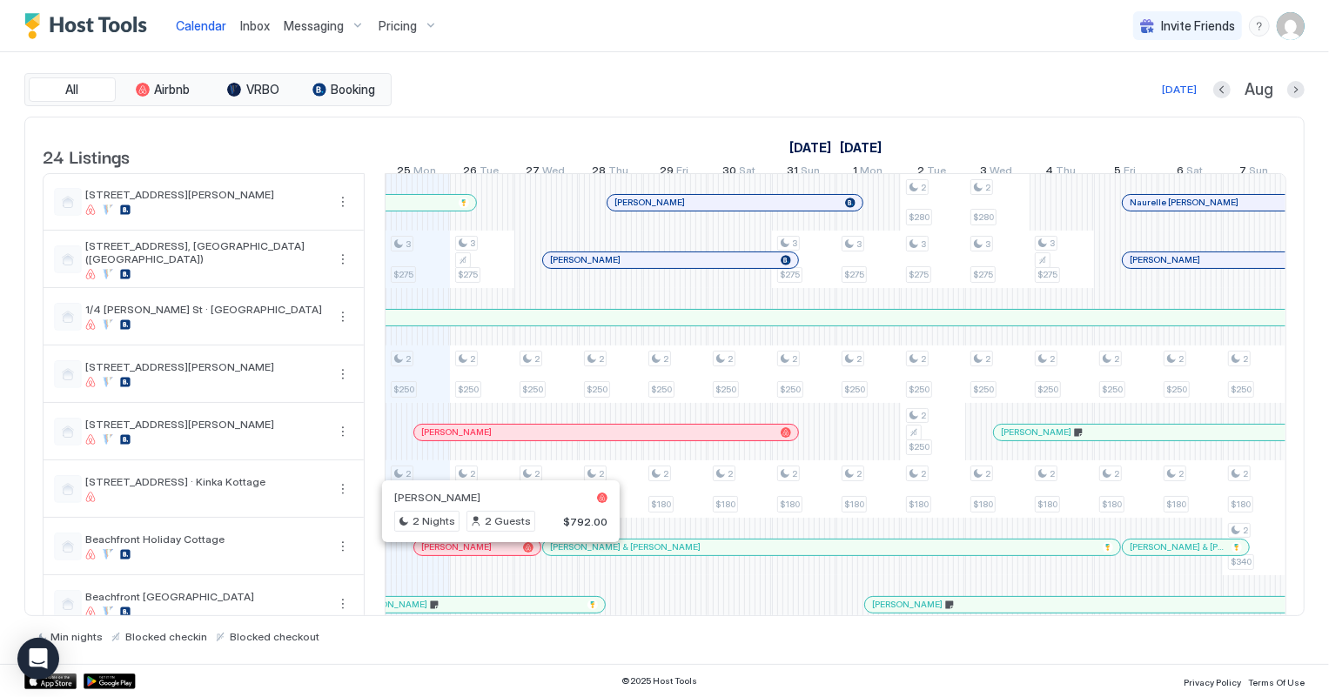
click at [493, 554] on div at bounding box center [494, 547] width 14 height 14
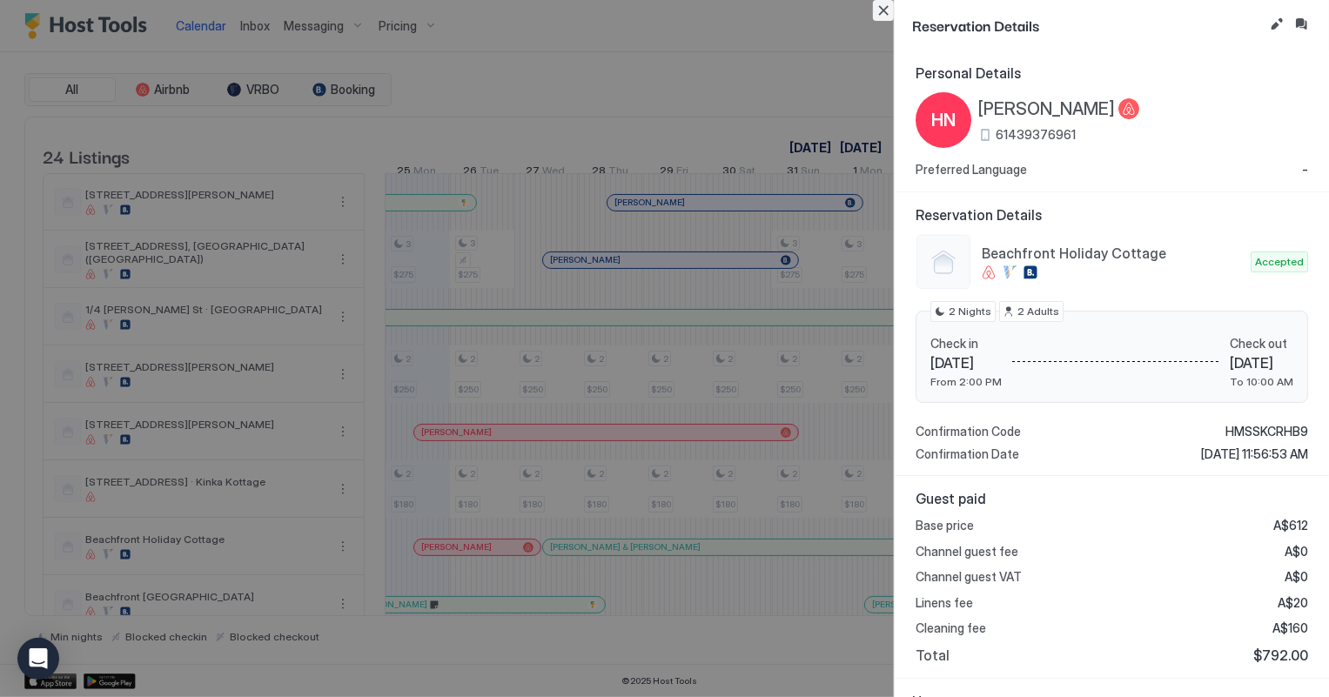
click at [880, 10] on button "Close" at bounding box center [883, 10] width 21 height 21
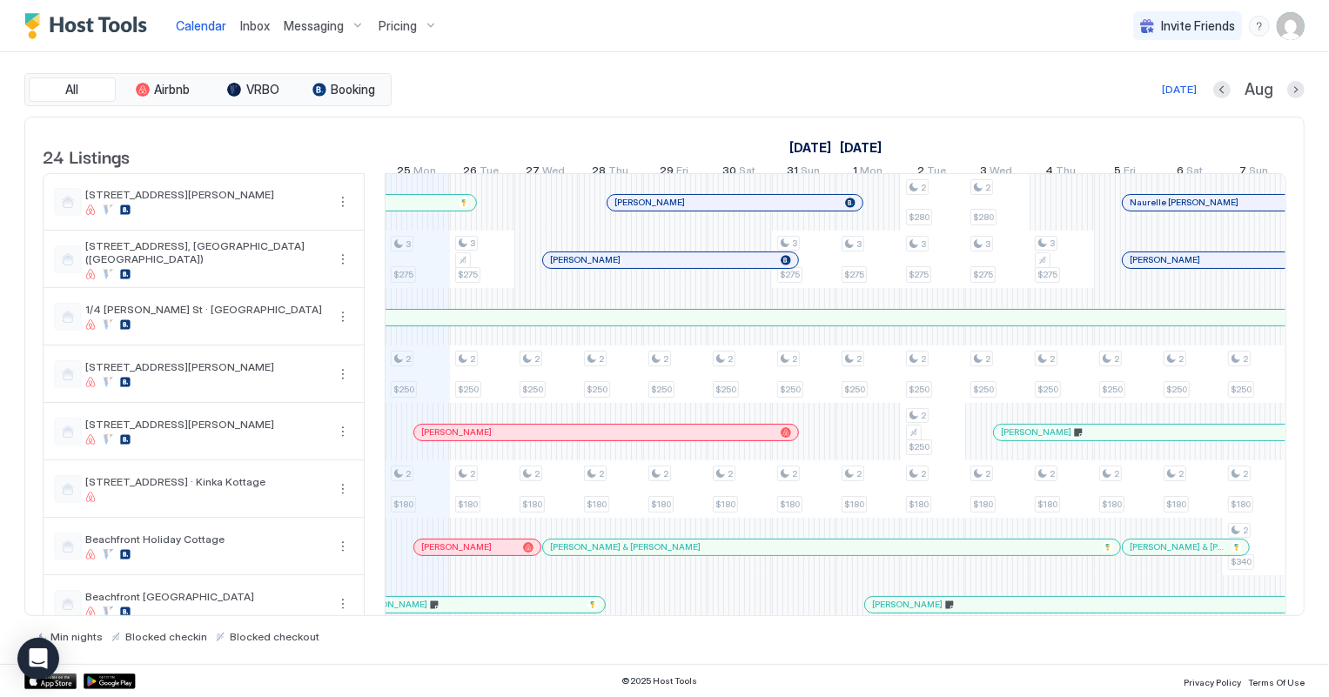
click at [244, 29] on span "Inbox" at bounding box center [255, 25] width 30 height 15
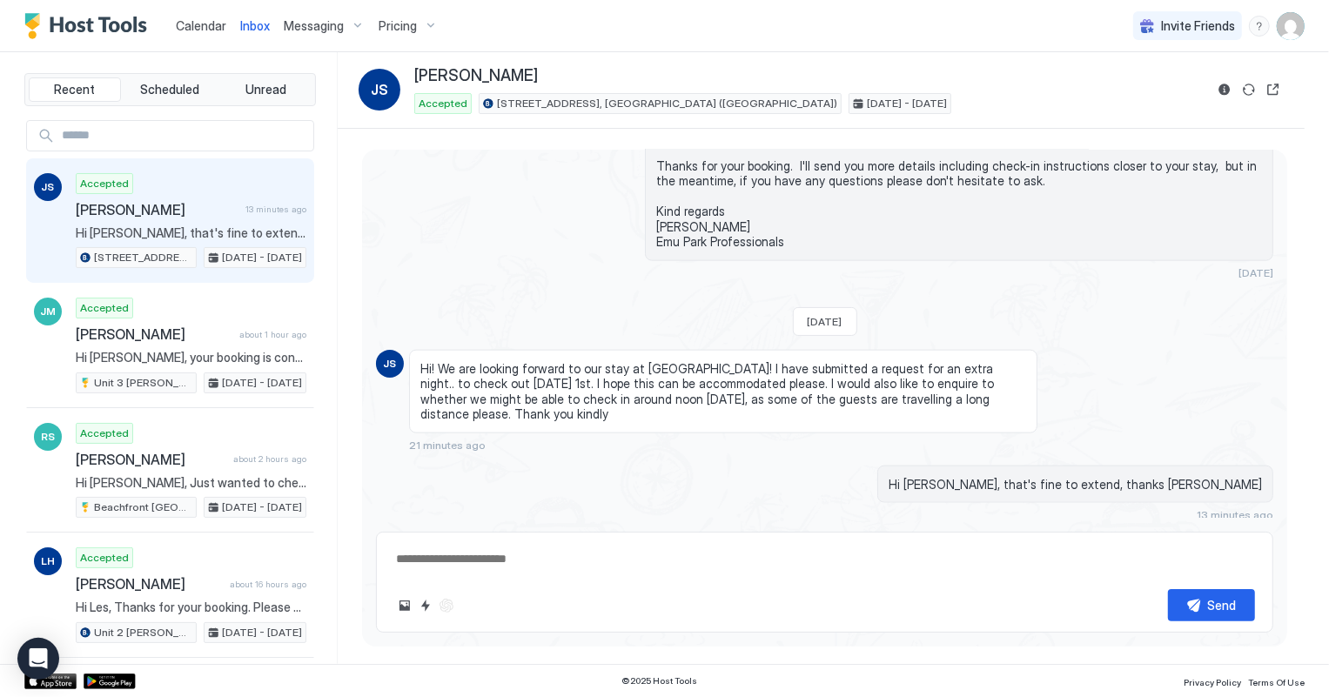
type textarea "*"
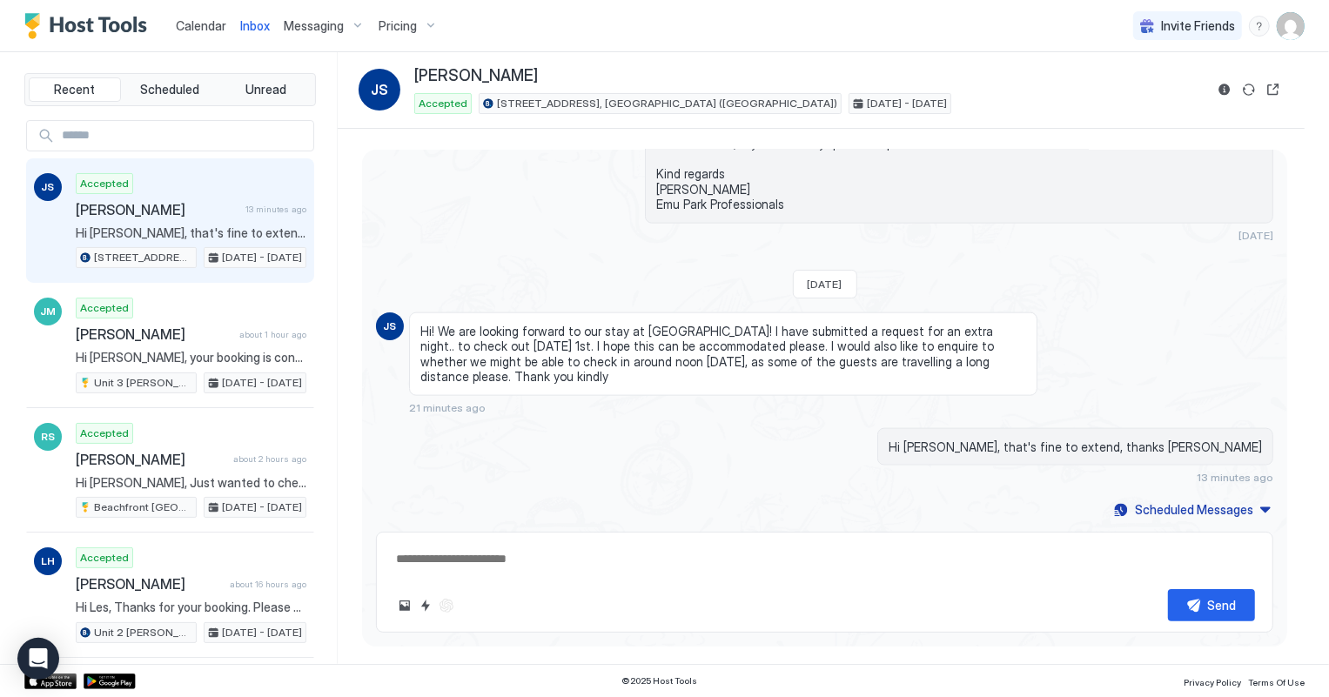
click at [205, 26] on span "Calendar" at bounding box center [201, 25] width 50 height 15
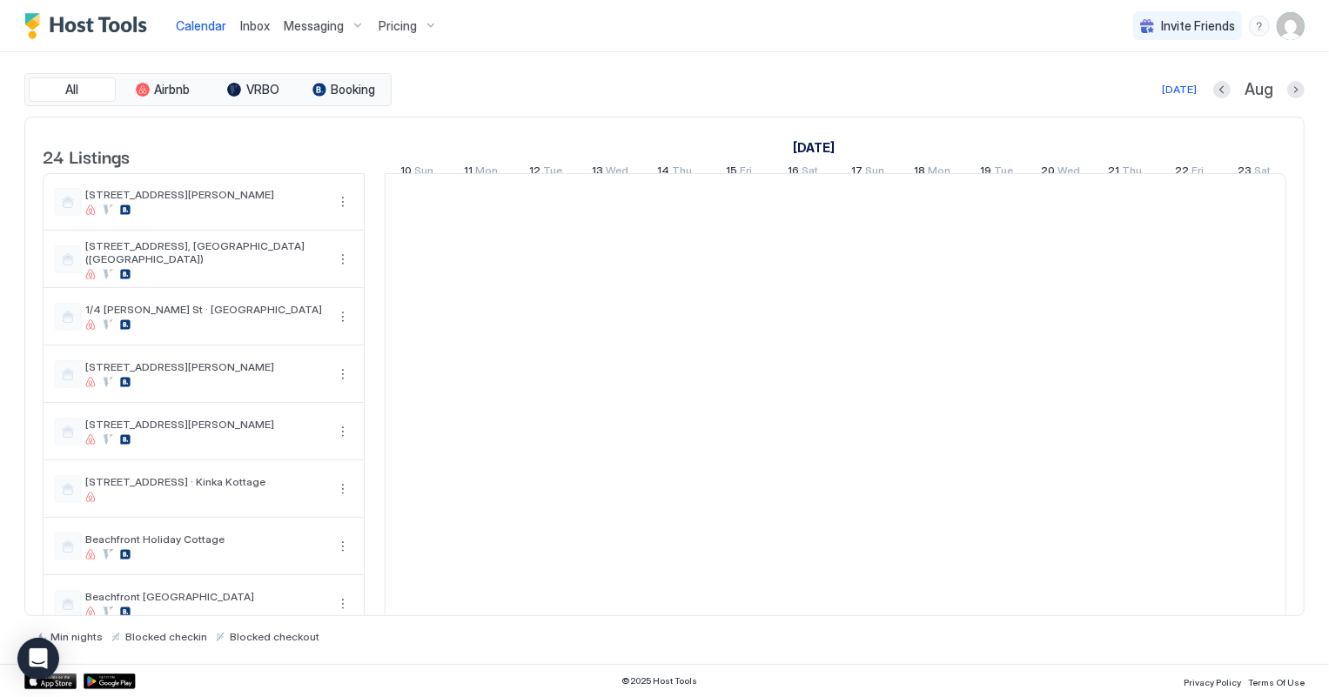
scroll to position [0, 966]
